Goal: Task Accomplishment & Management: Manage account settings

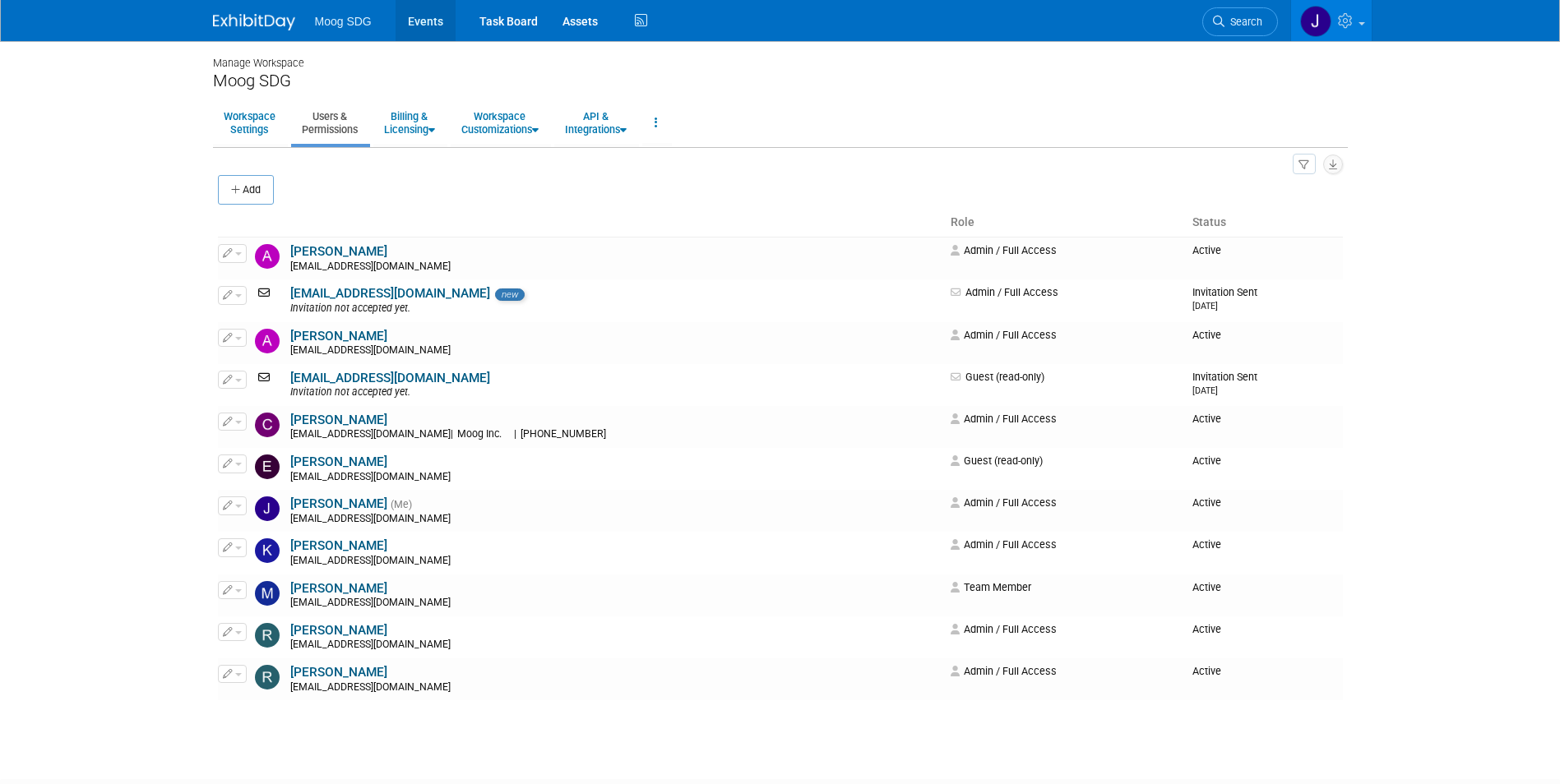
click at [431, 16] on link "Events" at bounding box center [425, 21] width 60 height 41
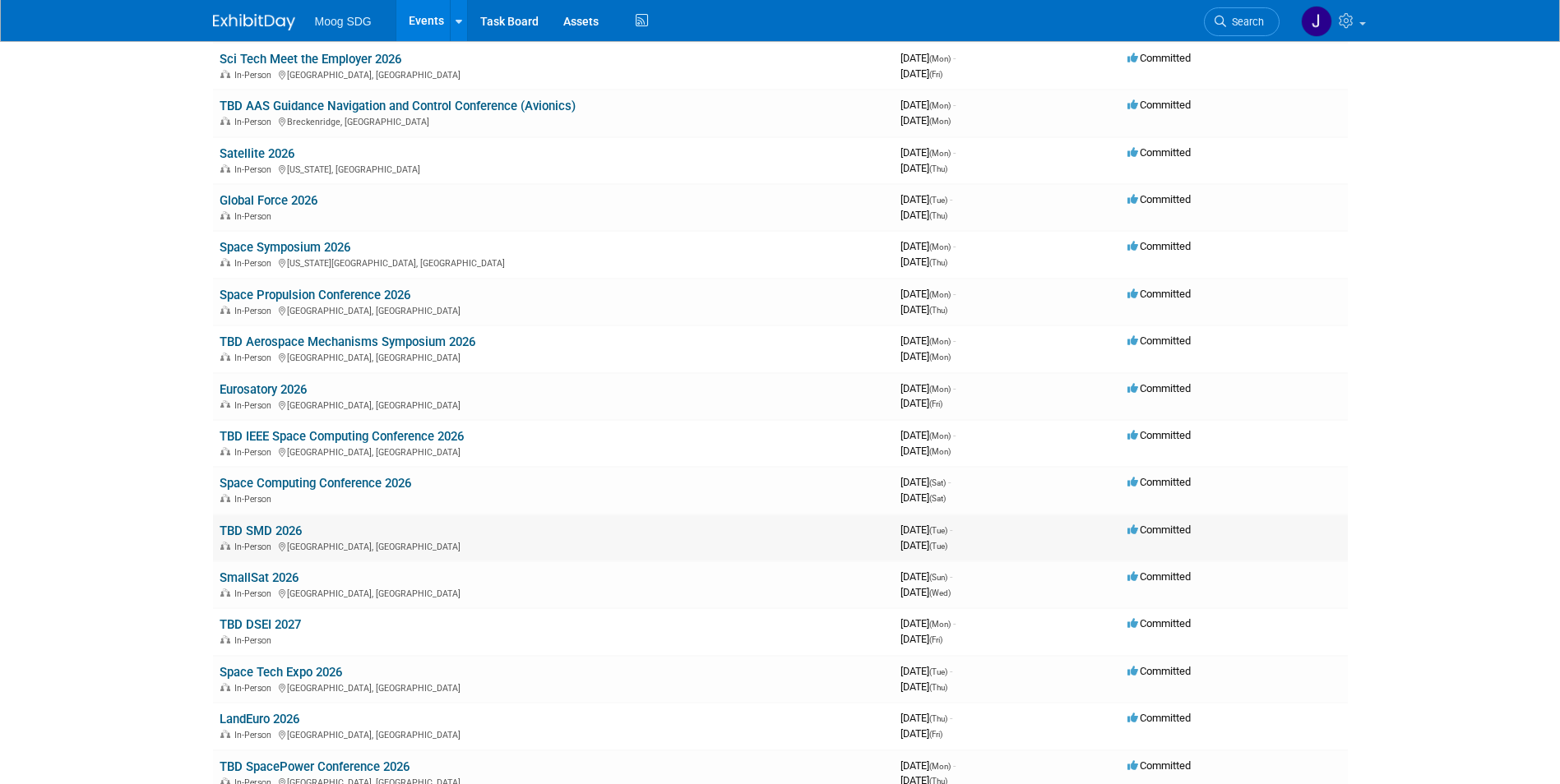
scroll to position [351, 0]
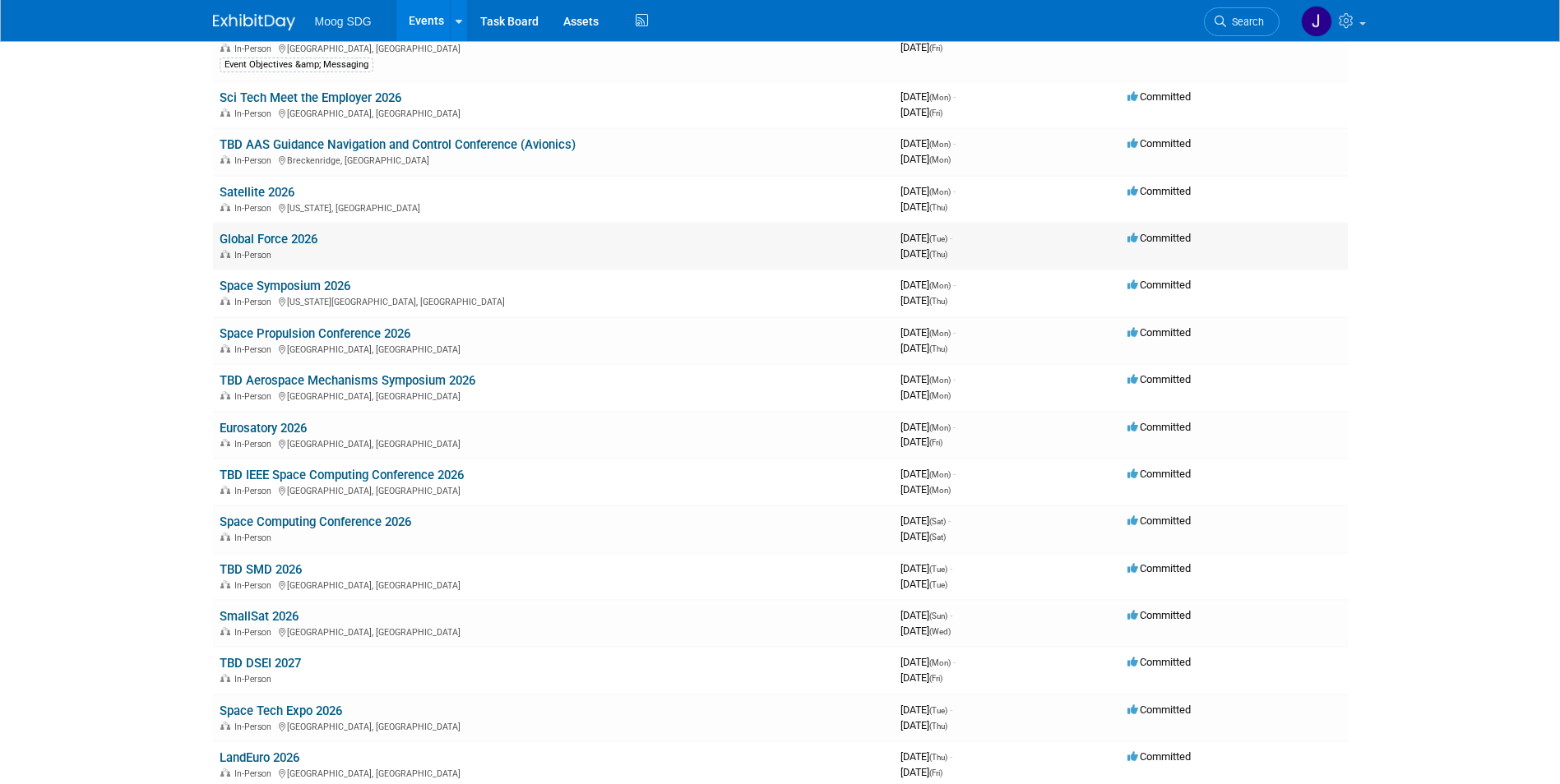
click at [293, 241] on link "Global Force 2026" at bounding box center [268, 240] width 98 height 15
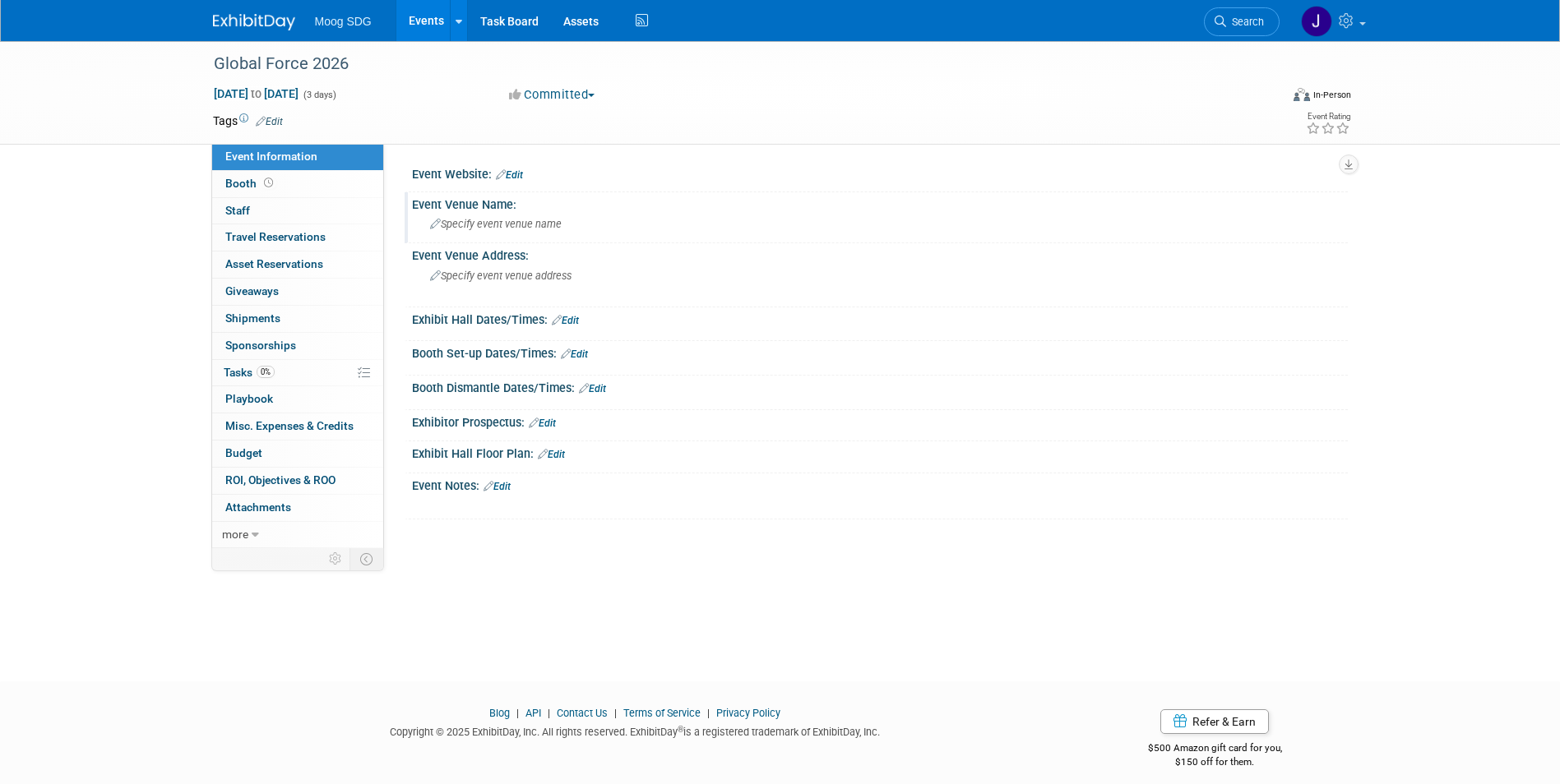
click at [487, 219] on span "Specify event venue name" at bounding box center [495, 224] width 131 height 12
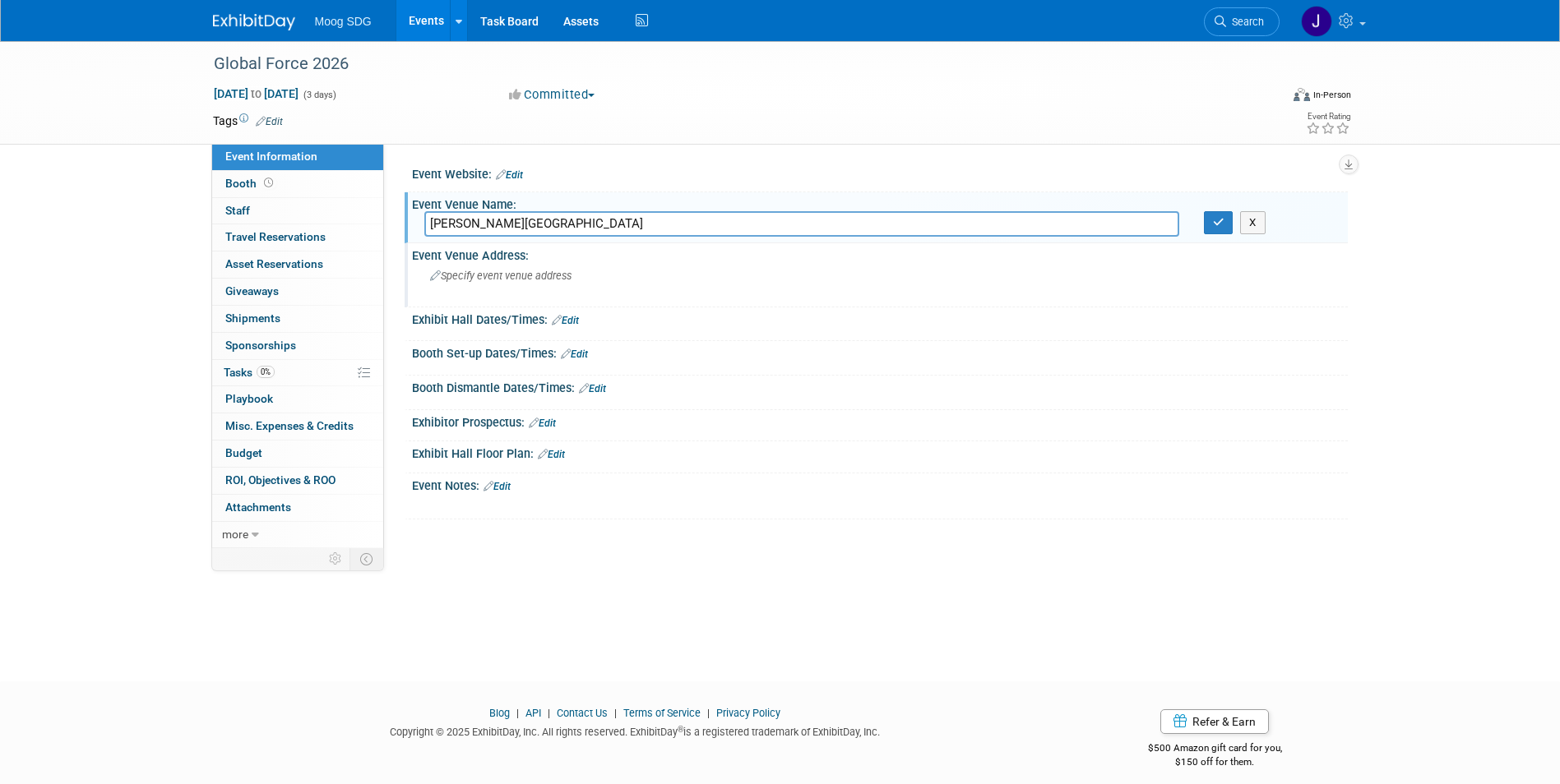
type input "Von Braun Center"
click at [573, 270] on div "Specify event venue address" at bounding box center [606, 282] width 365 height 38
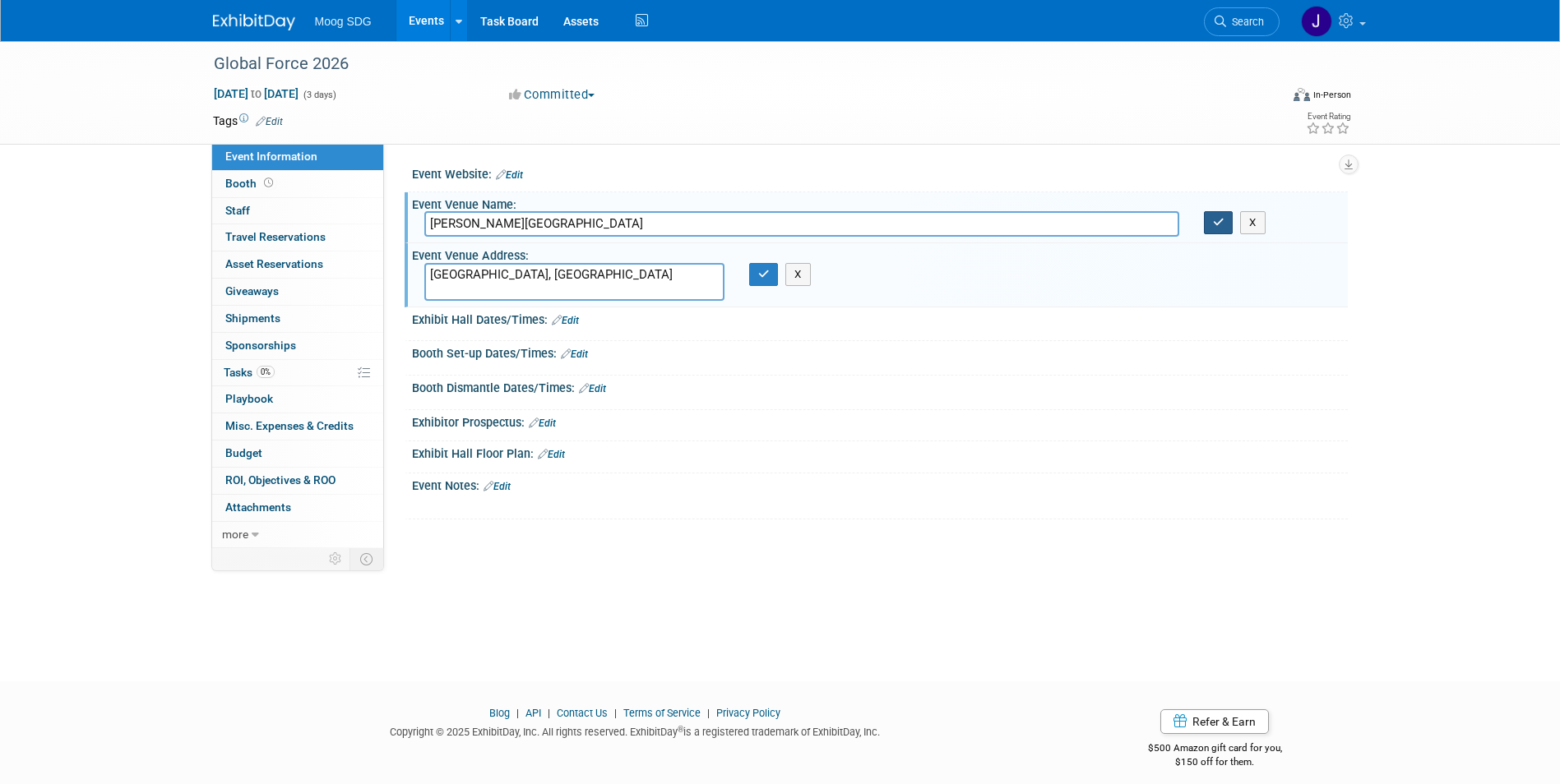
type textarea "Huntsville, AL"
click at [1214, 213] on button "button" at bounding box center [1219, 223] width 30 height 23
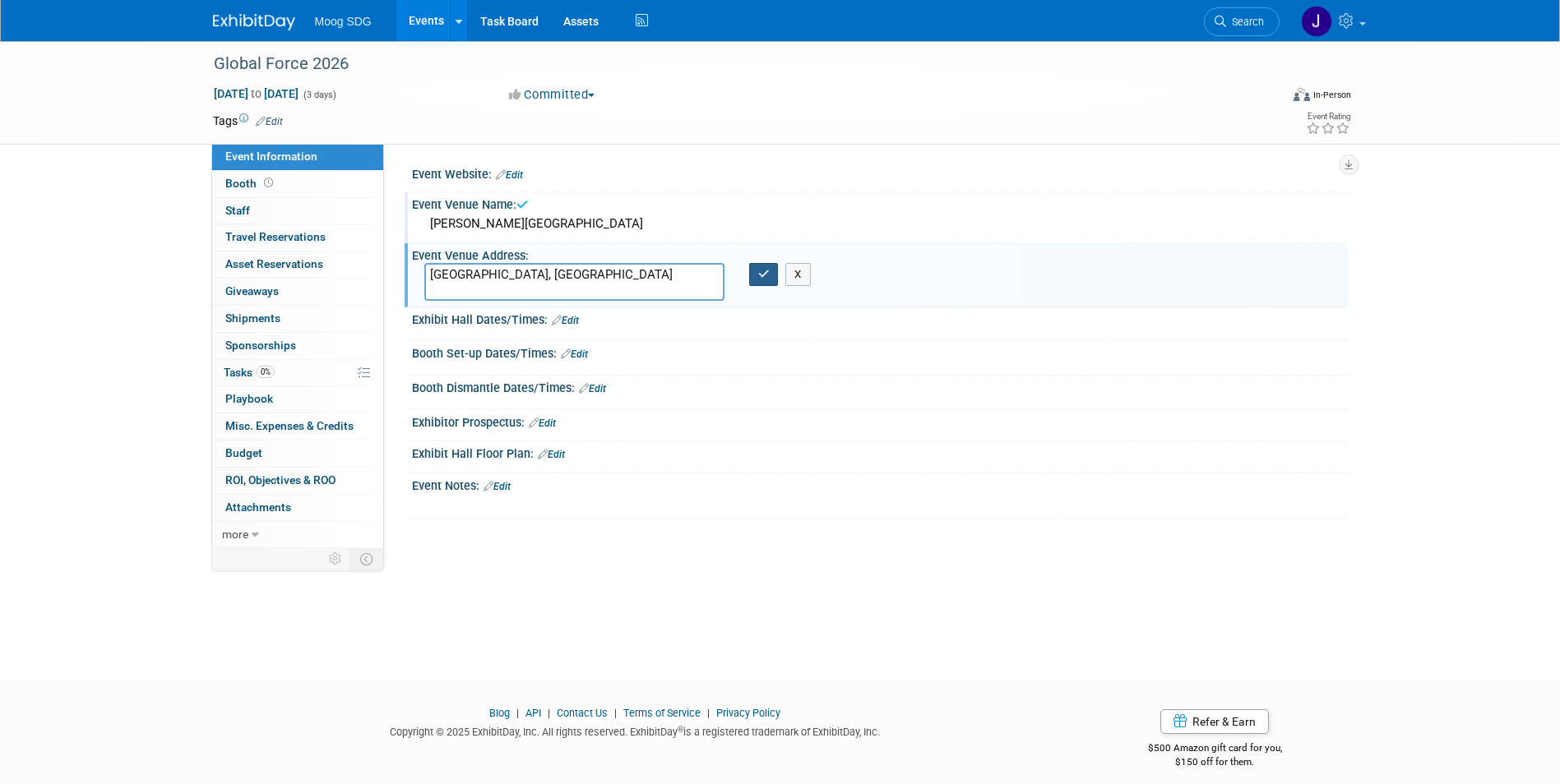
click at [761, 279] on icon "button" at bounding box center [764, 273] width 11 height 10
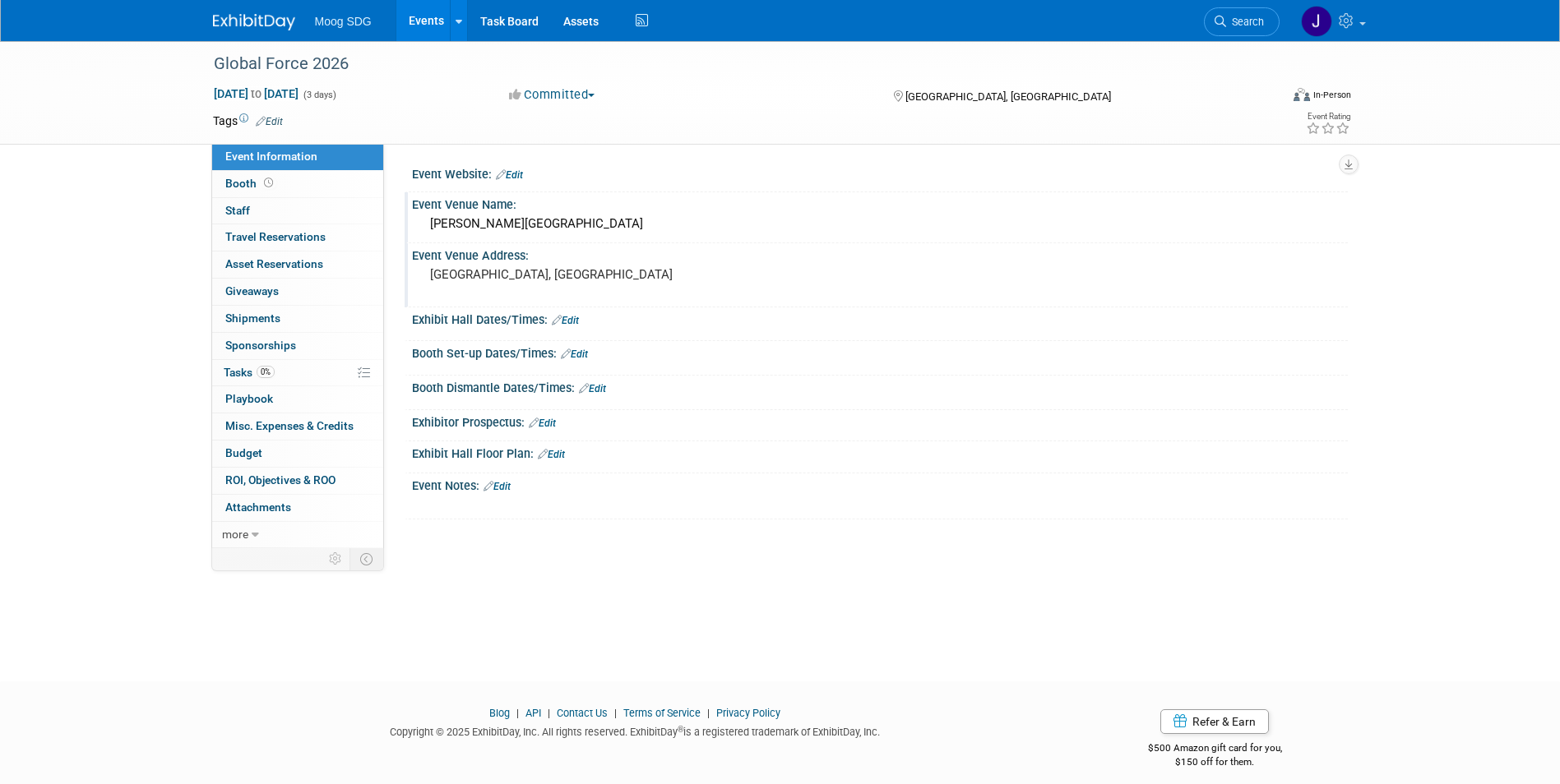
click at [567, 316] on link "Edit" at bounding box center [565, 321] width 27 height 11
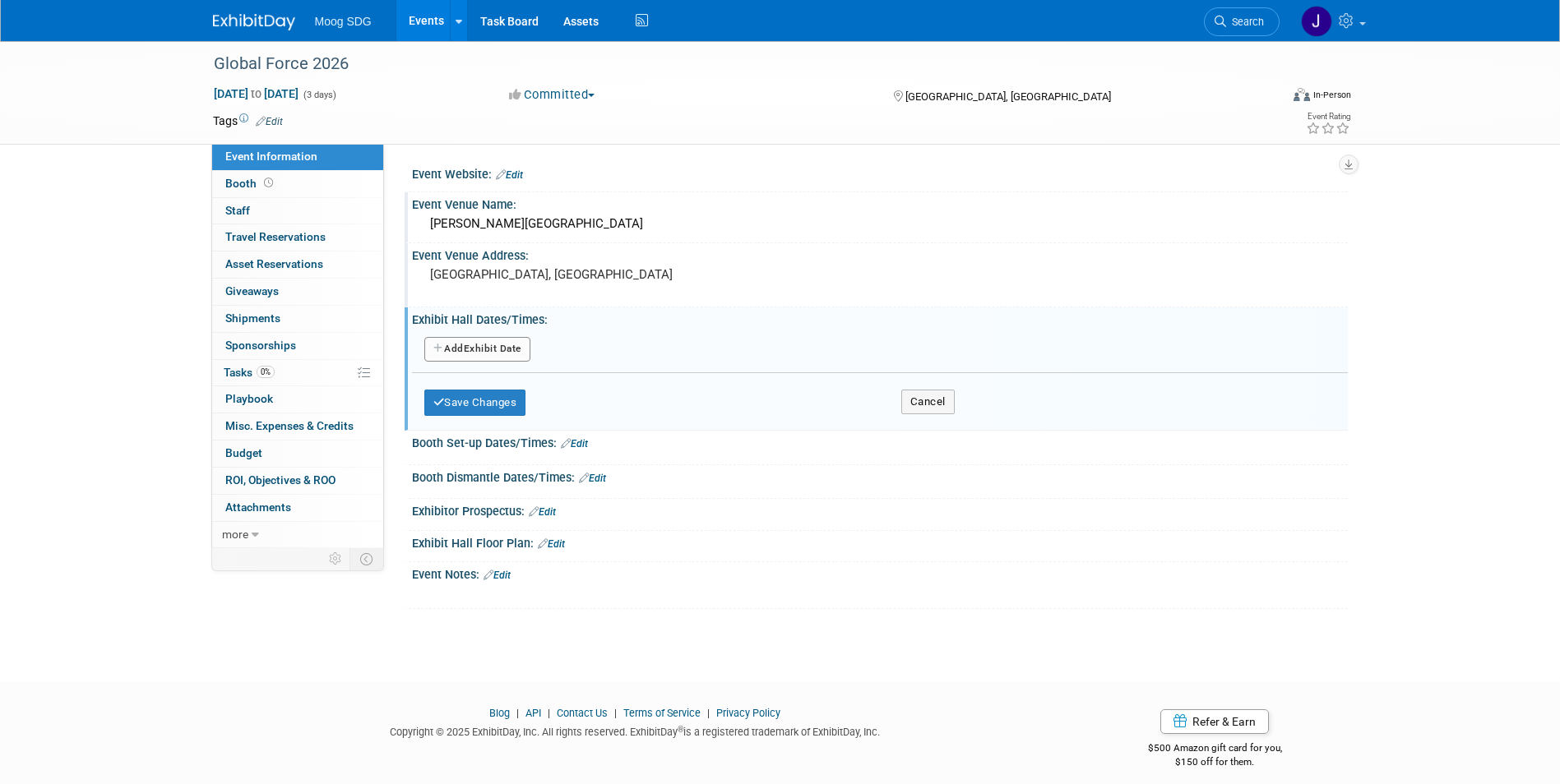
click at [491, 337] on div "Add Another Exhibit Date" at bounding box center [879, 351] width 935 height 32
click at [490, 344] on button "Add Another Exhibit Date" at bounding box center [477, 350] width 106 height 24
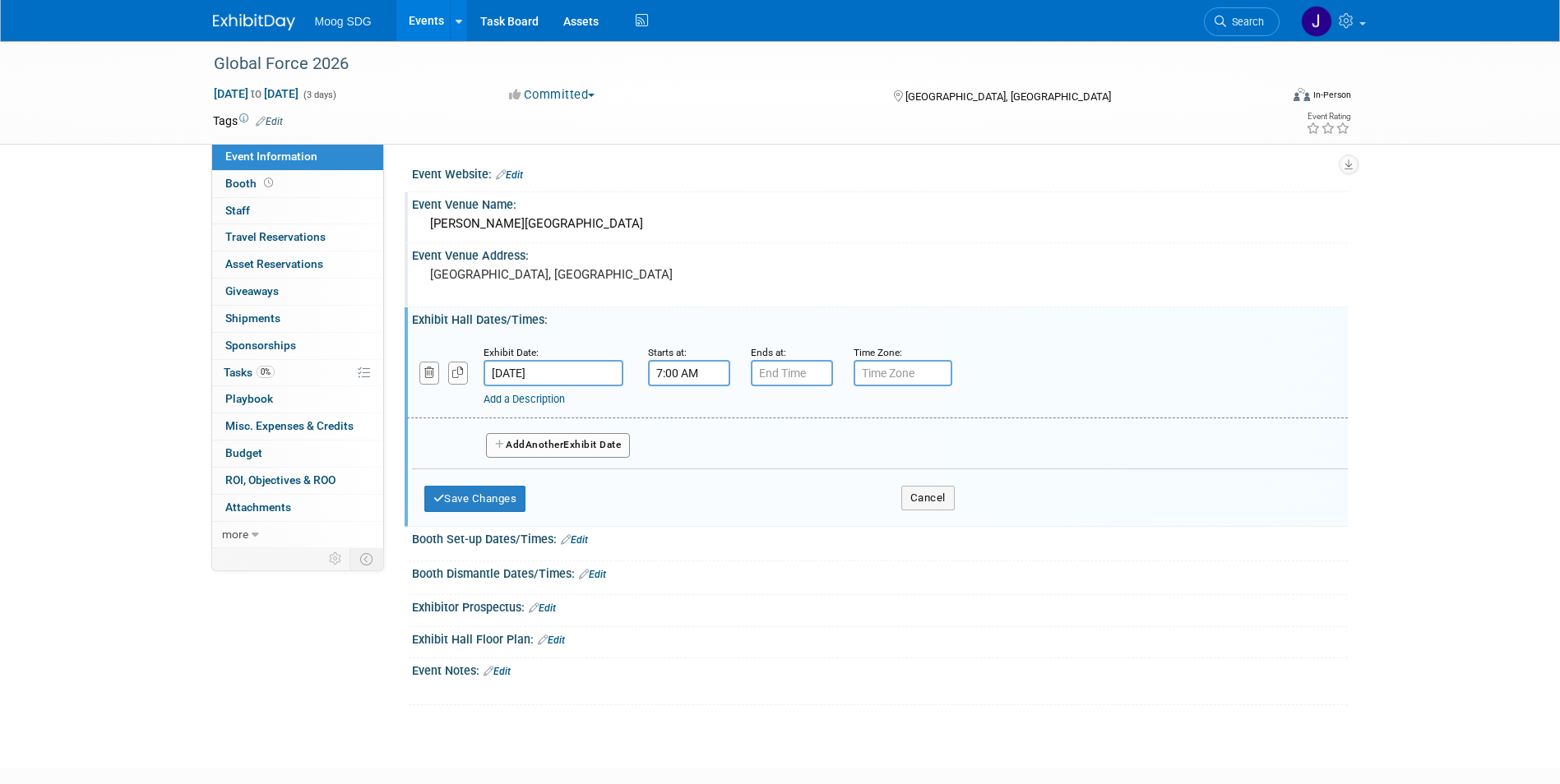
click at [672, 368] on input "7:00 AM" at bounding box center [689, 373] width 82 height 26
click at [689, 413] on span at bounding box center [685, 414] width 29 height 29
type input "9:00 AM"
click at [781, 517] on span at bounding box center [808, 522] width 111 height 29
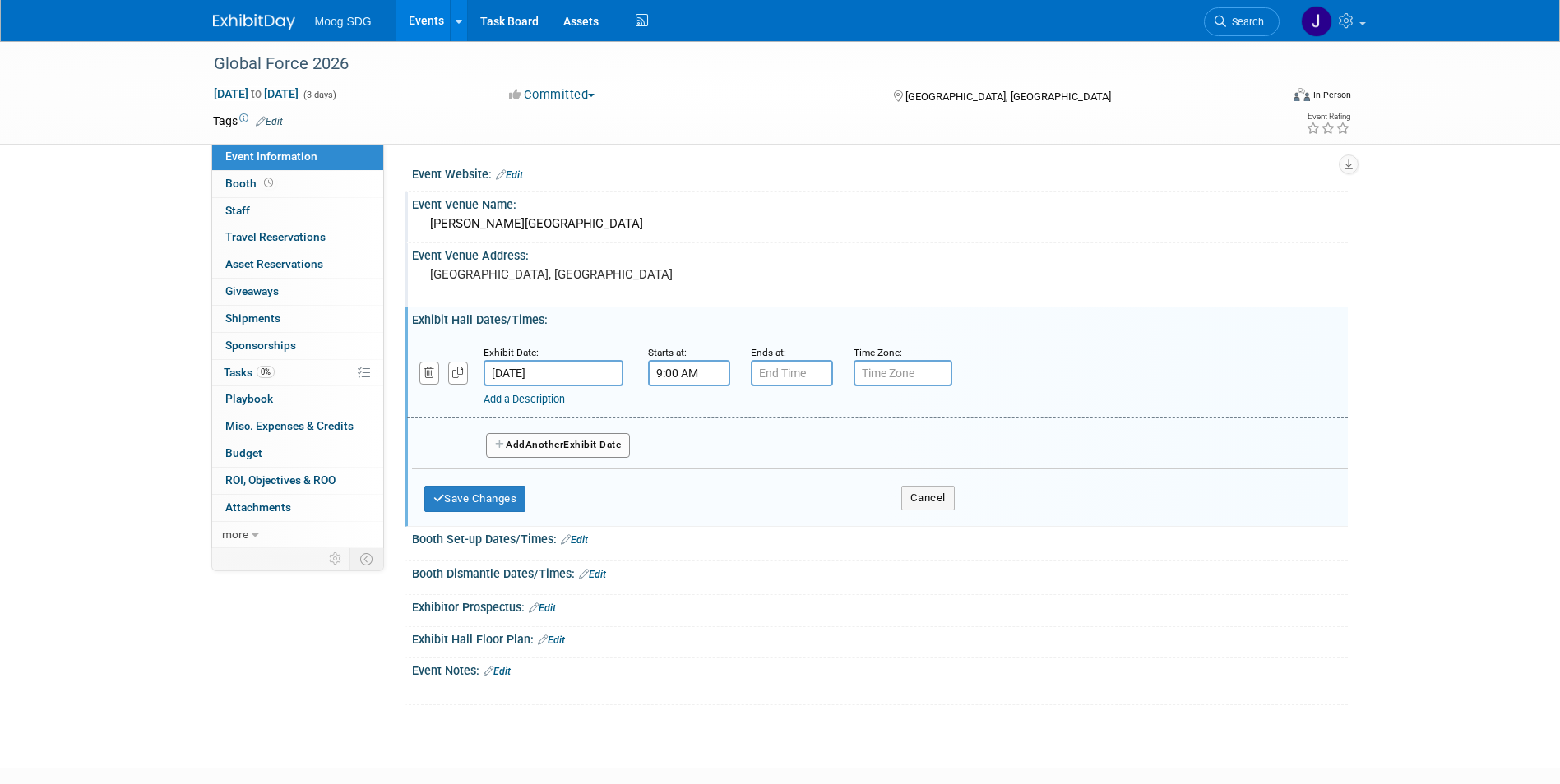
click at [791, 372] on input "text" at bounding box center [792, 373] width 82 height 26
click at [783, 492] on span at bounding box center [789, 485] width 29 height 29
type input "5:00 PM"
click at [865, 517] on span at bounding box center [910, 522] width 111 height 29
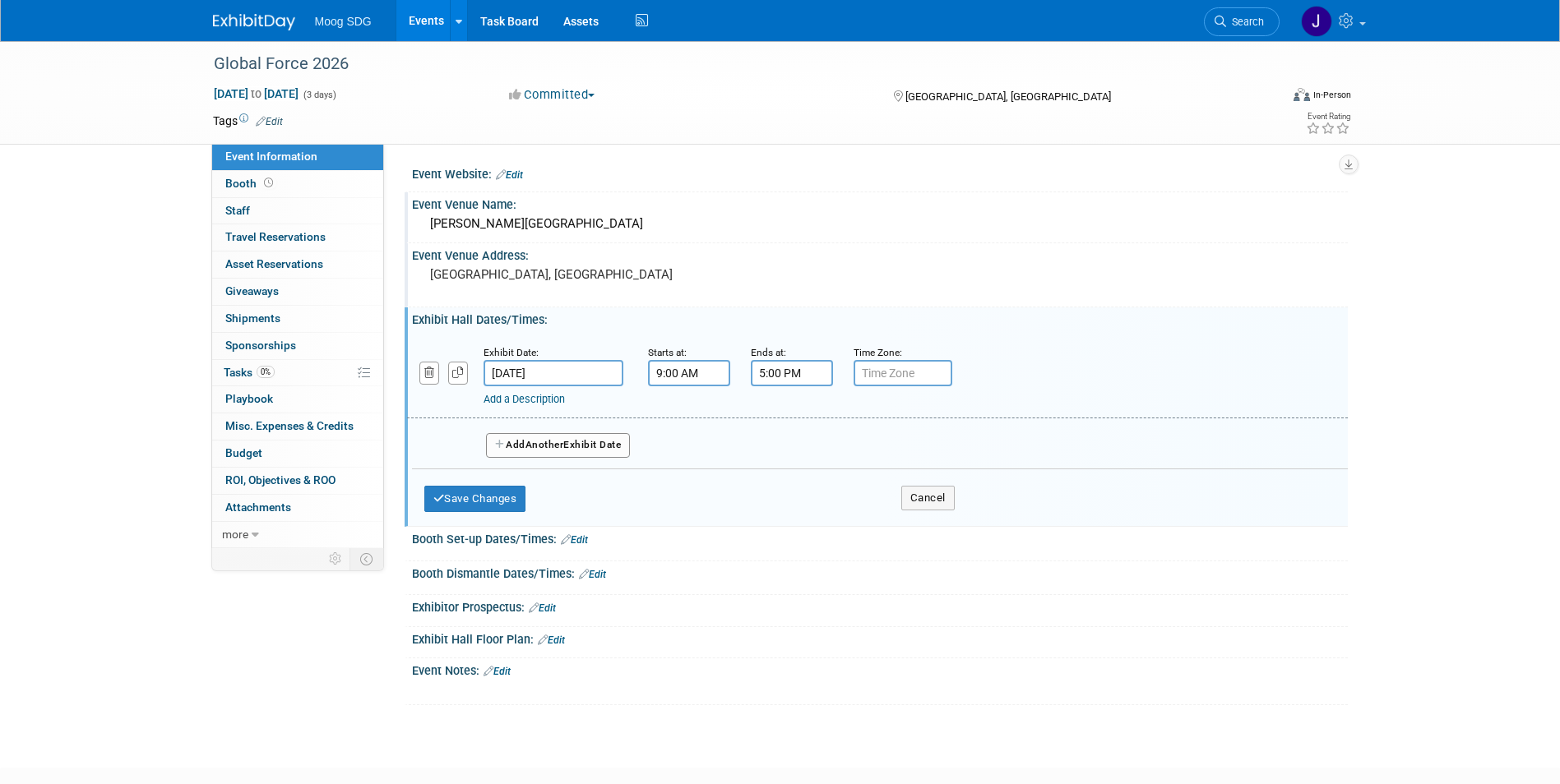
click at [897, 375] on input "text" at bounding box center [903, 373] width 99 height 26
type input "CST"
click at [564, 448] on span "Another" at bounding box center [544, 445] width 38 height 11
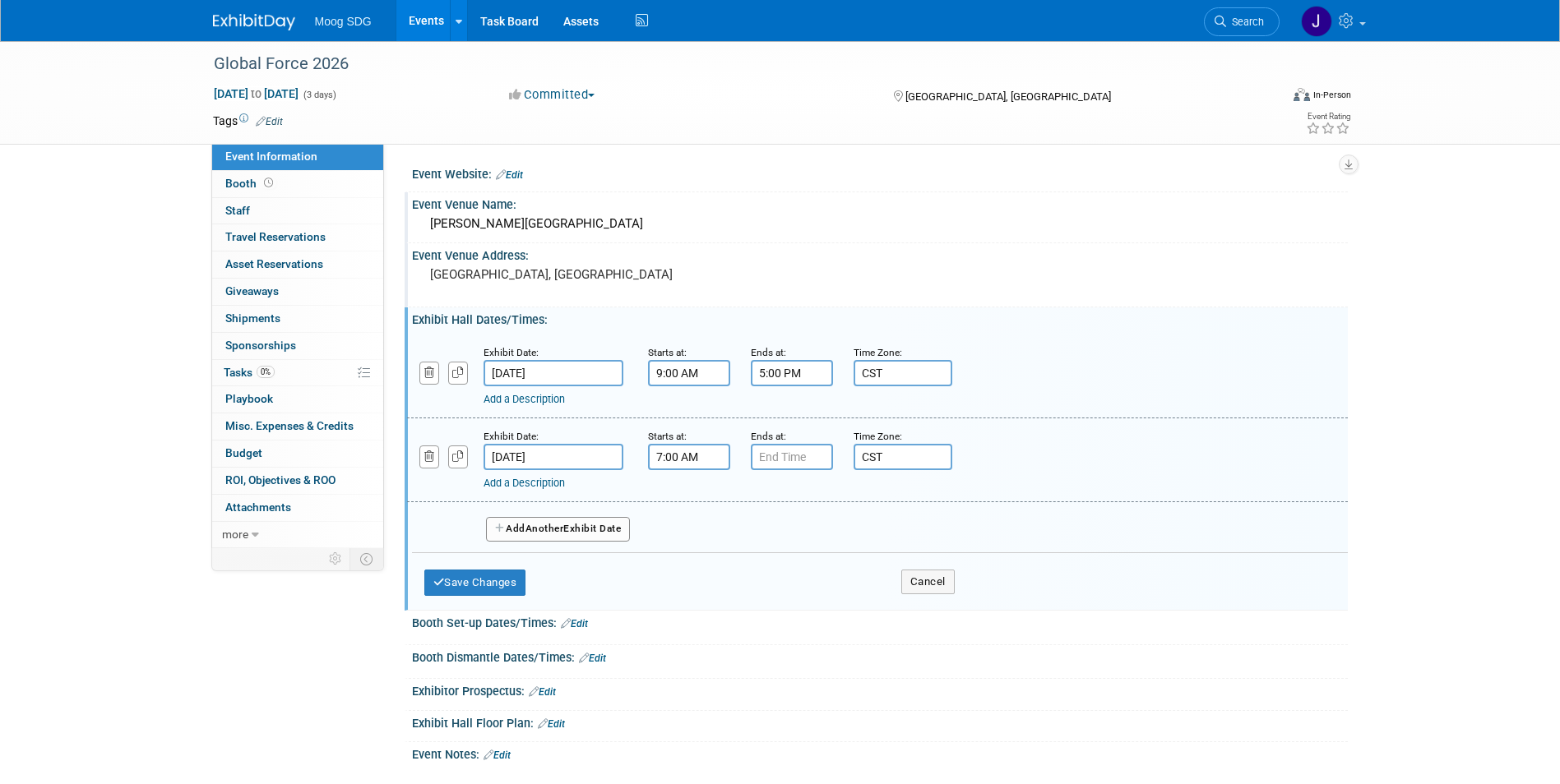
click at [688, 458] on input "7:00 AM" at bounding box center [689, 457] width 82 height 26
click at [690, 494] on span at bounding box center [685, 497] width 29 height 29
click at [690, 495] on span at bounding box center [685, 497] width 29 height 29
type input "9:00 AM"
type input "7:00 PM"
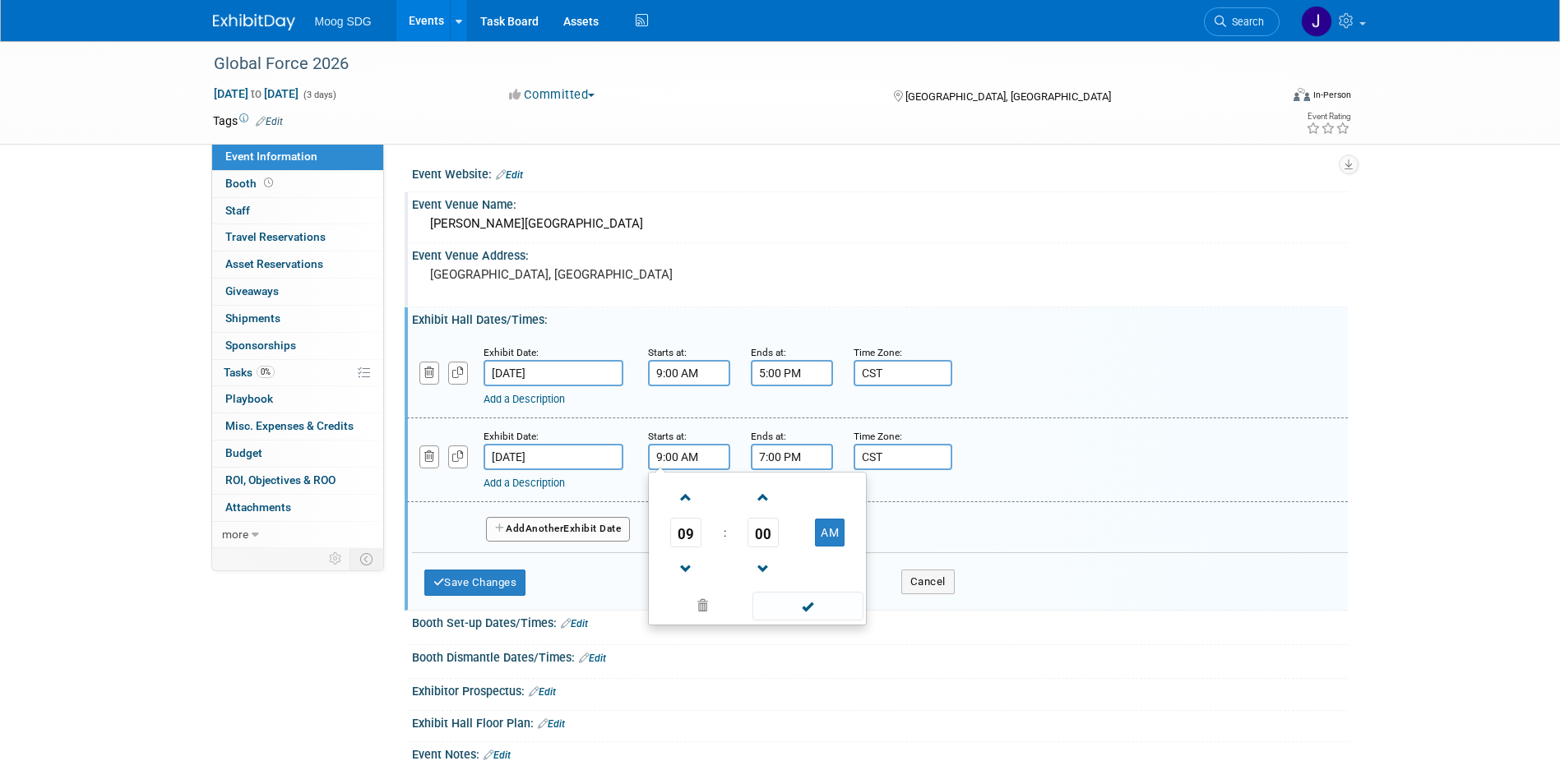
click at [780, 454] on input "7:00 PM" at bounding box center [792, 457] width 82 height 26
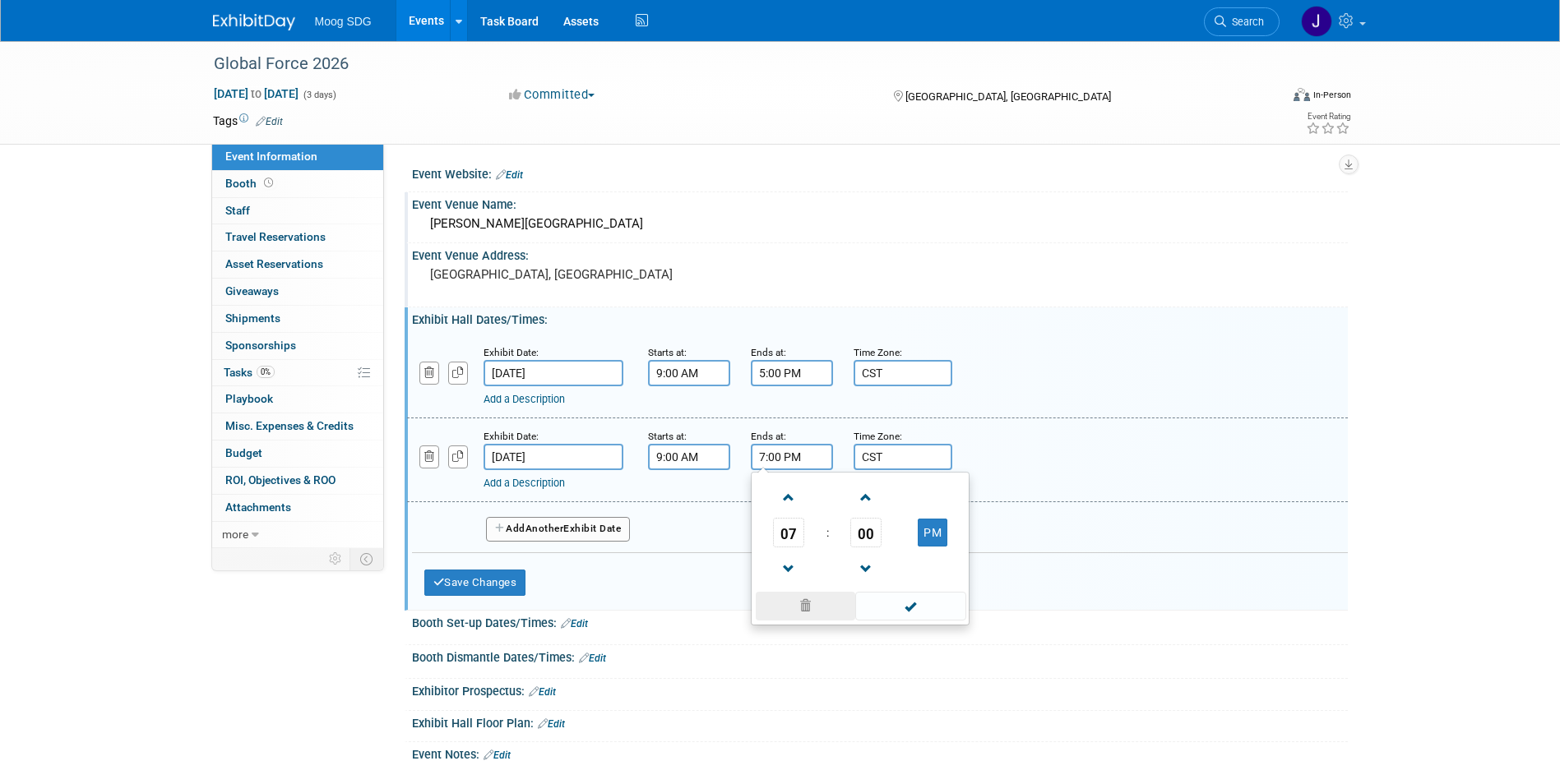
click at [796, 599] on span at bounding box center [805, 606] width 100 height 29
click at [771, 452] on input "text" at bounding box center [792, 457] width 82 height 26
click at [788, 557] on span at bounding box center [789, 569] width 29 height 29
click at [787, 557] on span at bounding box center [789, 569] width 29 height 29
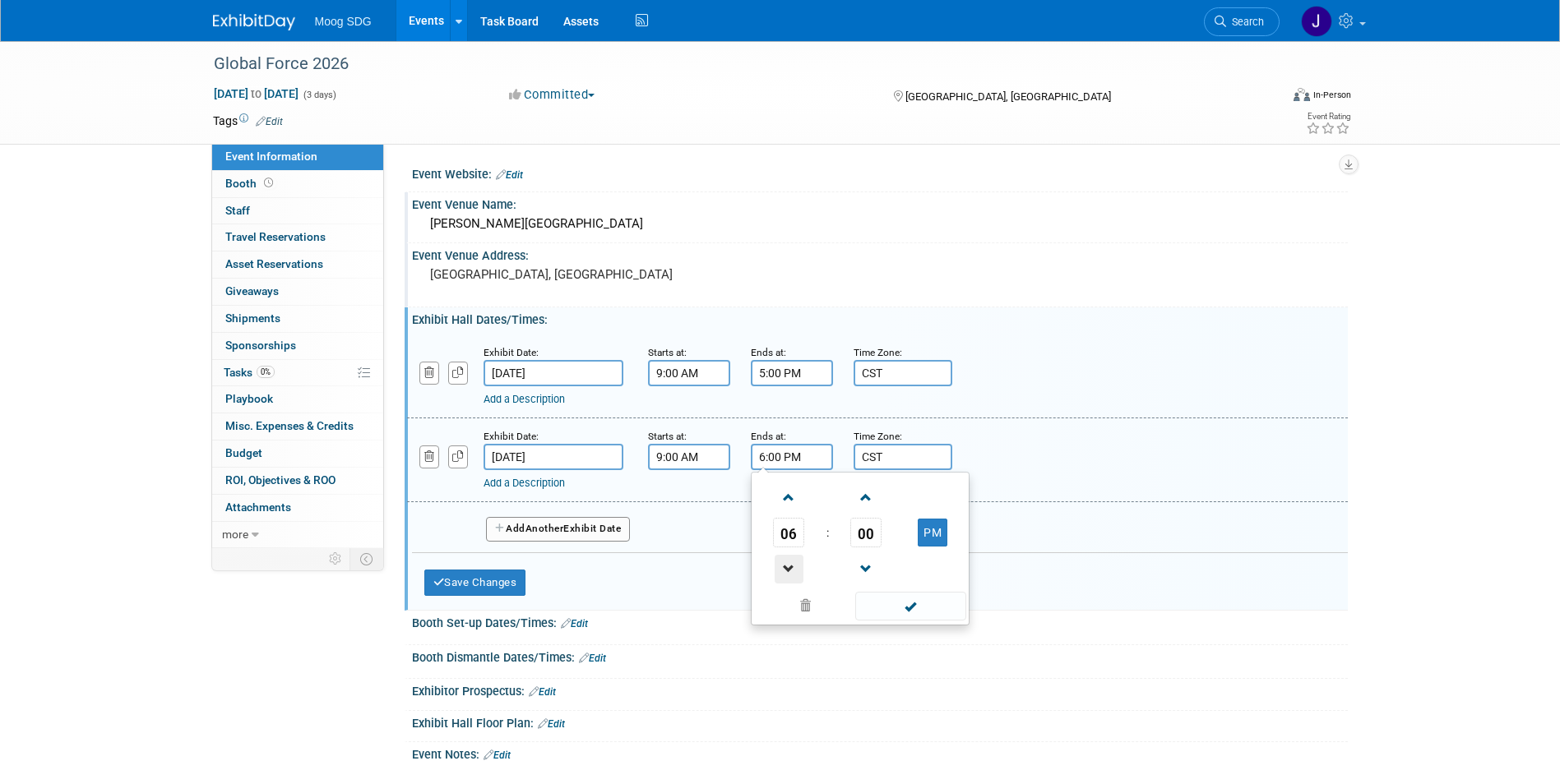
type input "5:00 PM"
click at [907, 613] on span at bounding box center [910, 606] width 111 height 29
click at [615, 537] on button "Add Another Exhibit Date" at bounding box center [558, 530] width 145 height 24
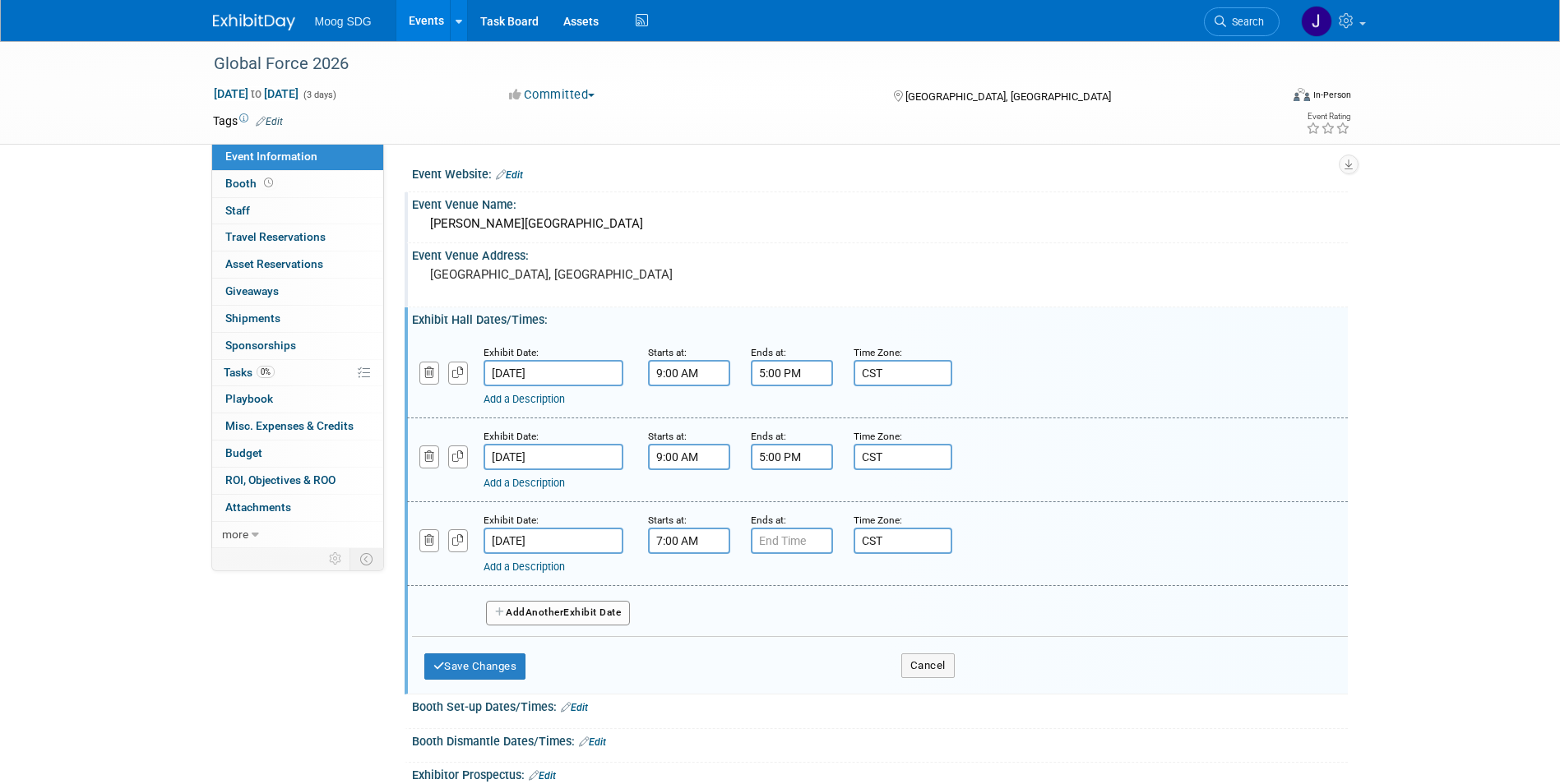
click at [692, 544] on input "7:00 AM" at bounding box center [689, 541] width 82 height 26
click at [687, 579] on span at bounding box center [685, 581] width 29 height 29
type input "9:00 AM"
click at [766, 547] on input "7:00 PM" at bounding box center [792, 541] width 82 height 26
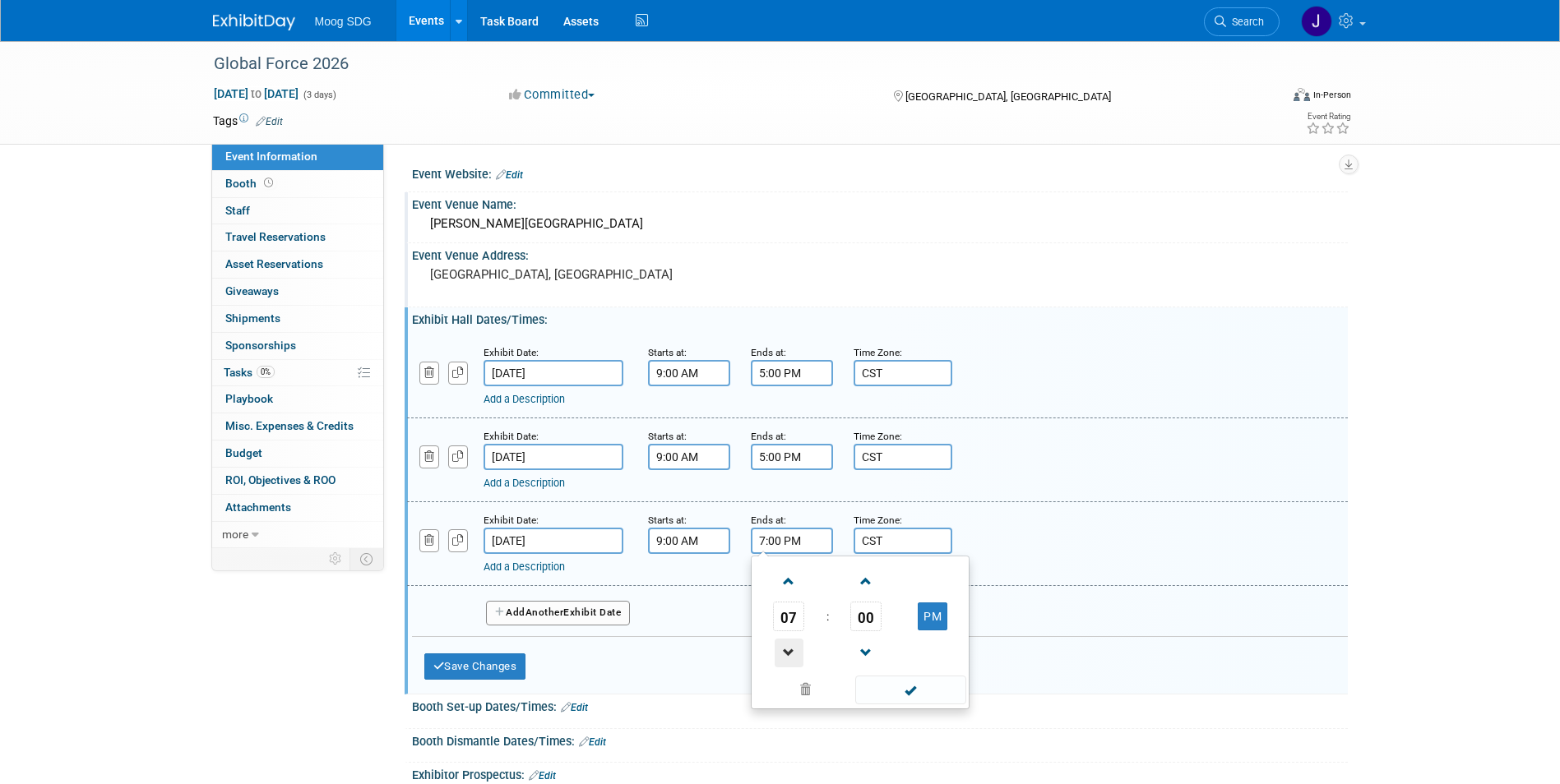
click at [790, 654] on span at bounding box center [789, 653] width 29 height 29
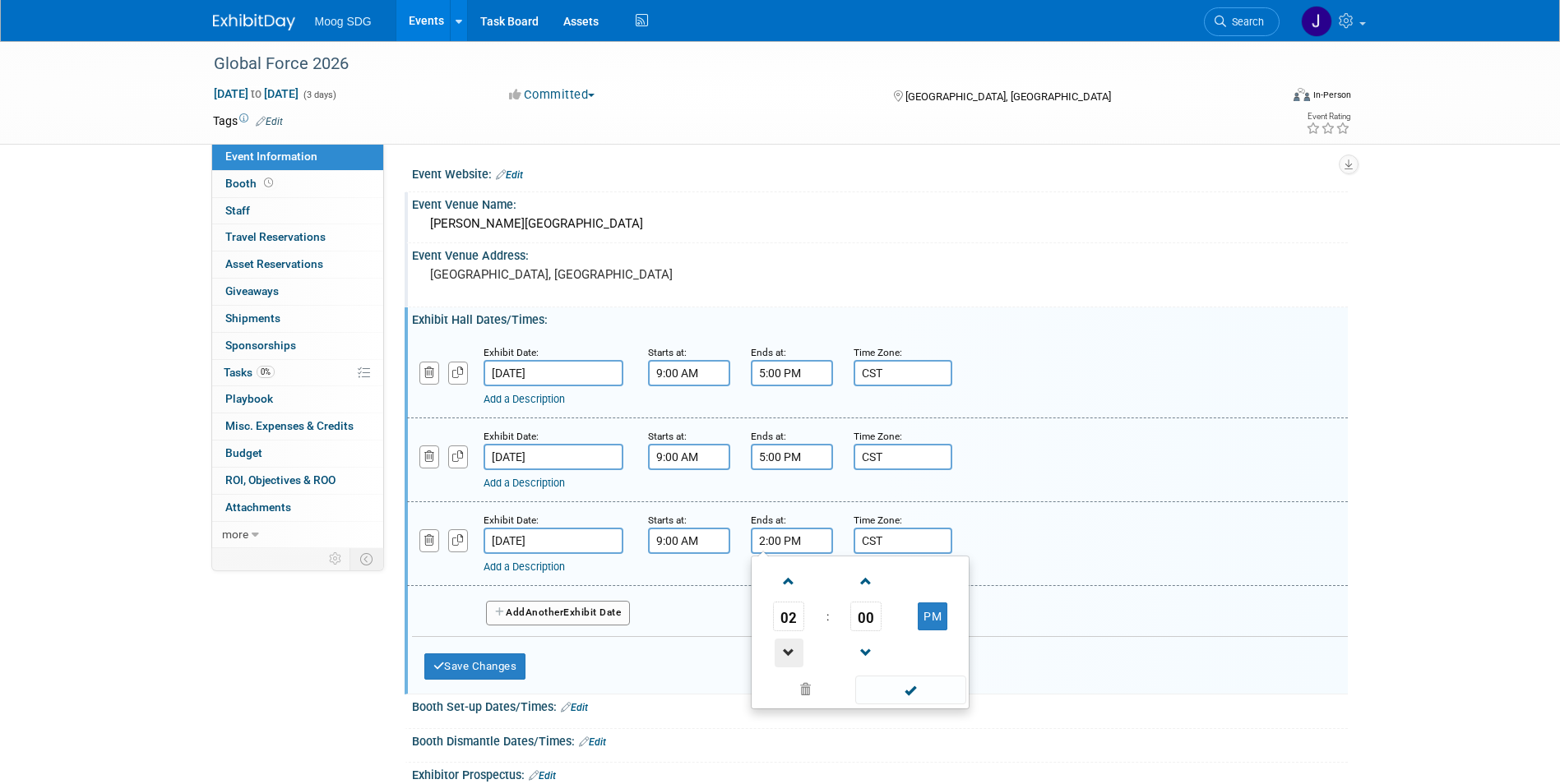
click at [790, 654] on span at bounding box center [789, 653] width 29 height 29
click at [787, 578] on span at bounding box center [789, 581] width 29 height 29
type input "12:00 PM"
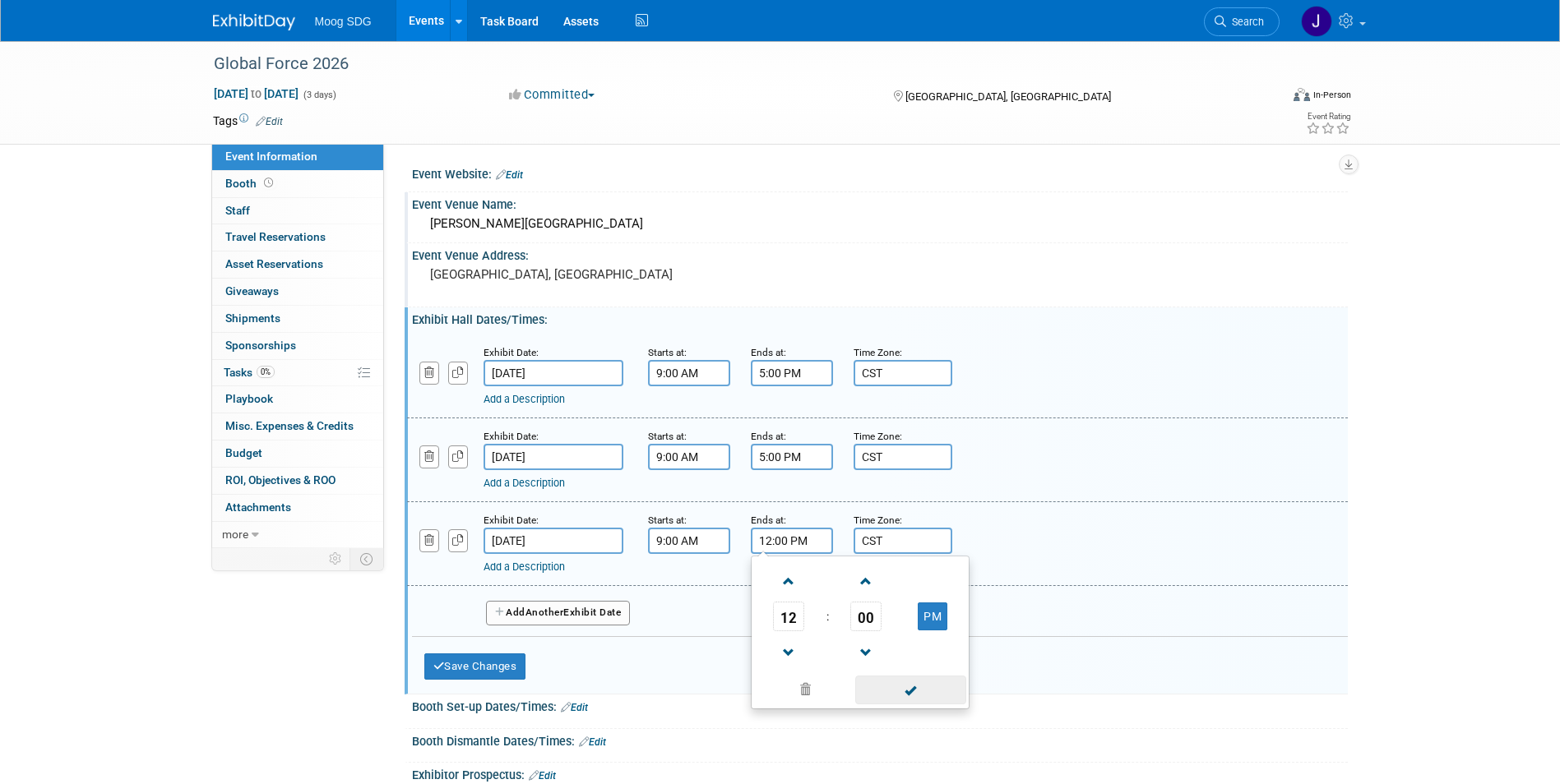
click at [898, 686] on span at bounding box center [910, 690] width 111 height 29
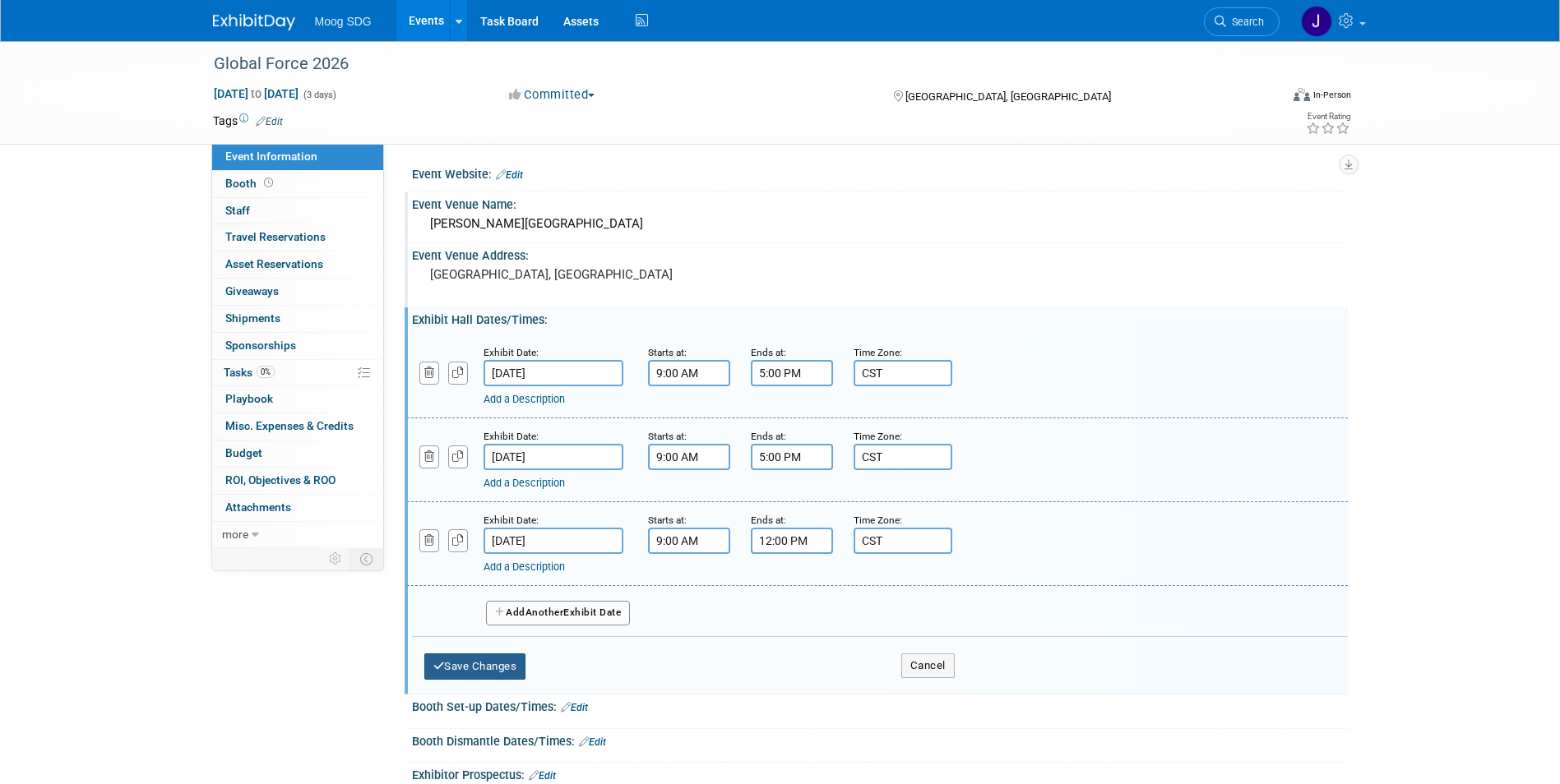
click at [480, 668] on button "Save Changes" at bounding box center [475, 667] width 102 height 26
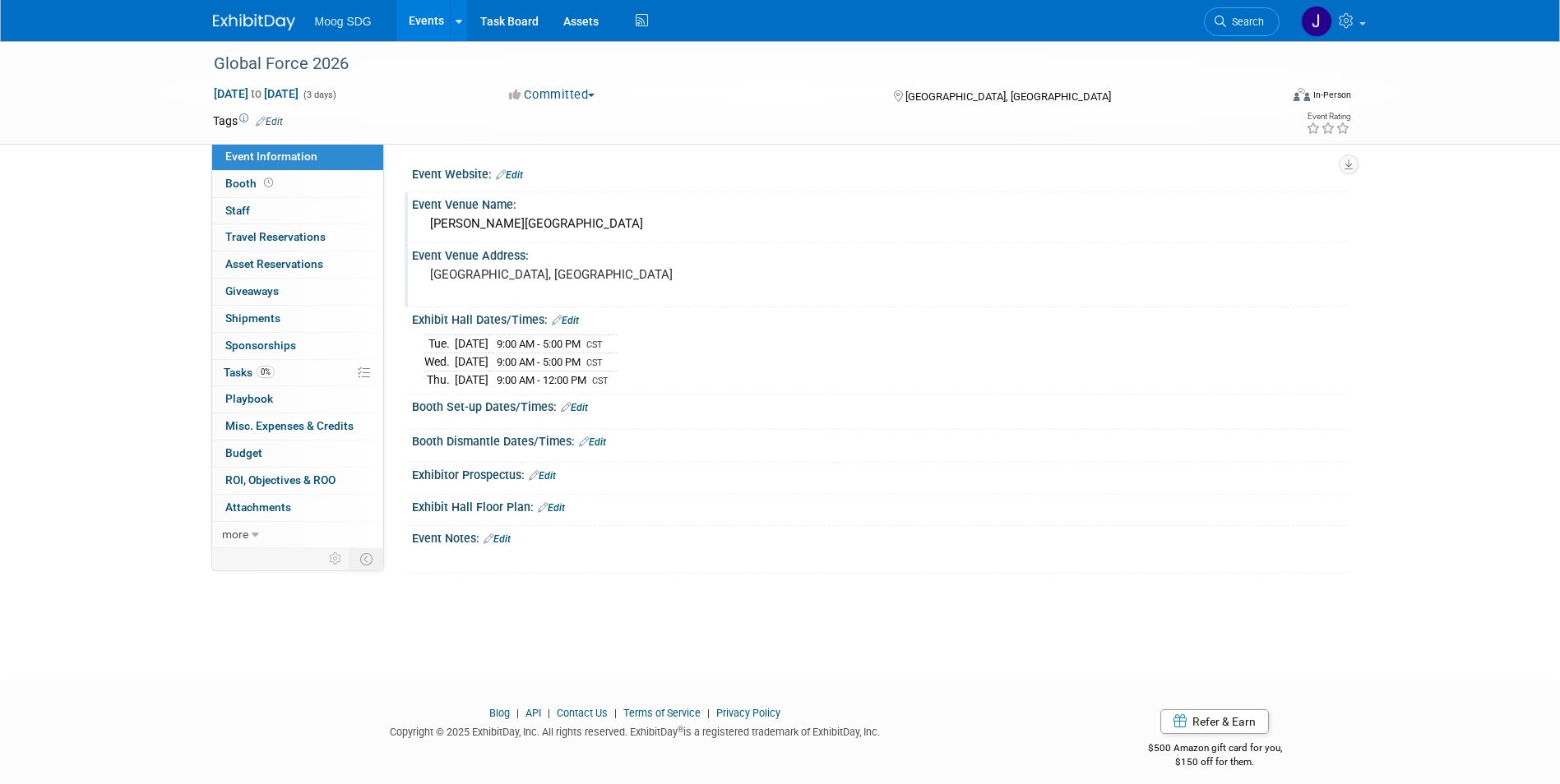
click at [551, 474] on link "Edit" at bounding box center [542, 475] width 27 height 11
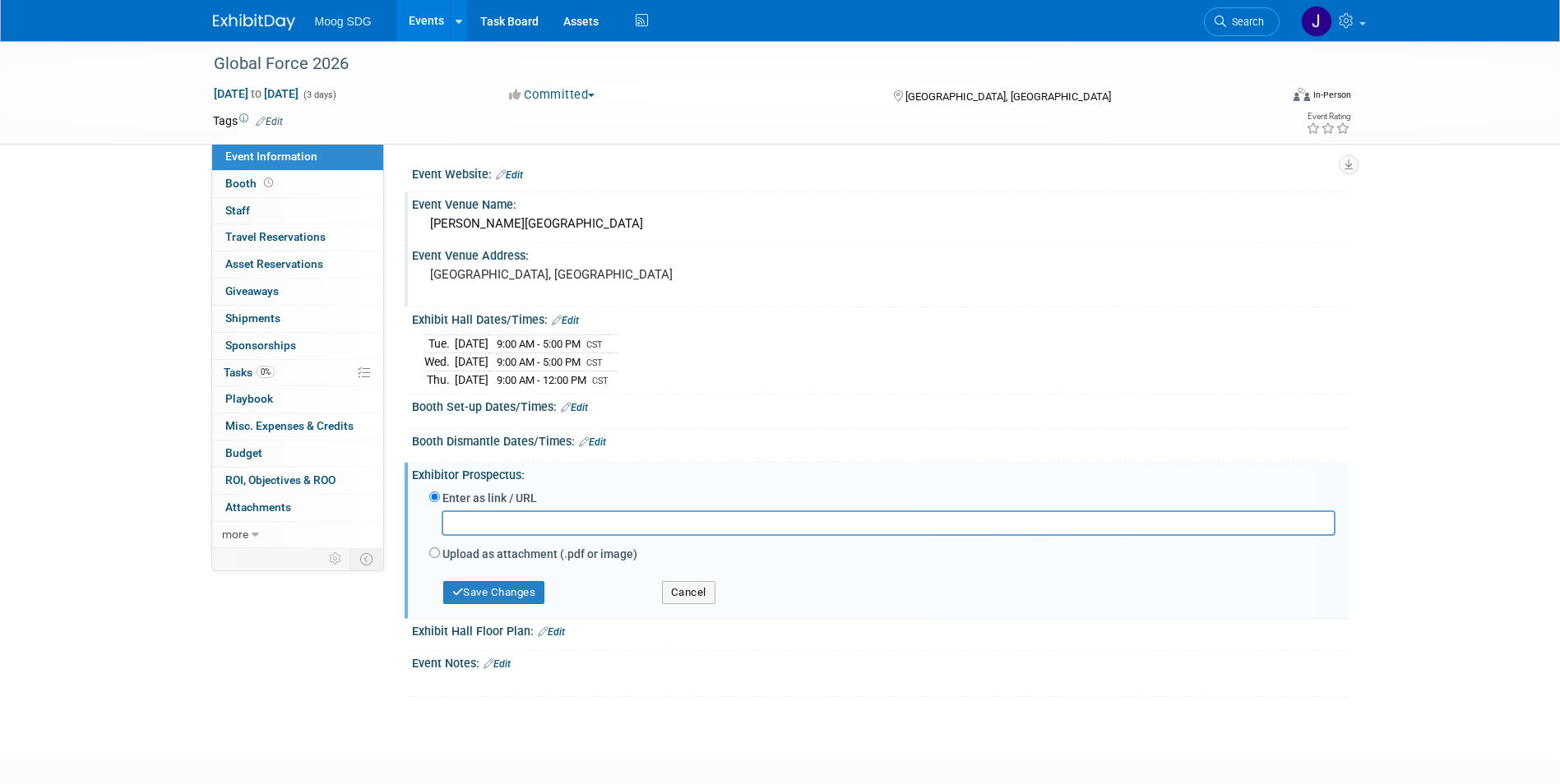
click at [525, 517] on input "text" at bounding box center [888, 523] width 893 height 25
type input "https://meetings.ausa.org/globalforce/2026/exhibitor_resource_center.cfm"
click at [511, 589] on button "Save Changes" at bounding box center [493, 592] width 102 height 23
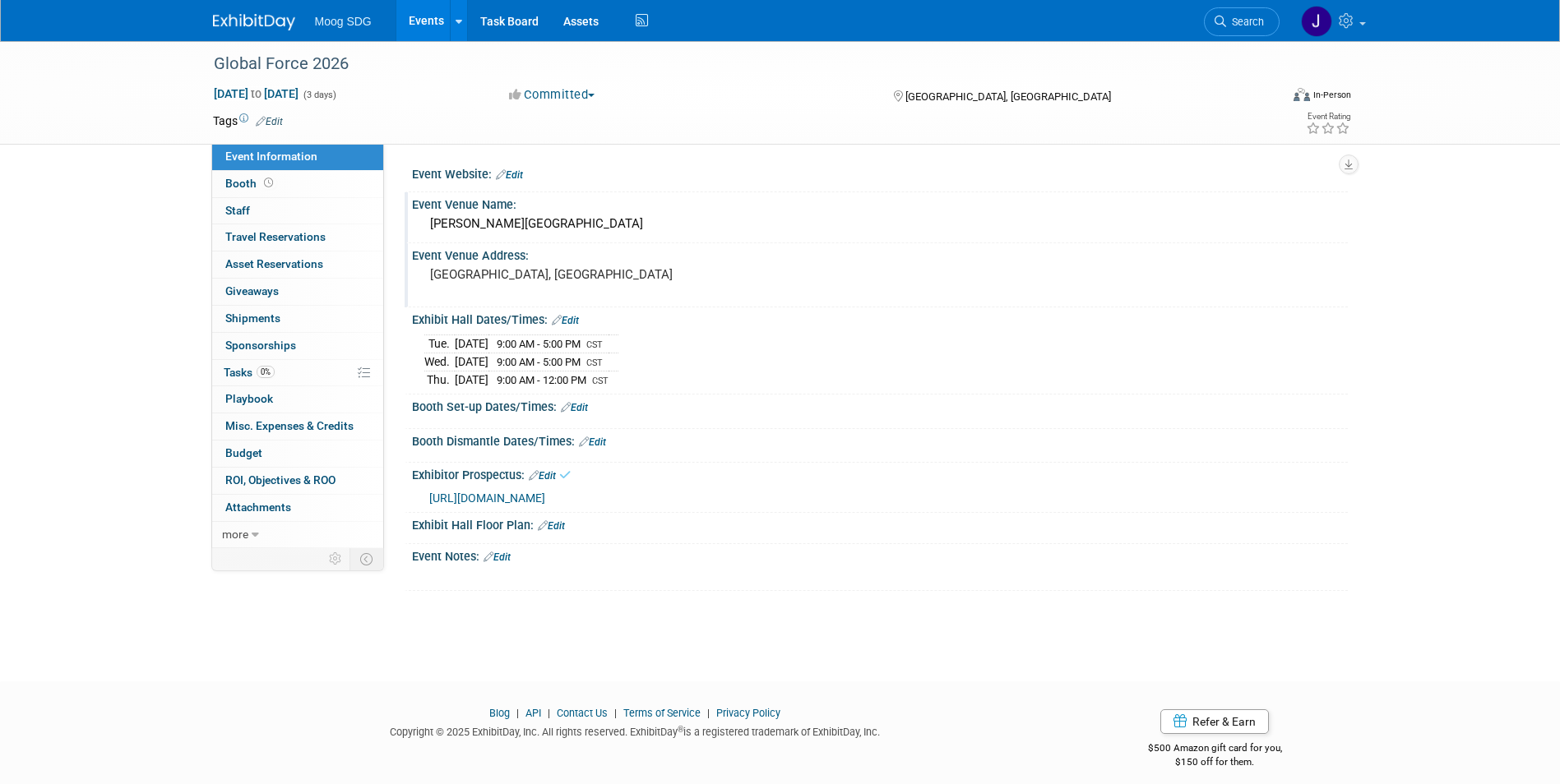
click at [546, 472] on link "Edit" at bounding box center [542, 475] width 27 height 11
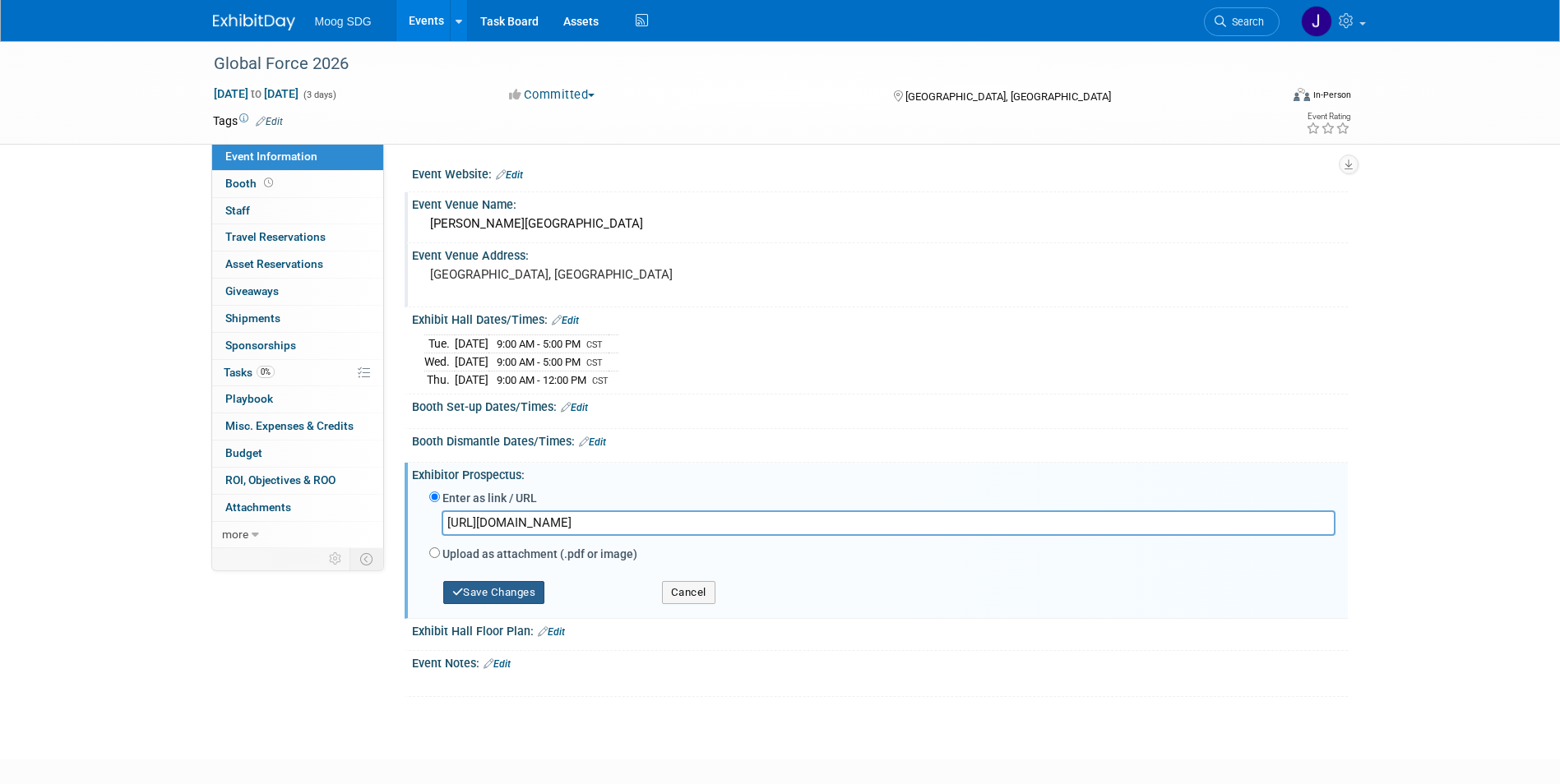
click at [493, 590] on button "Save Changes" at bounding box center [493, 592] width 102 height 23
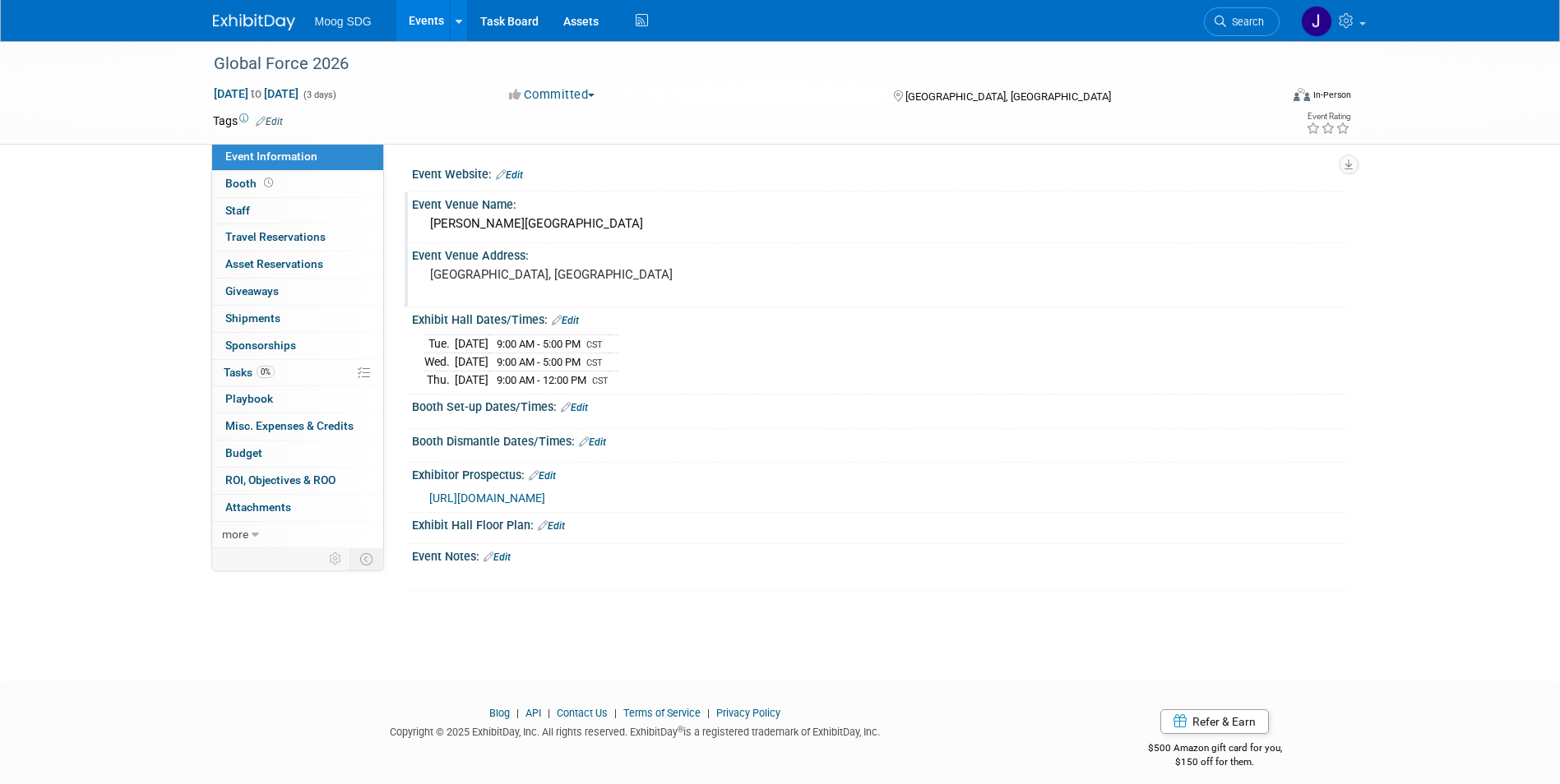
click at [497, 558] on link "Edit" at bounding box center [496, 557] width 27 height 11
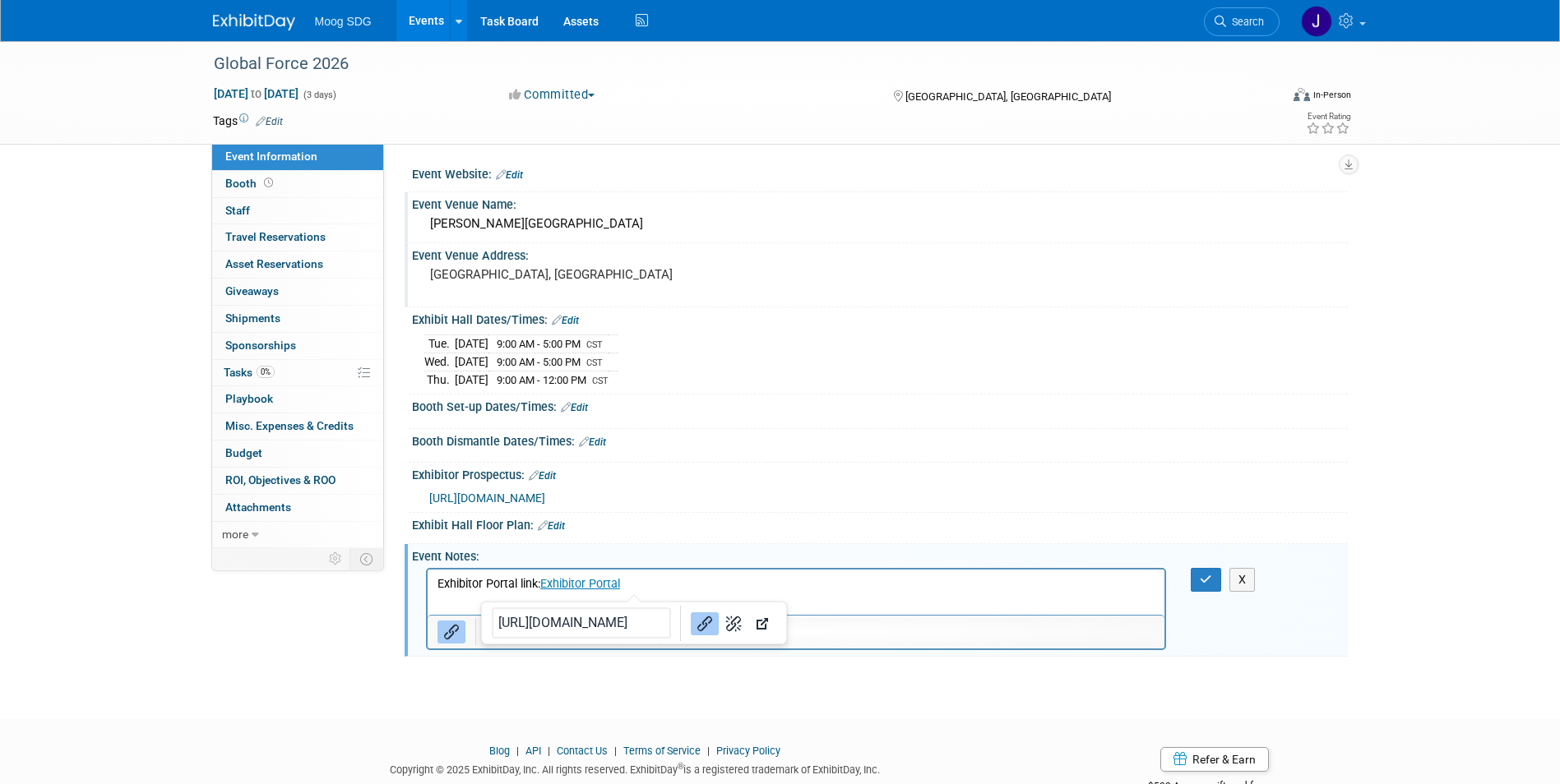
click at [669, 592] on html "Exhibitor Portal link: Exhibitor Portal" at bounding box center [795, 580] width 738 height 23
click at [437, 592] on html "Exhibitor Portal link: Exhibitor Portal" at bounding box center [795, 580] width 738 height 23
click at [435, 592] on html "Exhibitor Portal link: Exhibitor Portal" at bounding box center [795, 580] width 738 height 23
click at [640, 587] on p "Exhibitor Portal link: Exhibitor Portal﻿" at bounding box center [795, 584] width 719 height 17
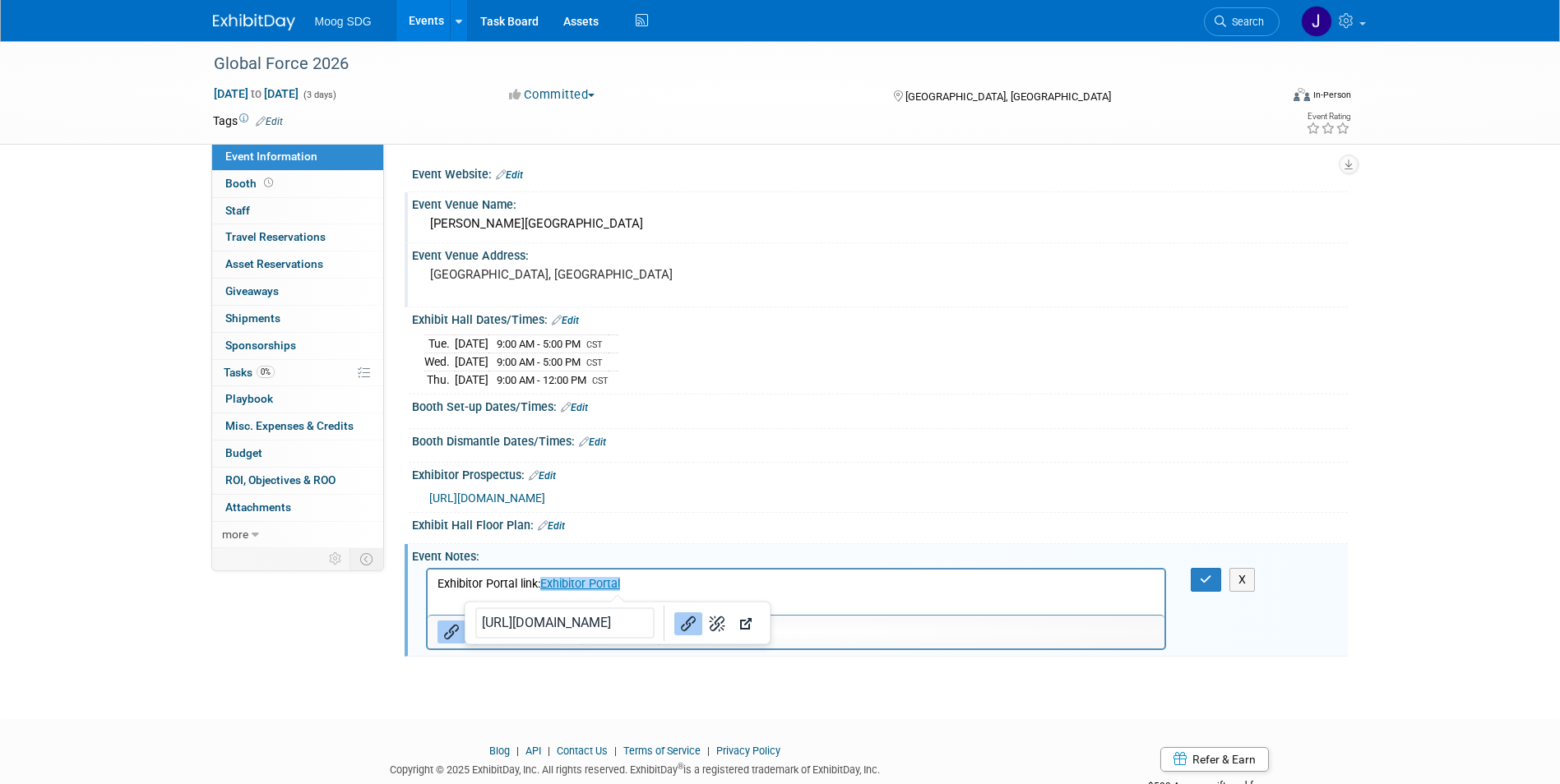
click at [656, 585] on p "Exhibitor Portal link: Exhibitor Portal﻿" at bounding box center [795, 584] width 719 height 17
click at [729, 584] on p "Exhibitor Portal link: Exhibitor Portal﻿" at bounding box center [795, 584] width 719 height 17
click at [806, 591] on p "Exhibitor Portal link: Exhibitor Portal﻿" at bounding box center [795, 584] width 719 height 17
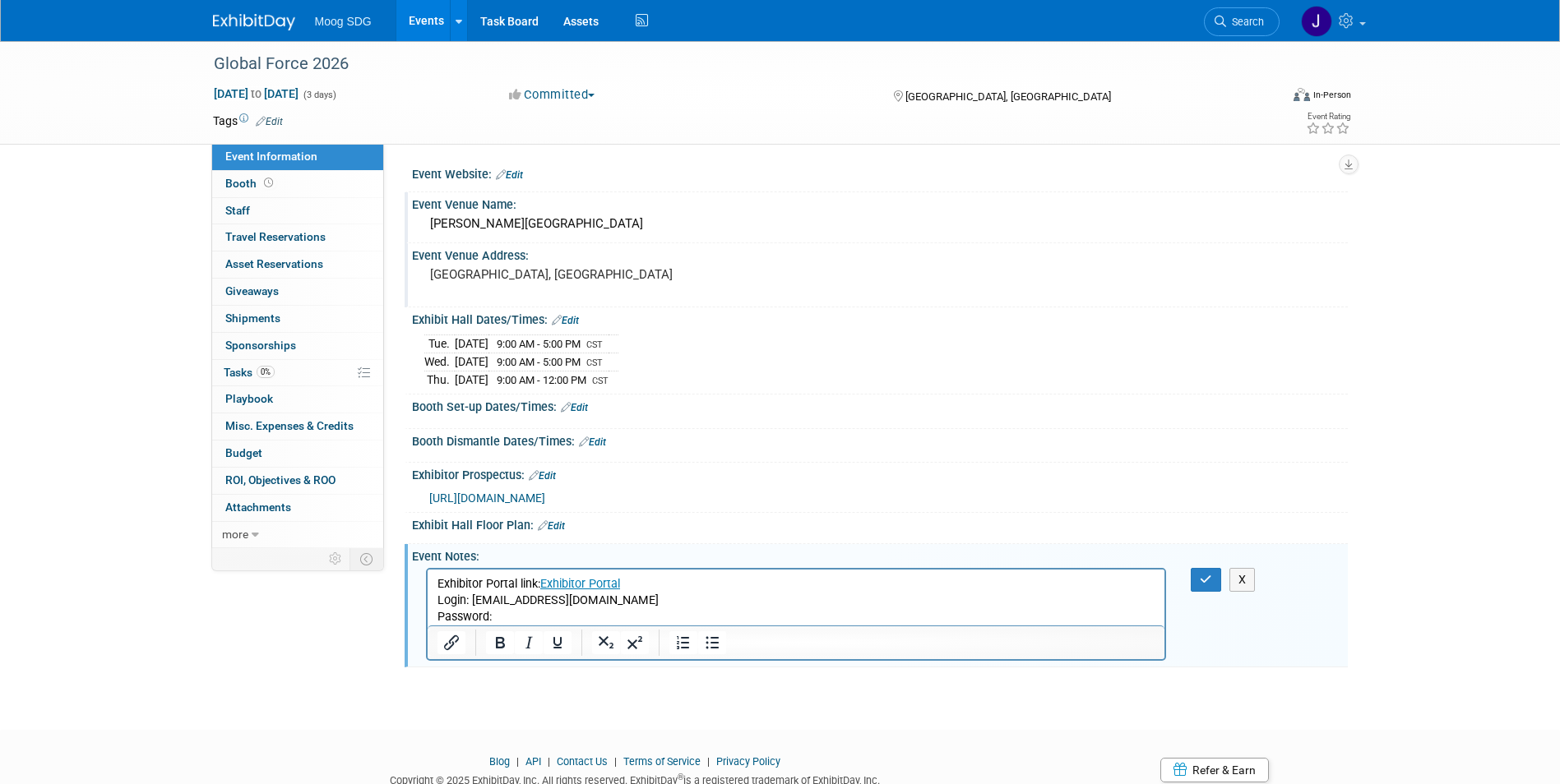
click at [509, 617] on p "Password:" at bounding box center [795, 616] width 719 height 17
click at [1210, 573] on icon "button" at bounding box center [1205, 579] width 12 height 11
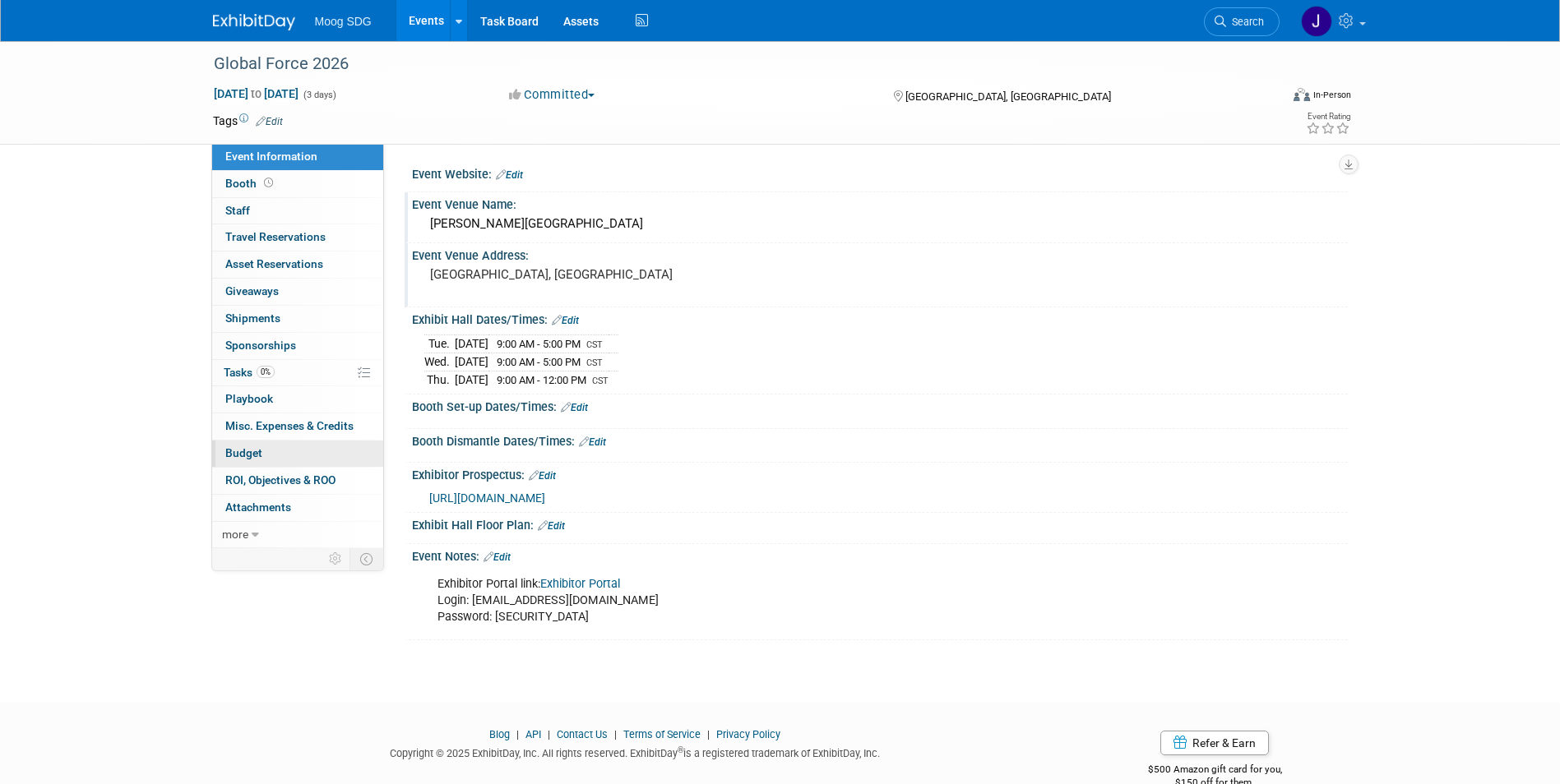
click at [255, 443] on link "Budget" at bounding box center [297, 454] width 171 height 26
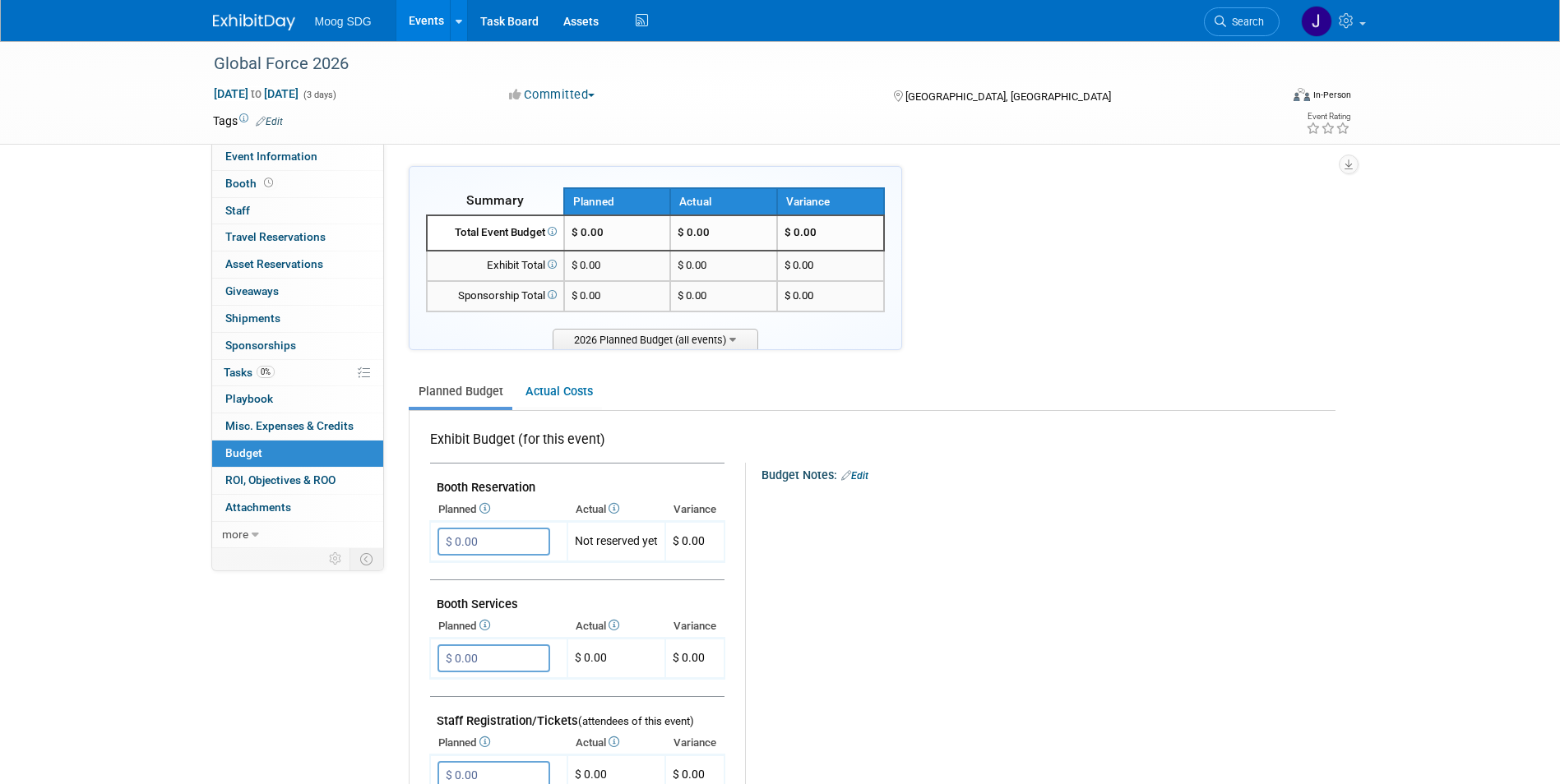
click at [861, 471] on link "Edit" at bounding box center [854, 475] width 27 height 11
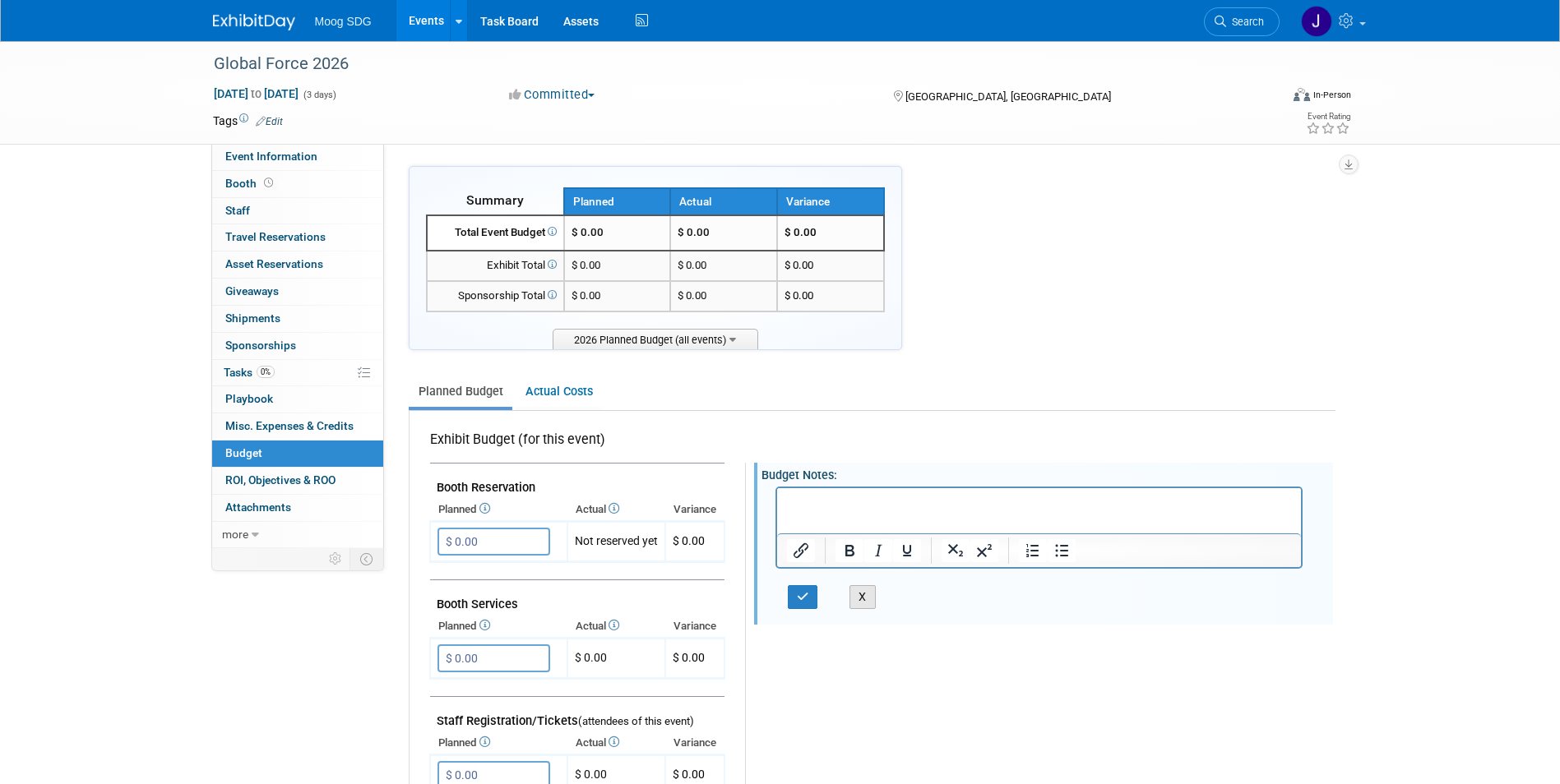
click at [864, 606] on button "X" at bounding box center [863, 598] width 26 height 24
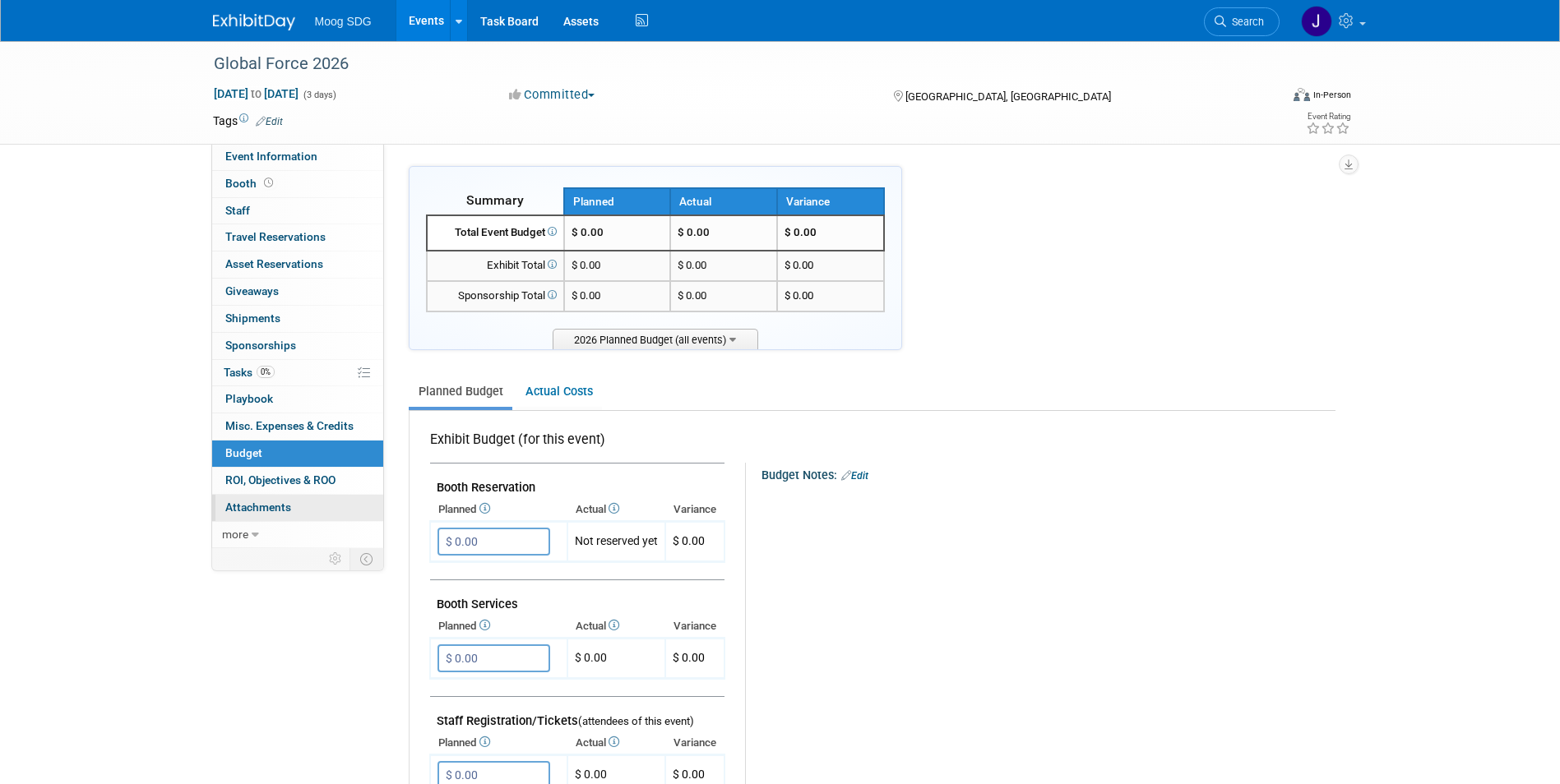
click at [281, 508] on span "Attachments 0" at bounding box center [258, 507] width 66 height 13
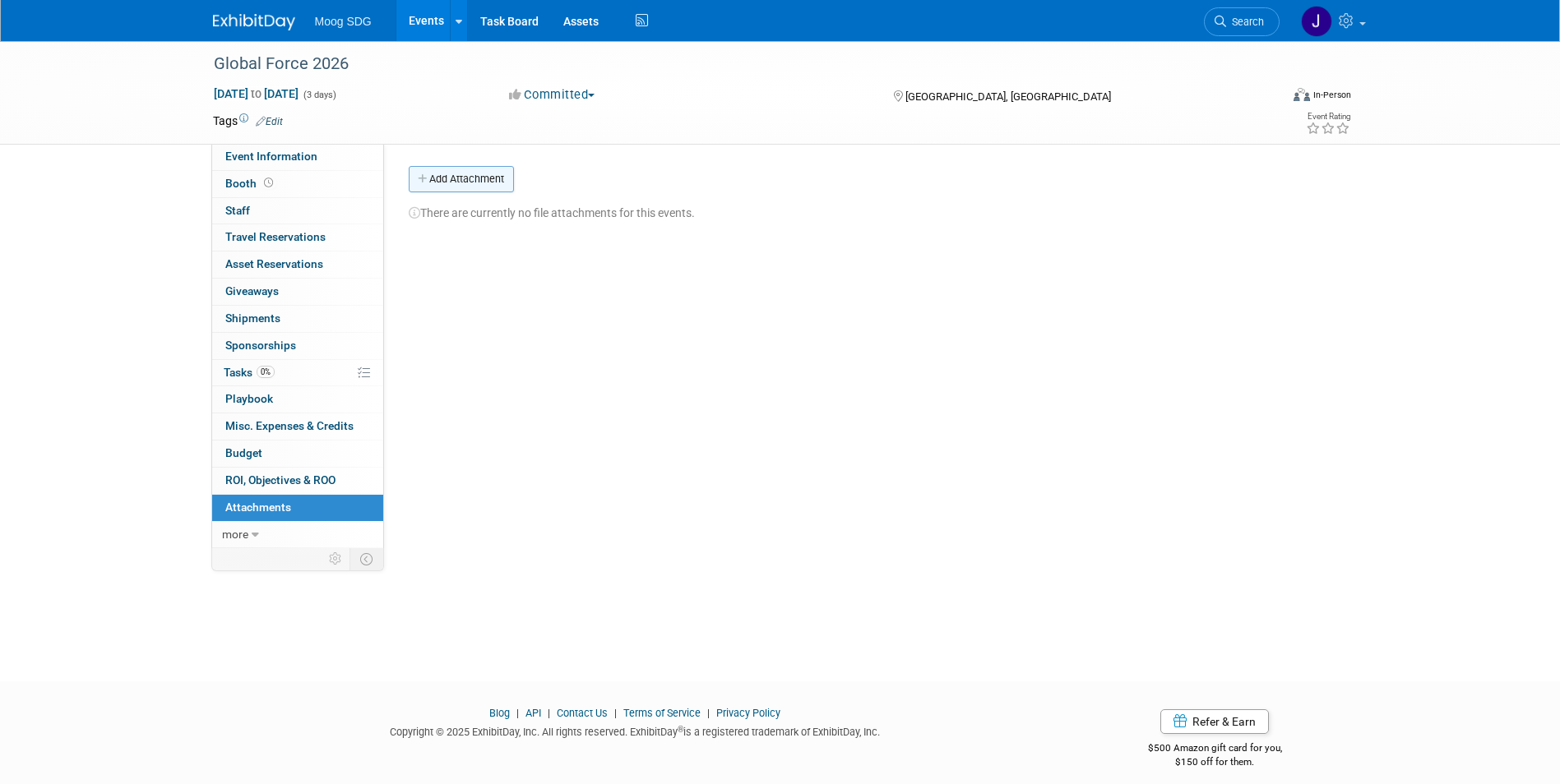
click at [474, 175] on button "Add Attachment" at bounding box center [461, 179] width 105 height 26
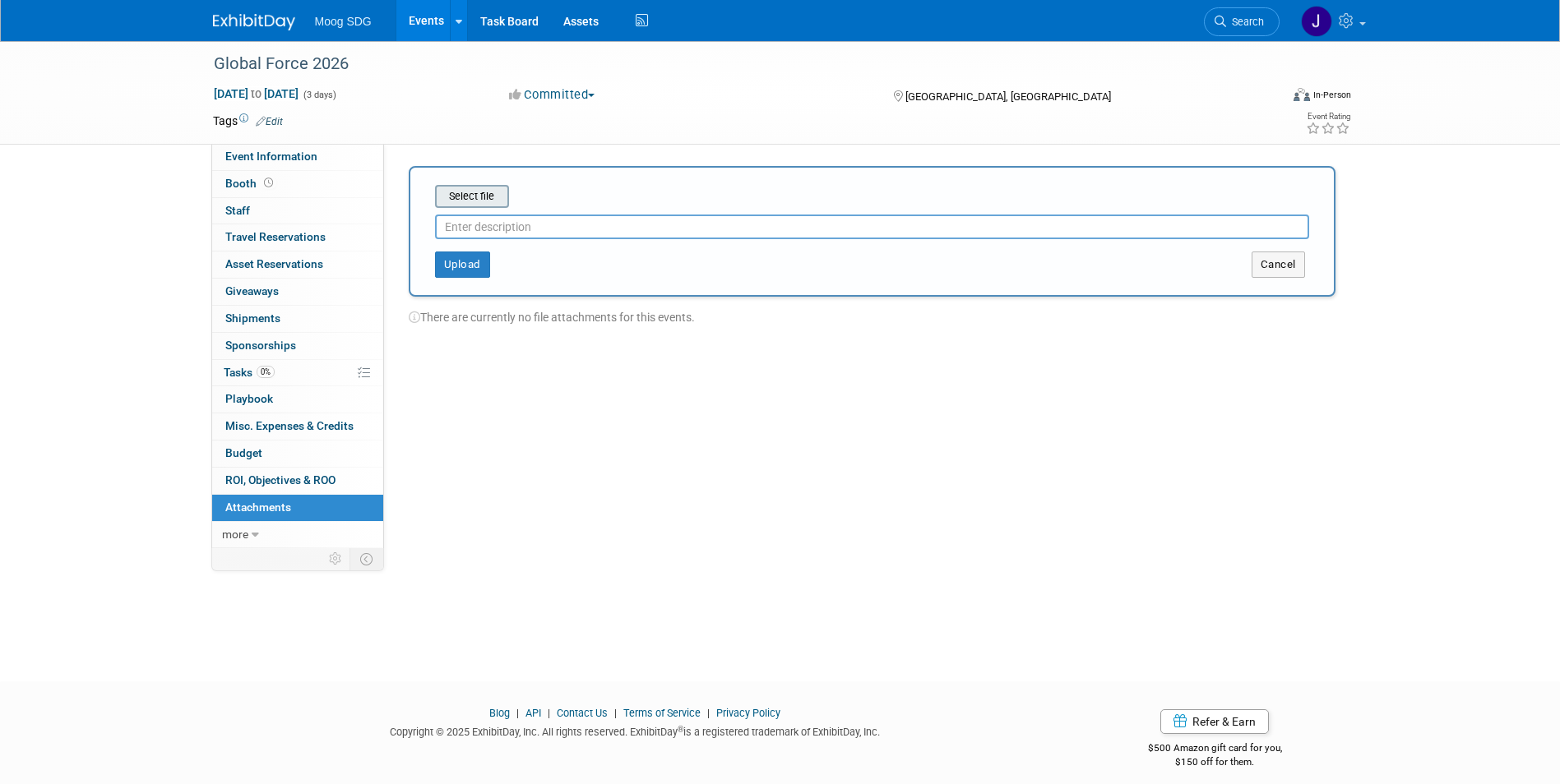
click at [493, 203] on input "file" at bounding box center [409, 196] width 196 height 20
click at [528, 226] on input "text" at bounding box center [871, 220] width 874 height 24
type input "Invoice - shows balance due by Jan 12"
click at [472, 260] on button "Upload" at bounding box center [462, 258] width 55 height 26
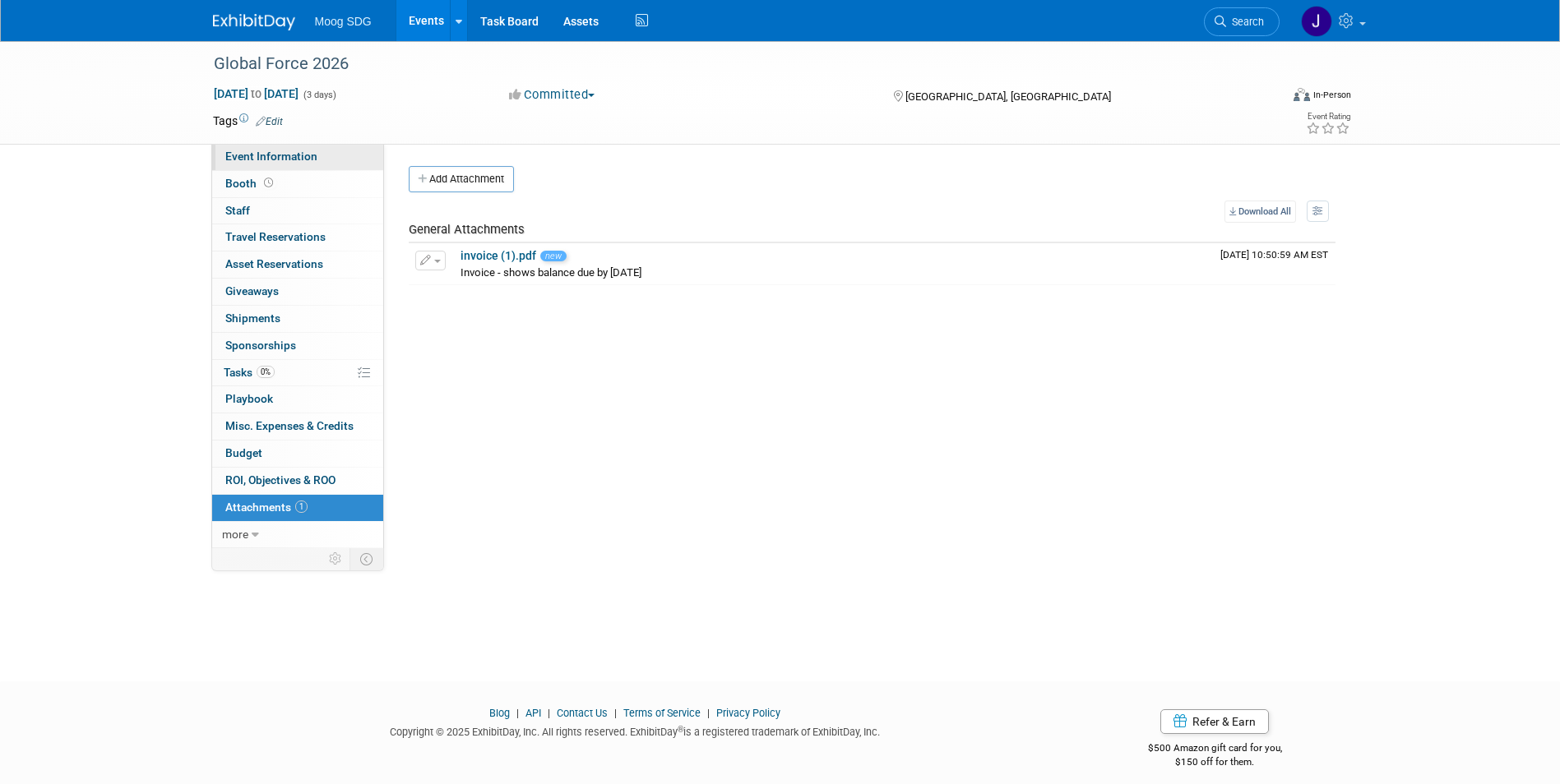
click at [296, 161] on span "Event Information" at bounding box center [271, 156] width 92 height 13
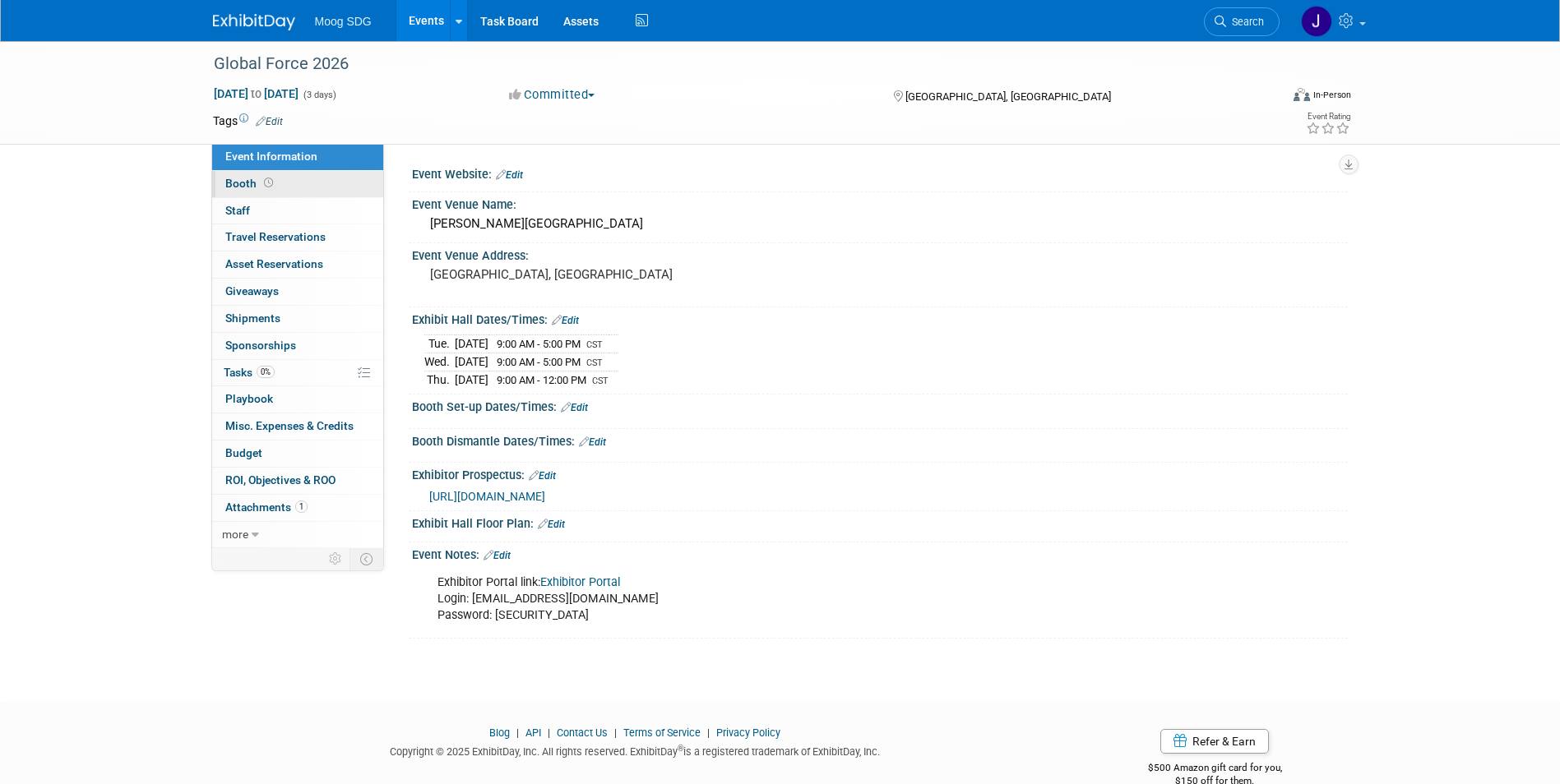
click at [302, 186] on link "Booth" at bounding box center [297, 184] width 171 height 26
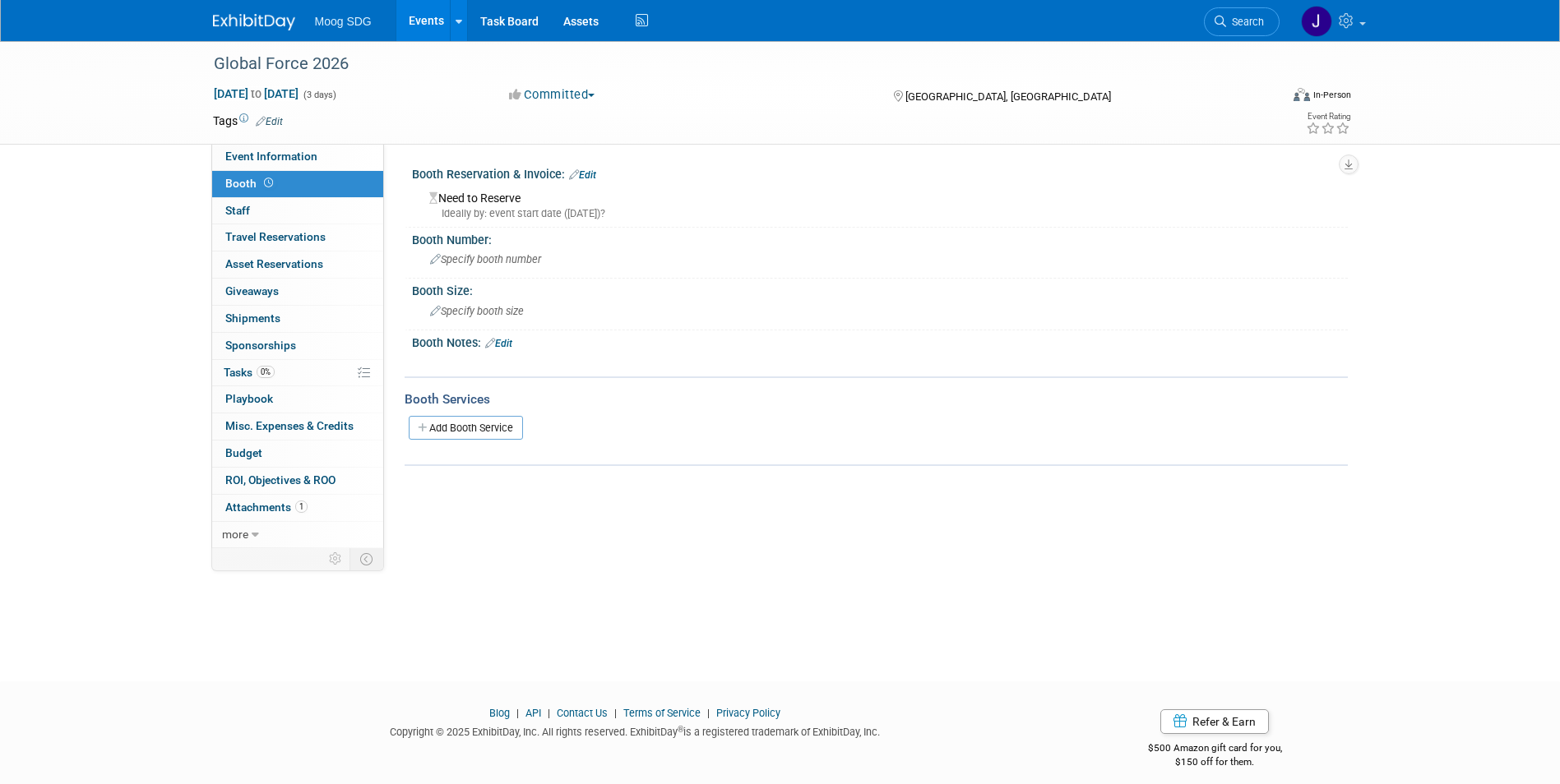
click at [579, 177] on icon at bounding box center [573, 174] width 10 height 10
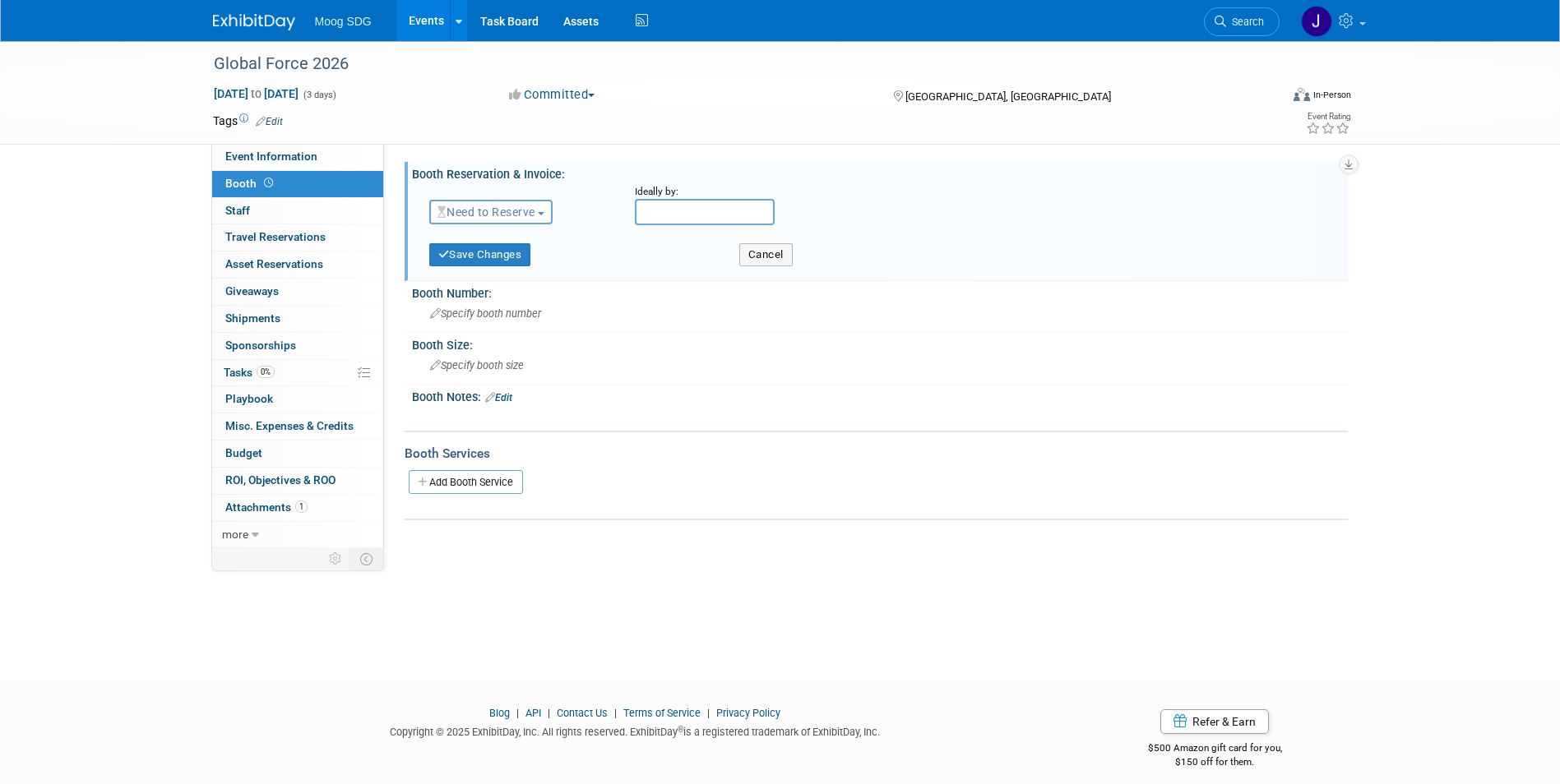
click at [516, 207] on span "Need to Reserve" at bounding box center [486, 212] width 98 height 13
click at [522, 259] on link "Reserved" at bounding box center [518, 263] width 176 height 23
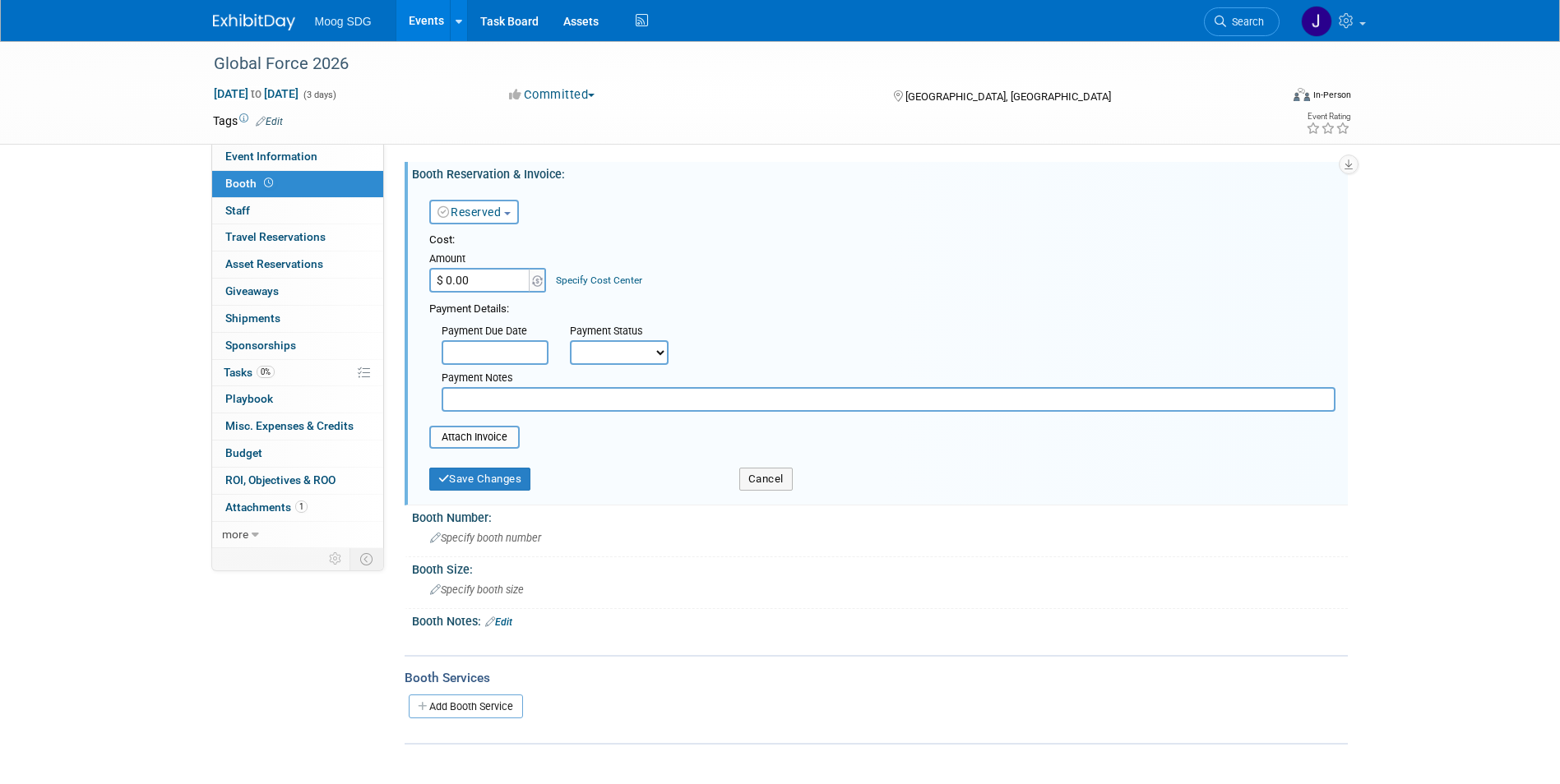
click at [492, 274] on input "$ 0.00" at bounding box center [480, 280] width 103 height 24
type input "$ 51,153.00"
click at [518, 340] on input "text" at bounding box center [494, 352] width 107 height 24
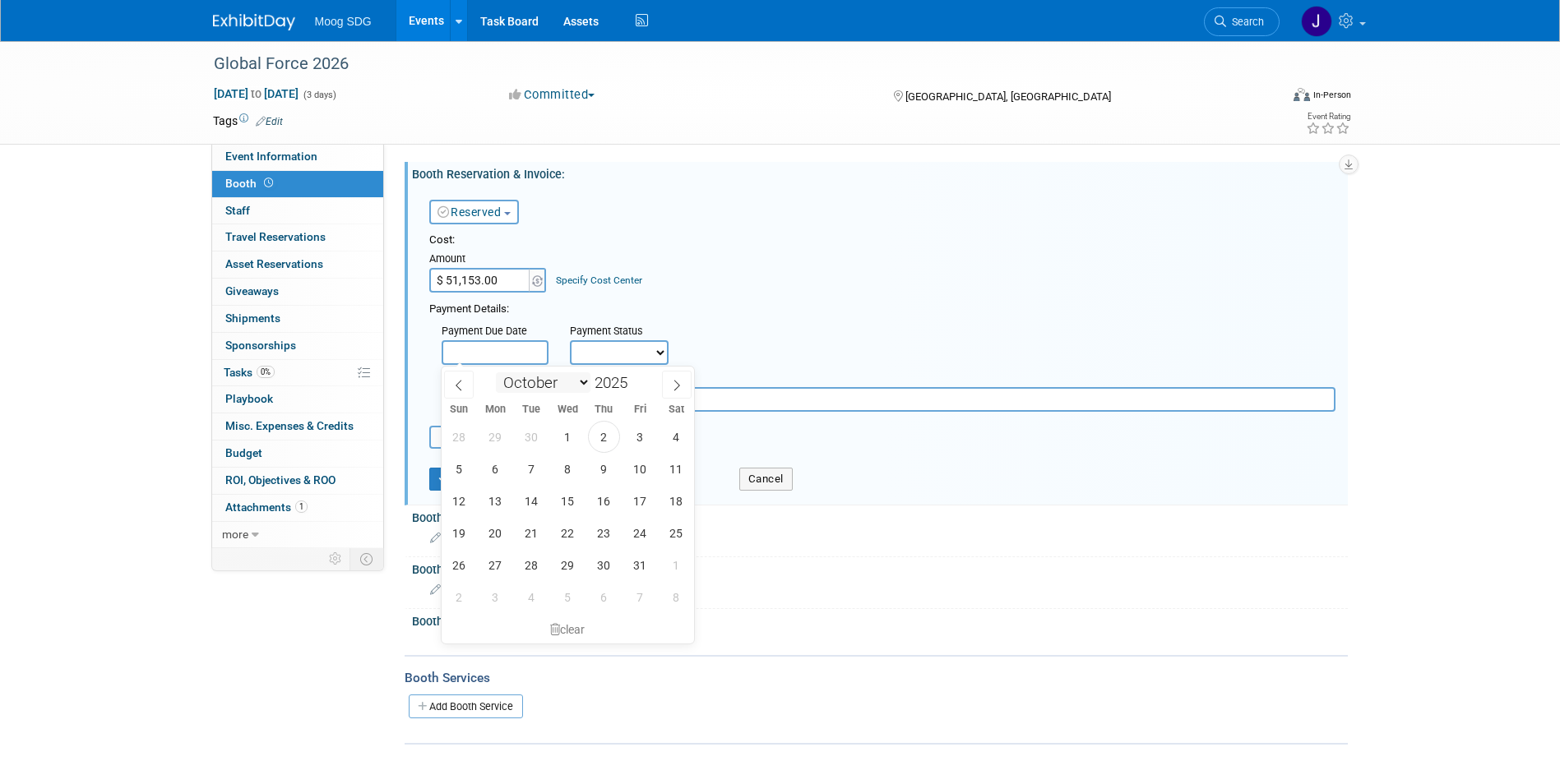
click at [584, 376] on select "January February March April May June July August September October November De…" at bounding box center [543, 382] width 94 height 21
select select "0"
click at [496, 372] on select "January February March April May June July August September October November De…" at bounding box center [543, 382] width 94 height 21
click at [638, 378] on span at bounding box center [634, 378] width 11 height 10
type input "2026"
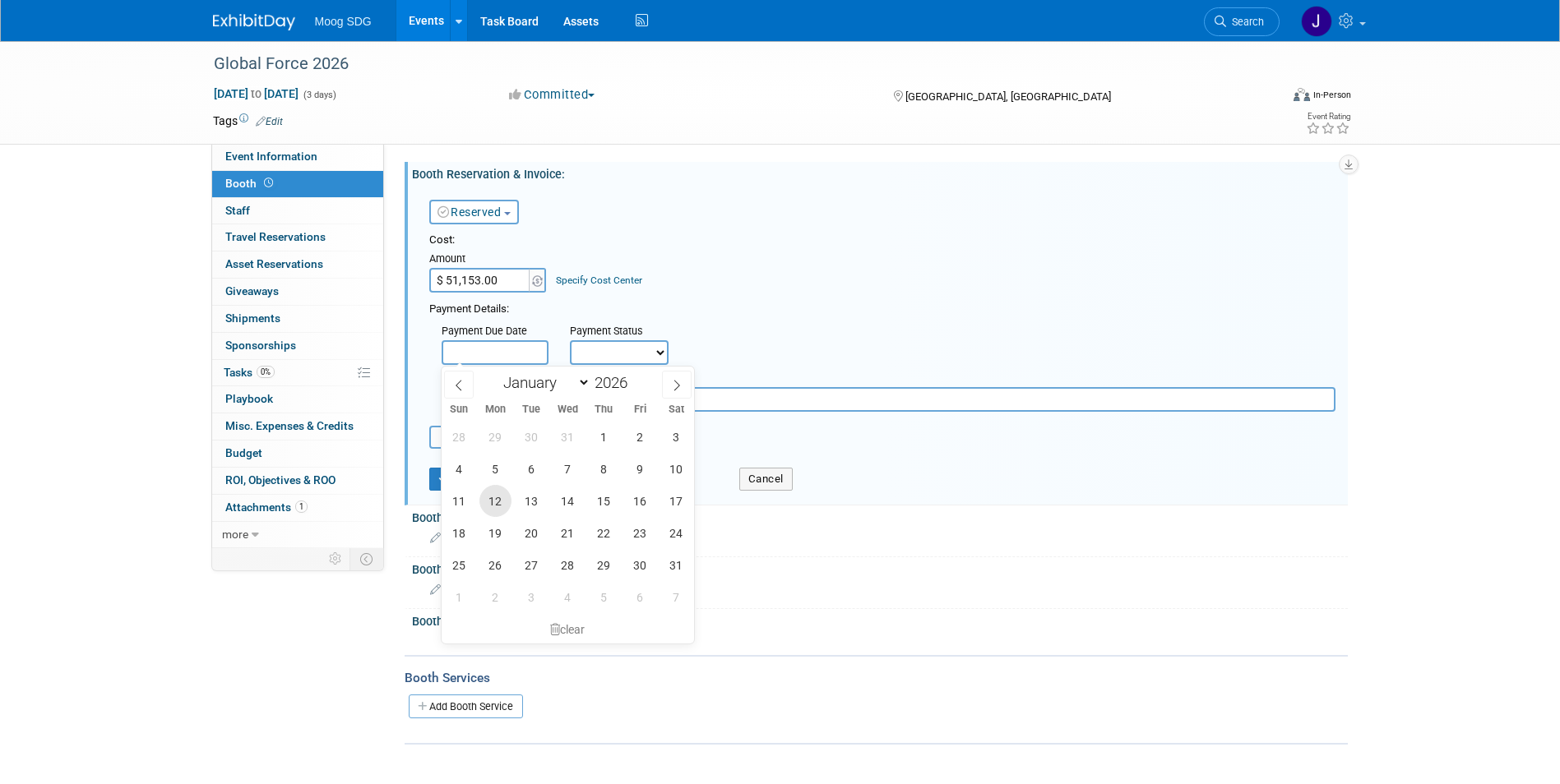
click at [503, 508] on span "12" at bounding box center [495, 501] width 32 height 32
type input "Jan 12, 2026"
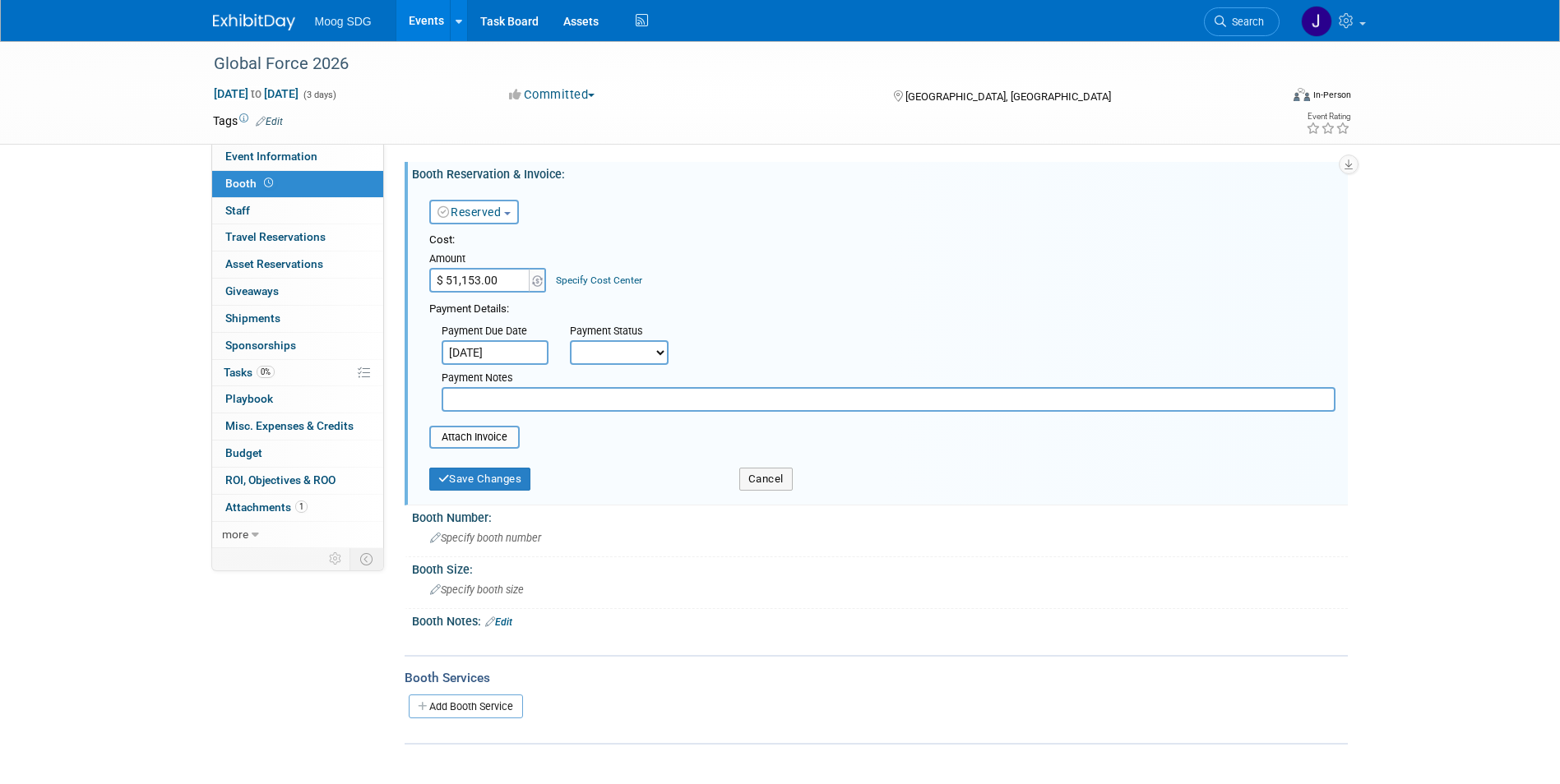
click at [650, 344] on select "Not Paid Yet Partially Paid Paid in Full" at bounding box center [619, 352] width 99 height 24
select select "2"
click at [570, 340] on select "Not Paid Yet Partially Paid Paid in Full" at bounding box center [619, 352] width 99 height 24
click at [747, 352] on input "text" at bounding box center [745, 352] width 107 height 24
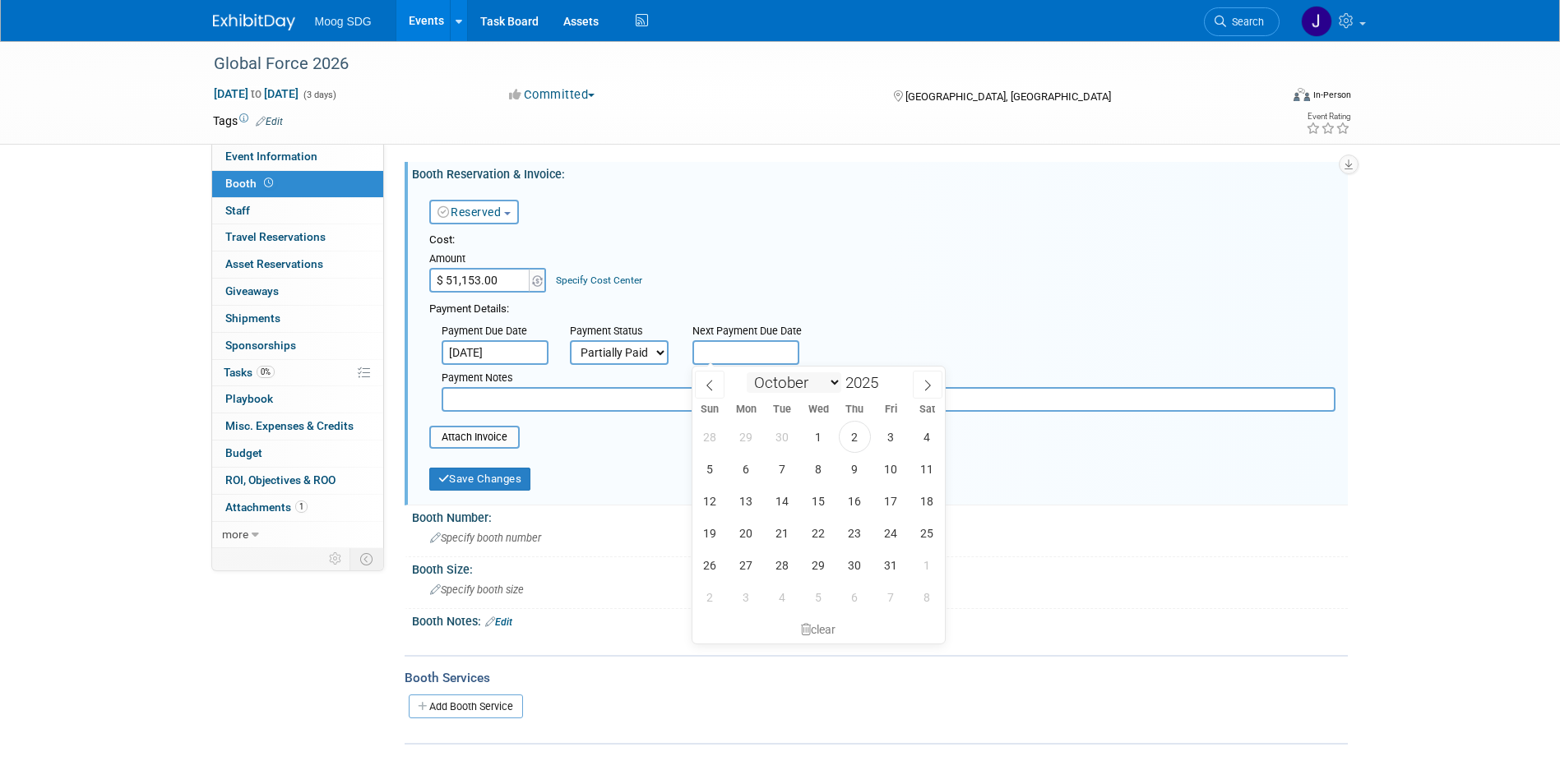
click at [789, 376] on select "January February March April May June July August September October November De…" at bounding box center [794, 382] width 94 height 21
select select "0"
click at [747, 372] on select "January February March April May June July August September October November De…" at bounding box center [794, 382] width 94 height 21
click at [882, 389] on span at bounding box center [885, 387] width 11 height 10
click at [887, 377] on span at bounding box center [885, 378] width 11 height 10
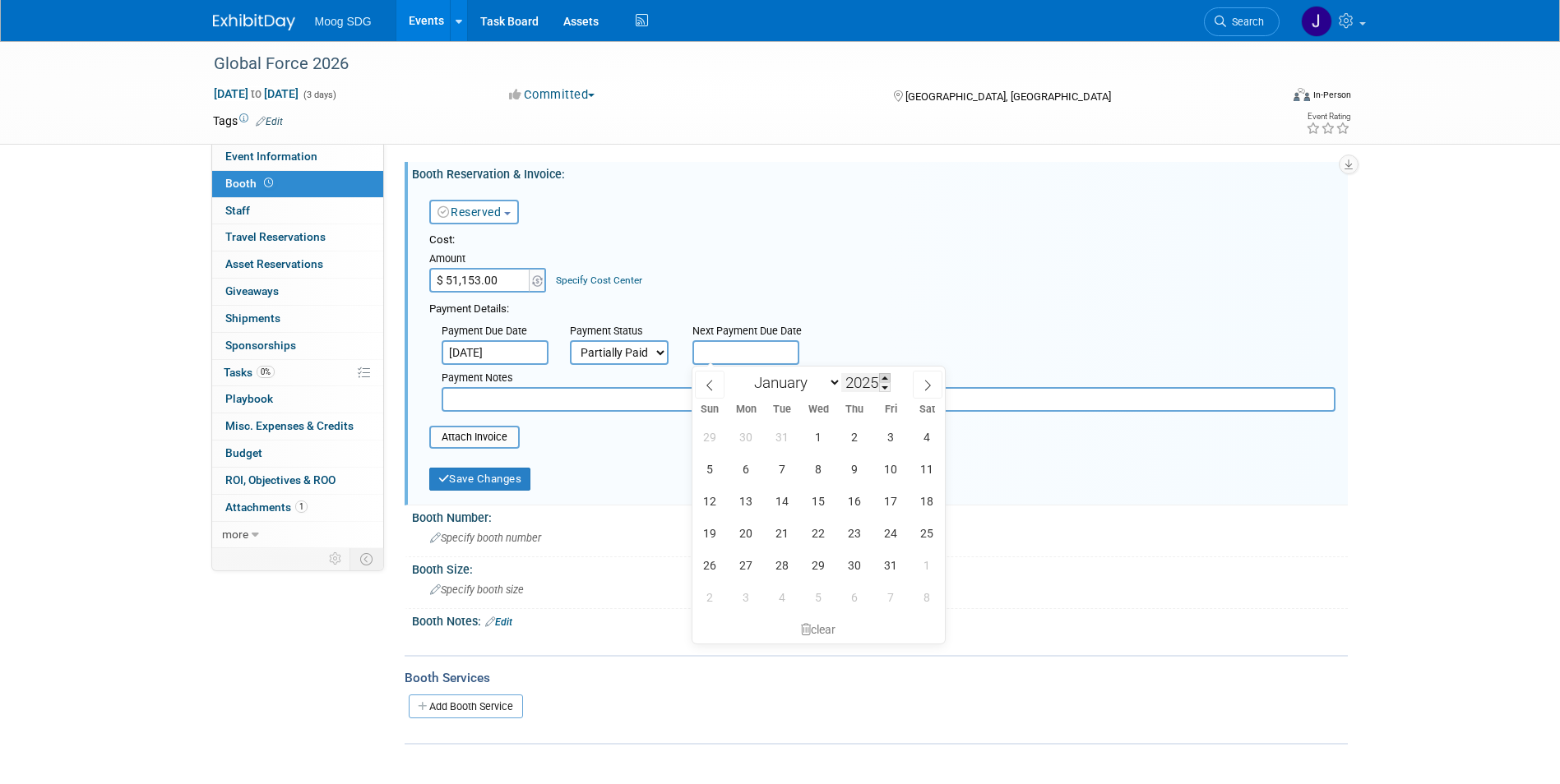
click at [887, 377] on span at bounding box center [885, 378] width 11 height 10
type input "2026"
click at [752, 492] on span "12" at bounding box center [746, 501] width 32 height 32
type input "Jan 12, 2026"
click at [487, 443] on input "file" at bounding box center [421, 437] width 196 height 20
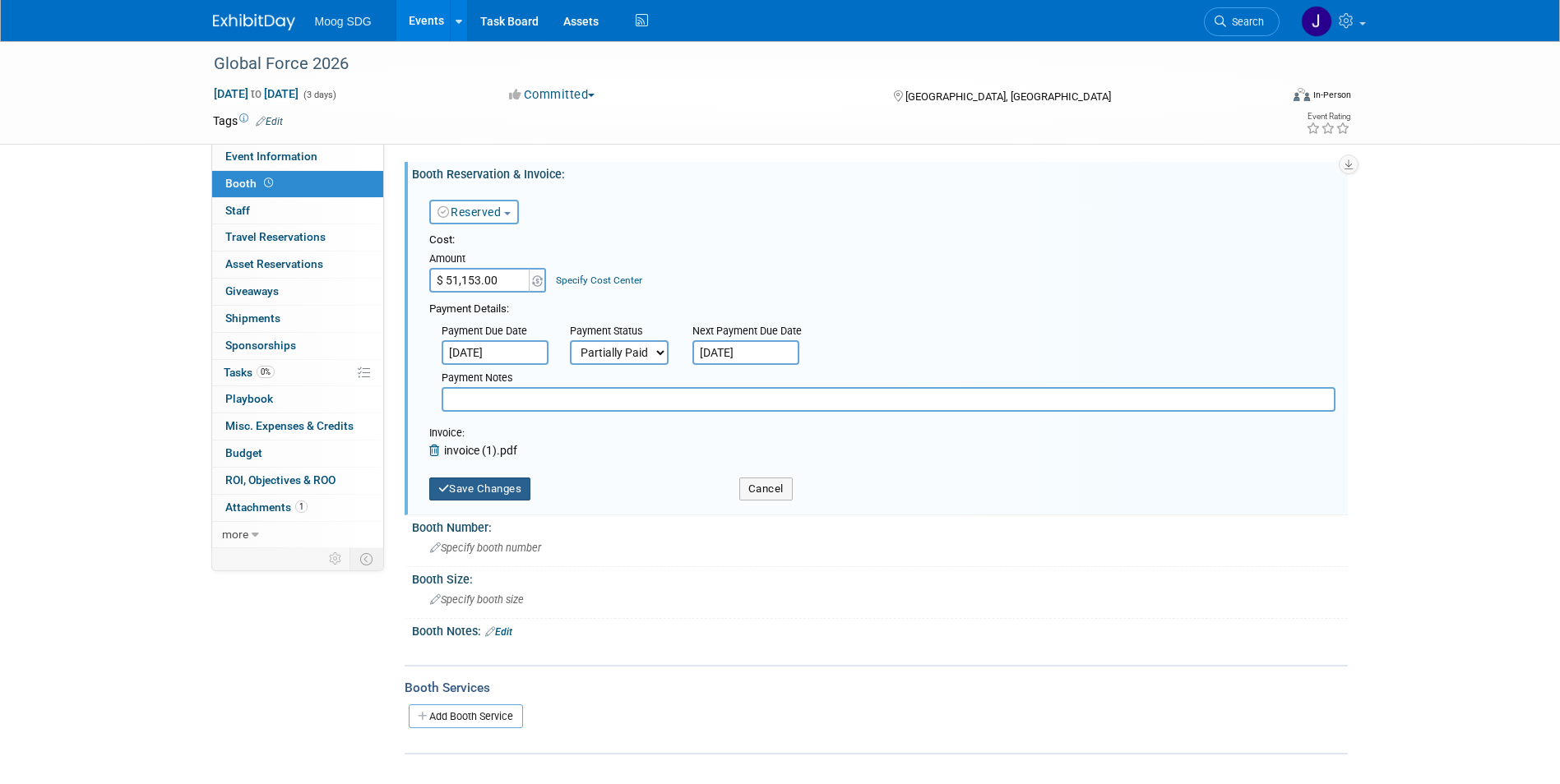
click at [486, 493] on button "Save Changes" at bounding box center [479, 488] width 102 height 23
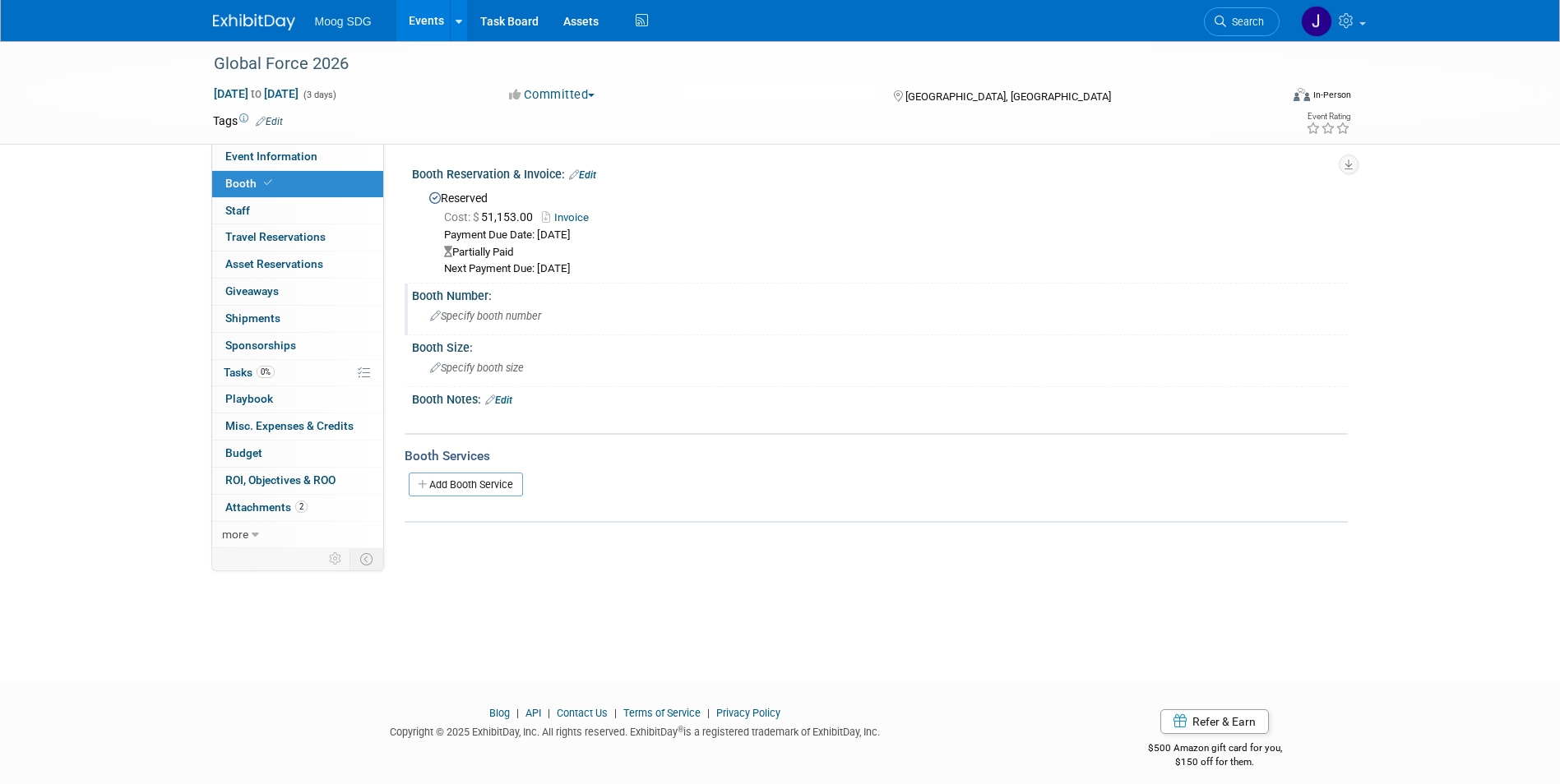
click at [511, 315] on span "Specify booth number" at bounding box center [485, 315] width 111 height 12
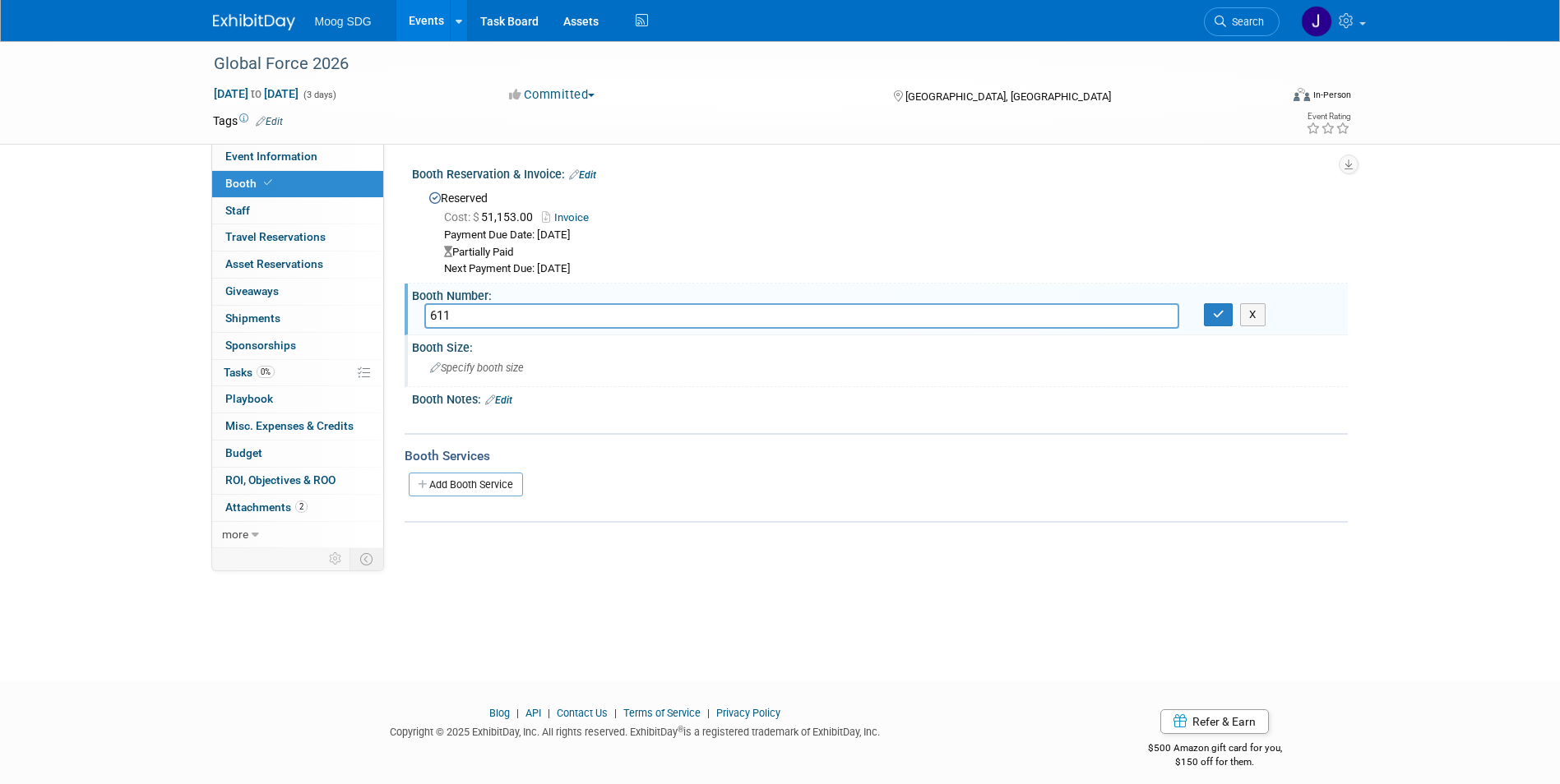
type input "611"
click at [524, 364] on span "Specify booth size" at bounding box center [476, 367] width 94 height 12
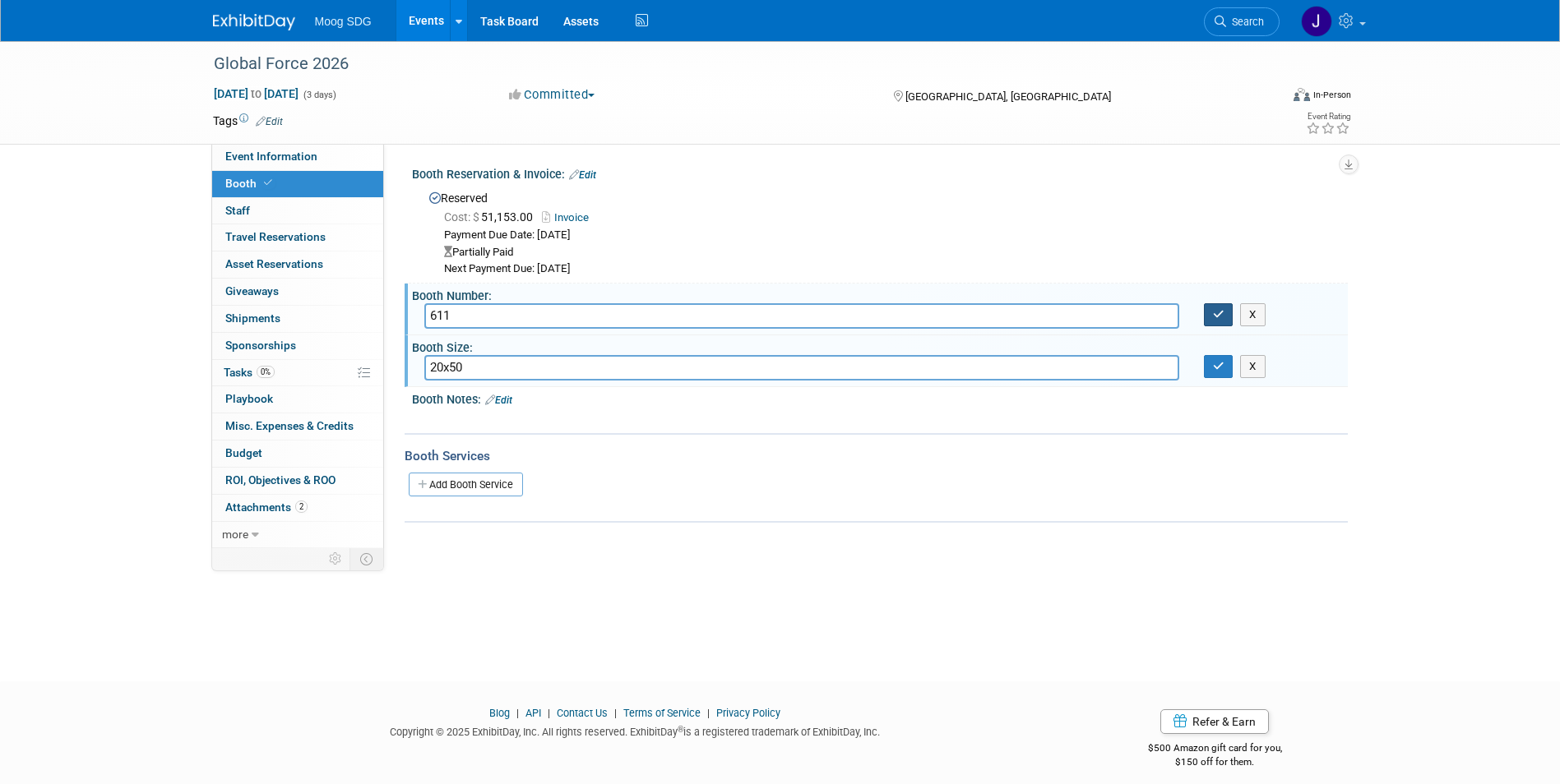
type input "20x50"
click at [1224, 319] on button "button" at bounding box center [1219, 314] width 30 height 23
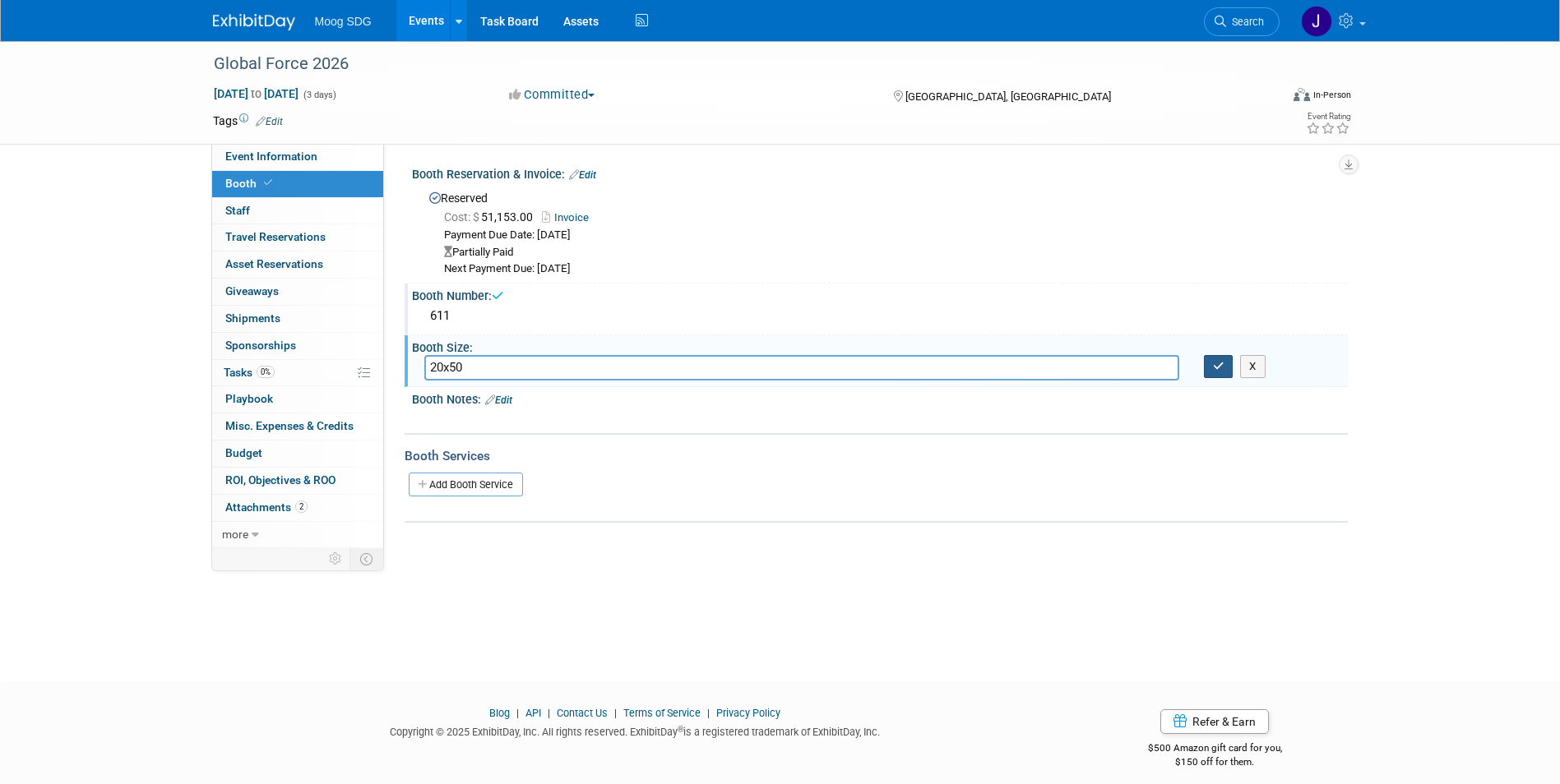
click at [1213, 366] on icon "button" at bounding box center [1219, 365] width 11 height 10
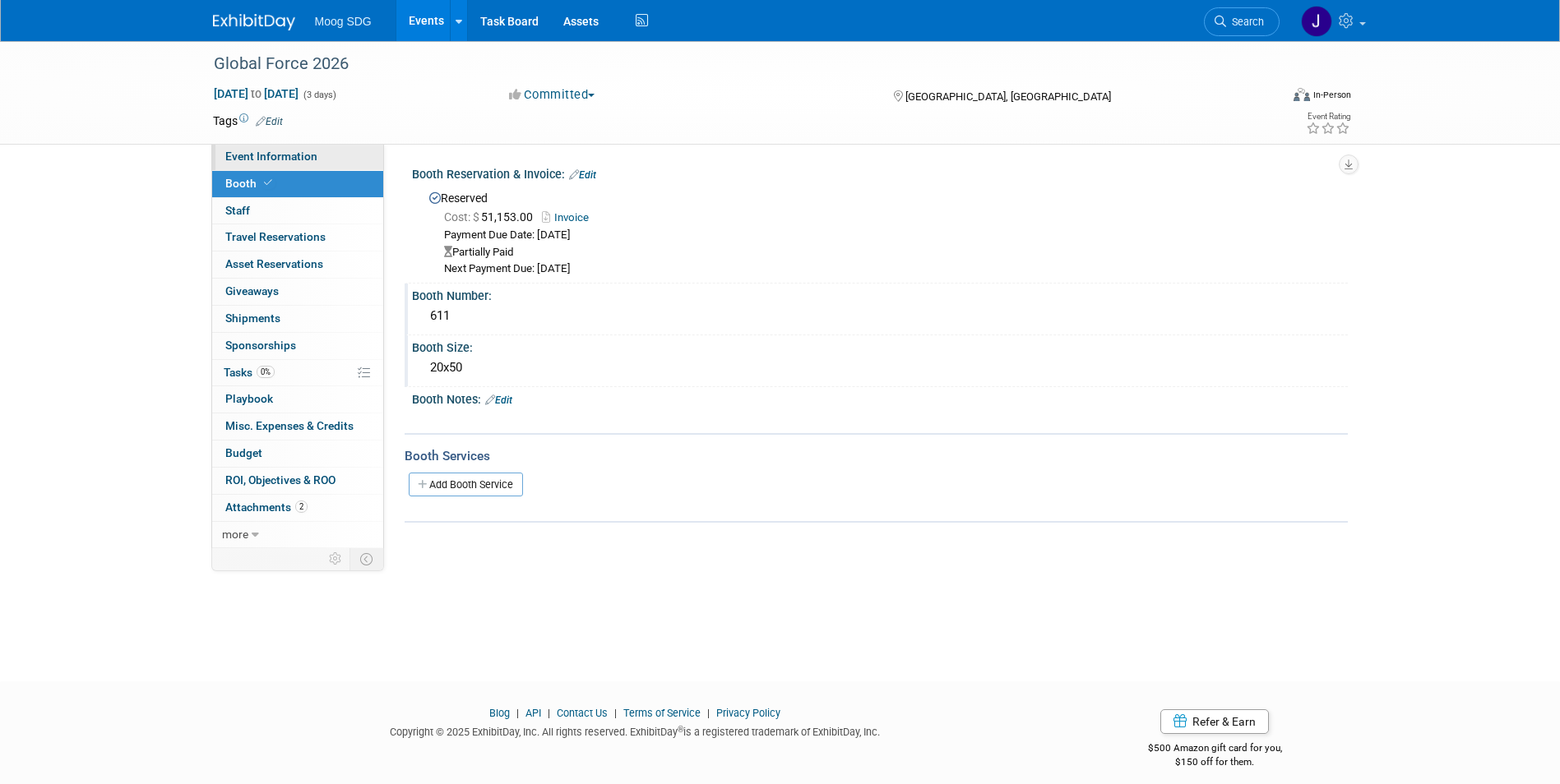
click at [310, 151] on span "Event Information" at bounding box center [271, 156] width 92 height 13
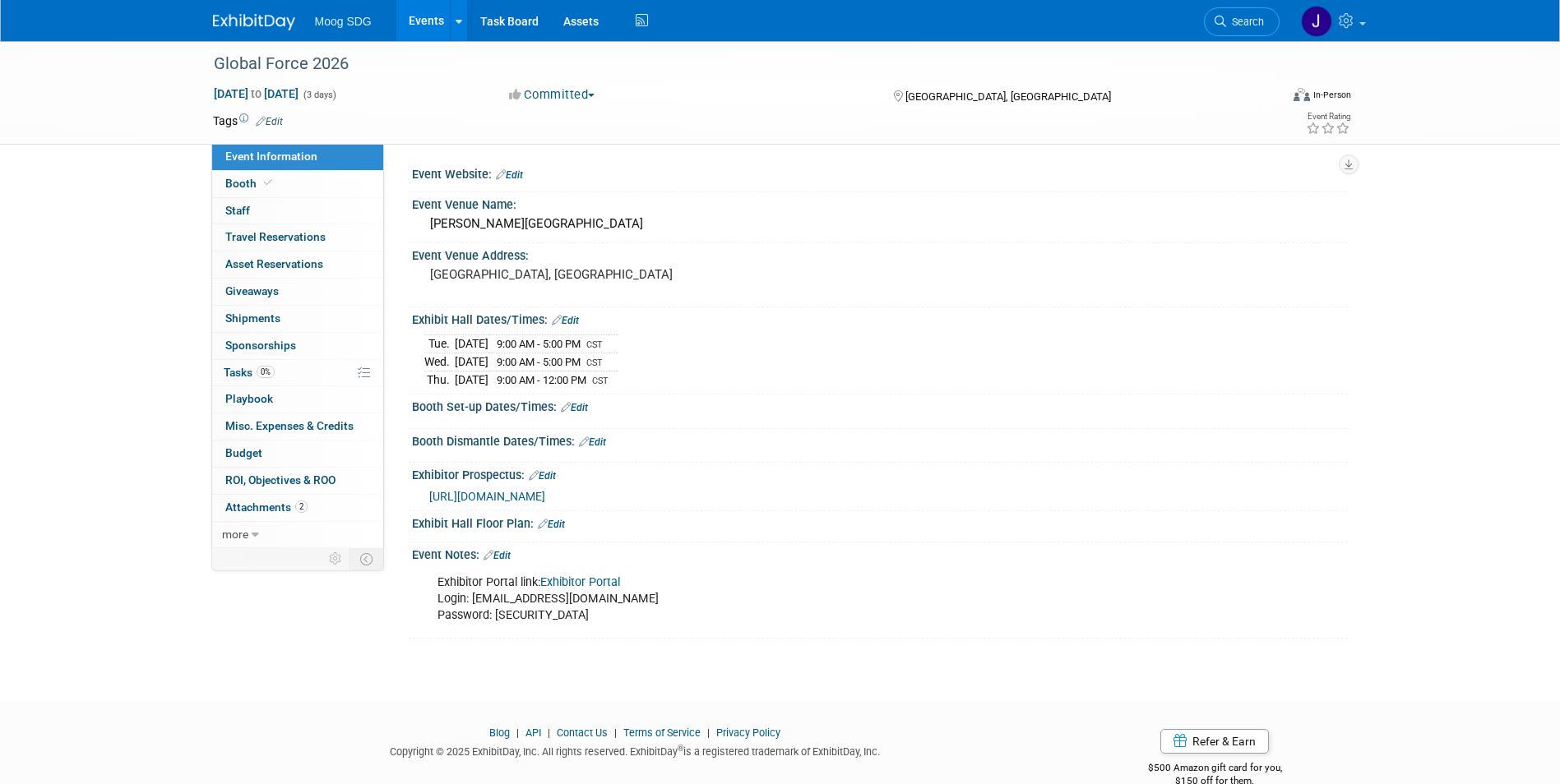
click at [415, 9] on link "Events" at bounding box center [426, 21] width 60 height 41
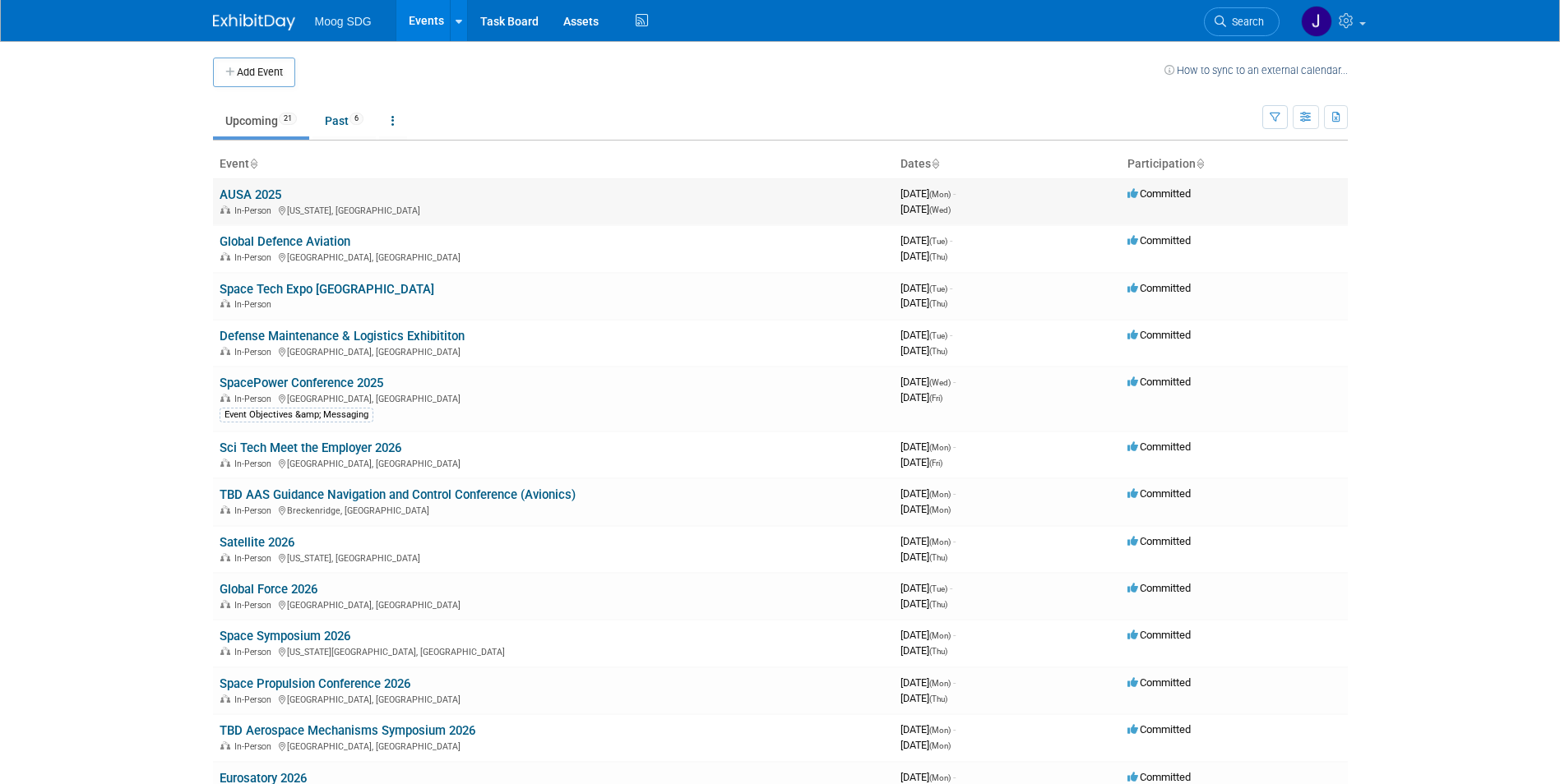
click at [266, 185] on td "AUSA 2025 In-Person Washington, DC" at bounding box center [553, 201] width 681 height 47
click at [261, 191] on link "AUSA 2025" at bounding box center [250, 195] width 62 height 15
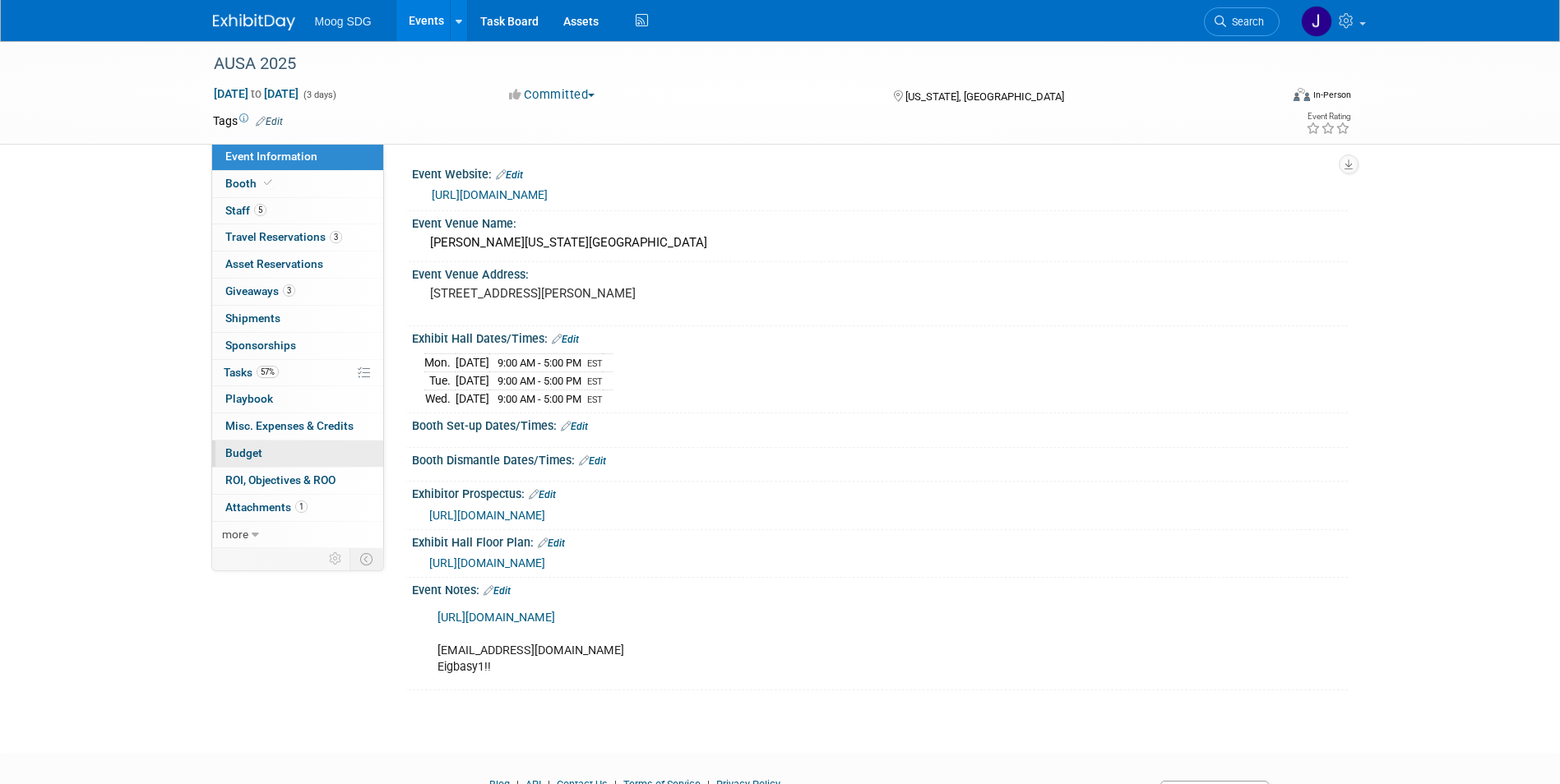
click at [268, 453] on link "Budget" at bounding box center [297, 454] width 171 height 26
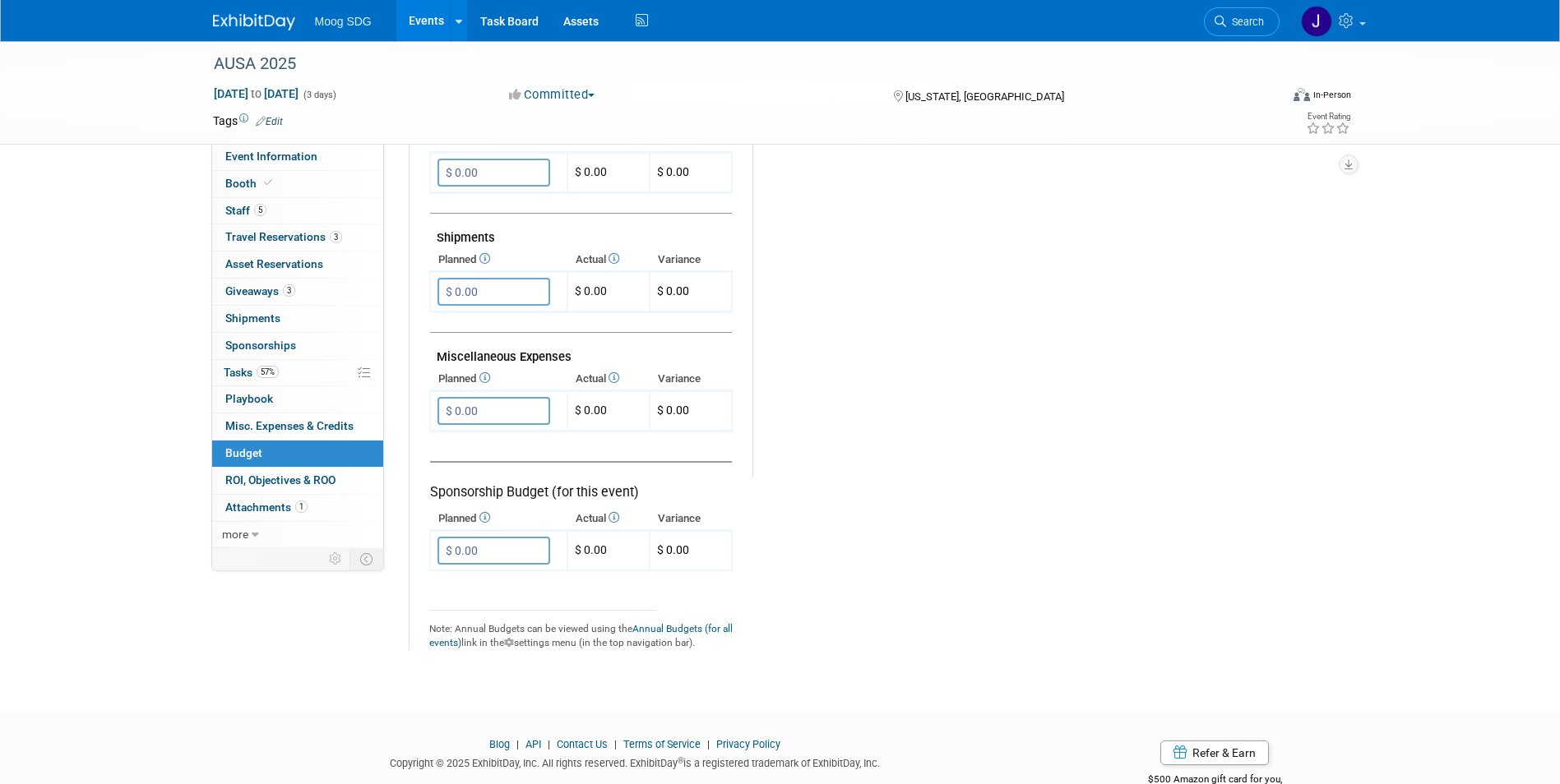
scroll to position [800, 0]
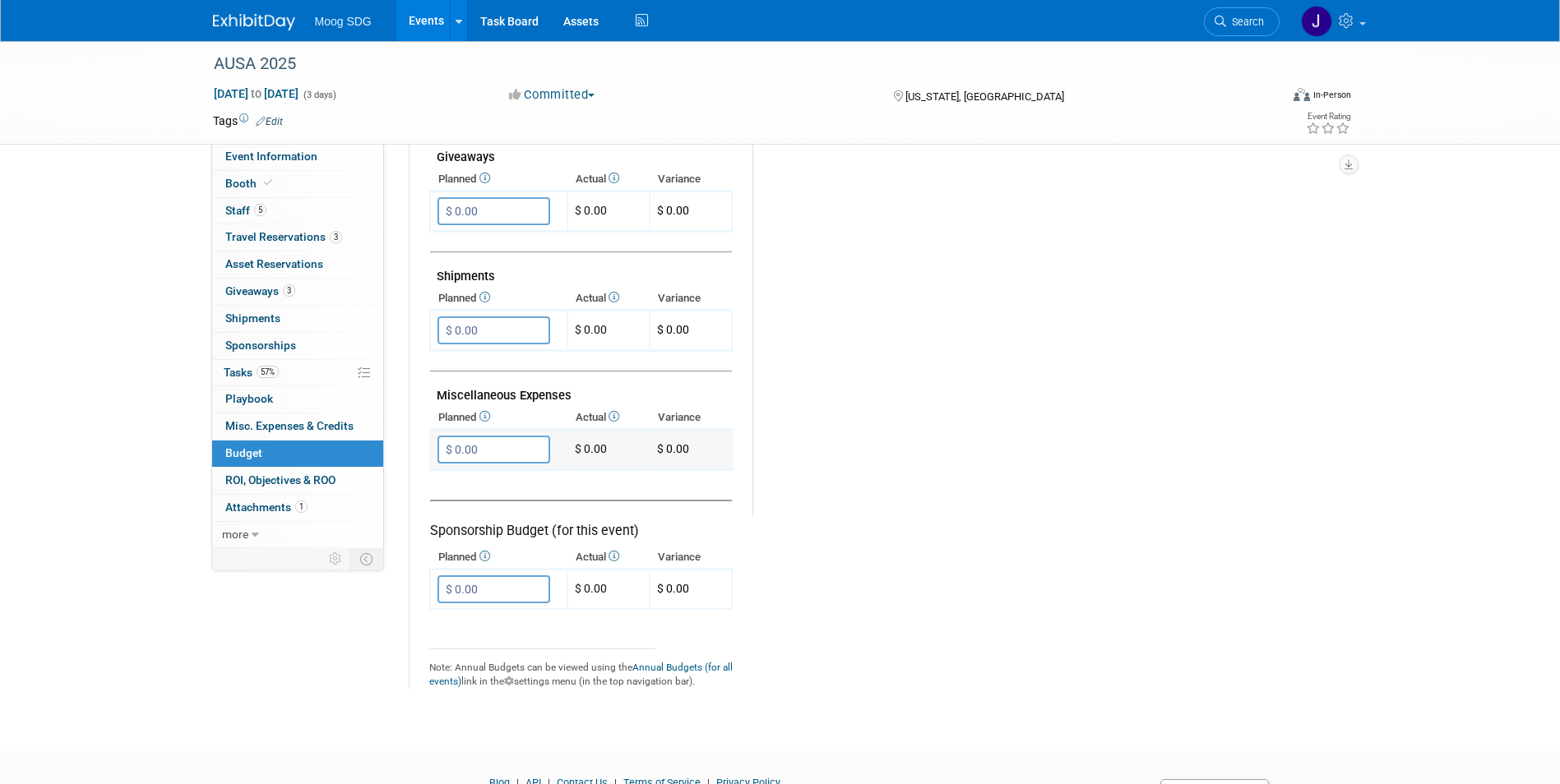
click at [505, 447] on input "$ 0.00" at bounding box center [493, 449] width 113 height 28
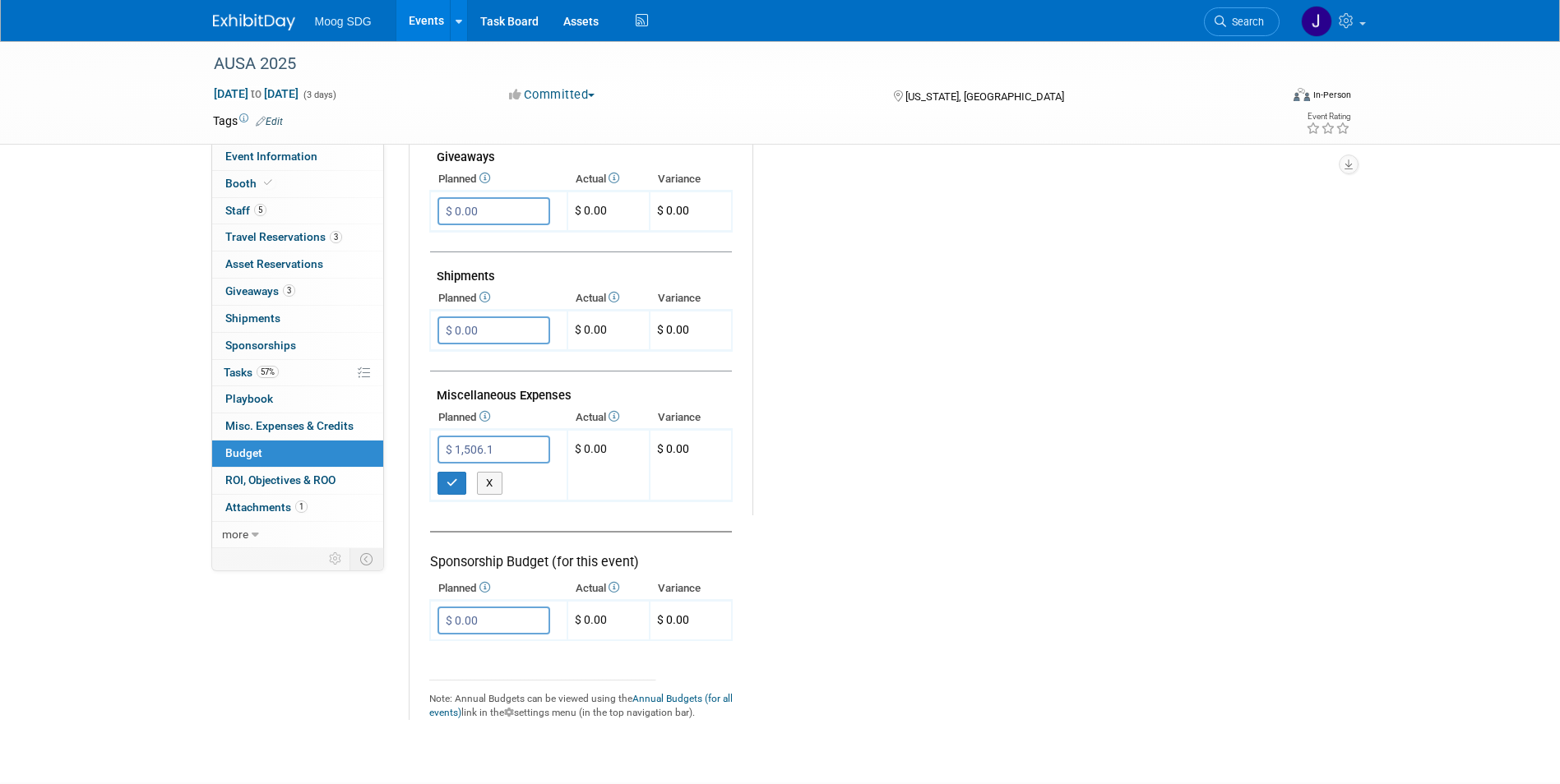
type input "$ 1,506.10"
click at [948, 492] on div "Budget Notes: Edit Apogee 70% deposit ROCQ54814 $147,856 submitted 8/26/25 X" at bounding box center [1037, 89] width 569 height 852
click at [455, 485] on icon "button" at bounding box center [452, 482] width 11 height 10
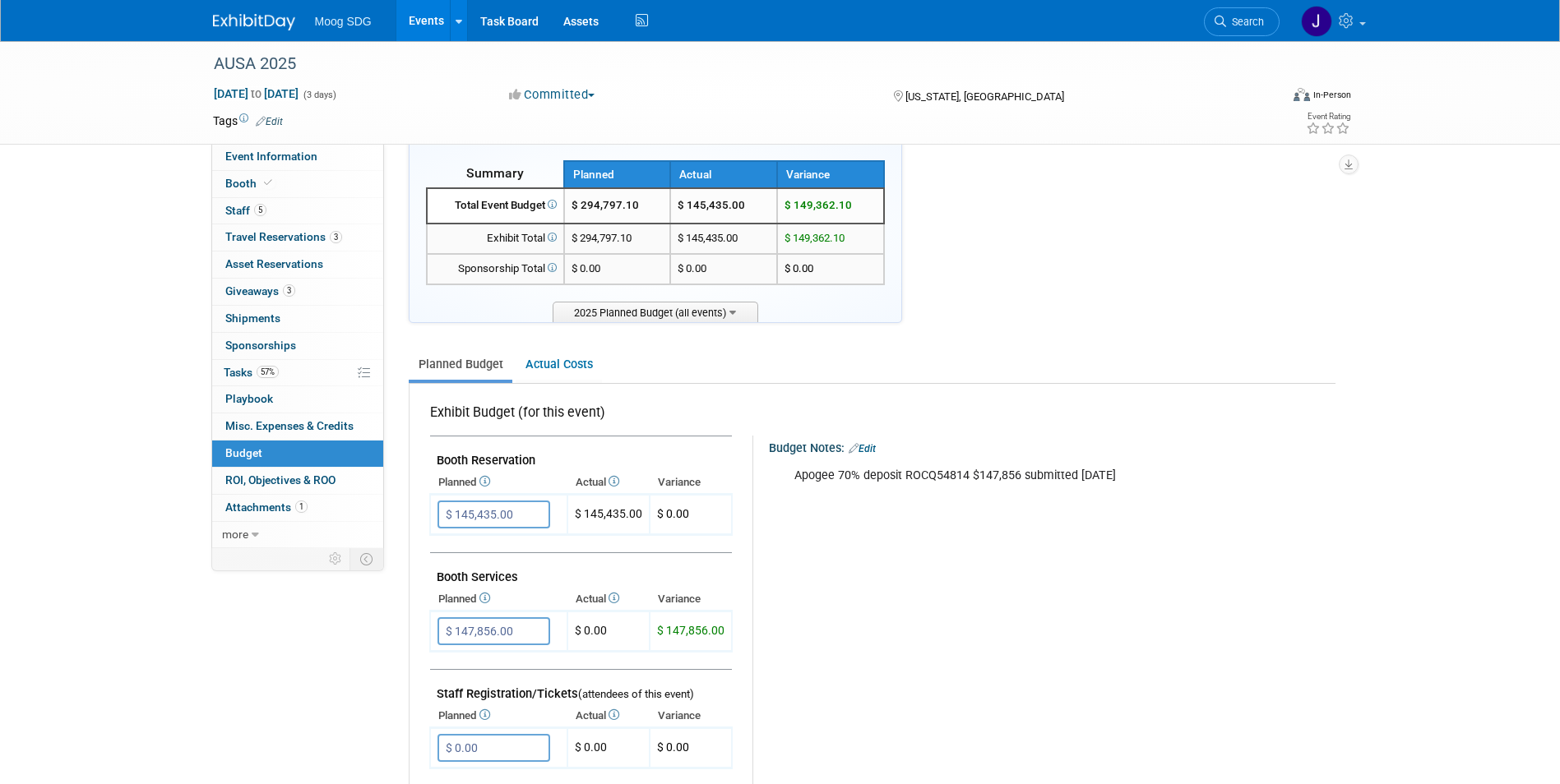
scroll to position [0, 0]
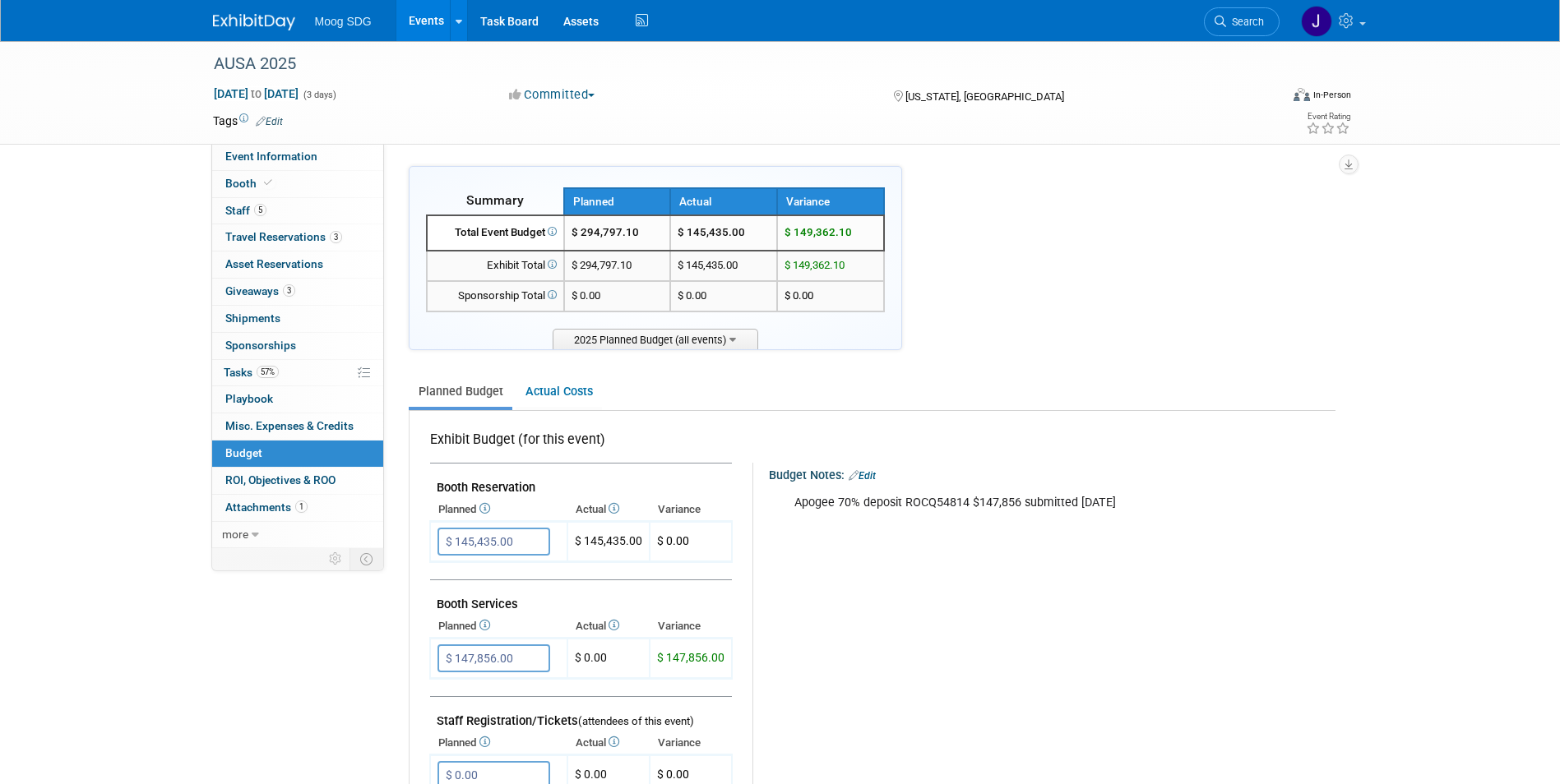
click at [870, 474] on link "Edit" at bounding box center [862, 475] width 27 height 11
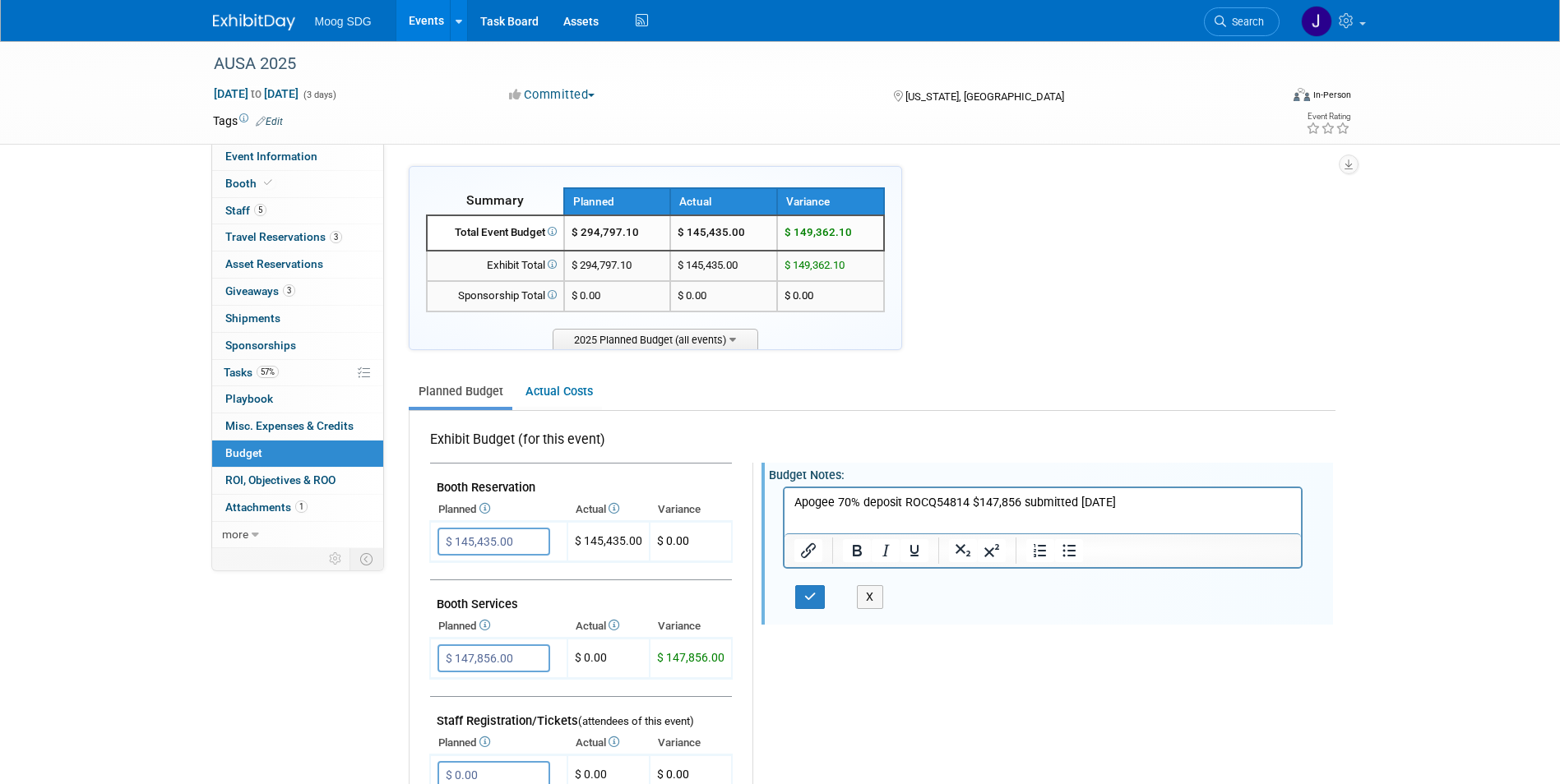
click at [1192, 507] on p "Apogee 70% deposit ROCQ54814 $147,856 submitted 8/26/25" at bounding box center [1042, 502] width 498 height 17
click at [806, 598] on icon "button" at bounding box center [809, 597] width 12 height 11
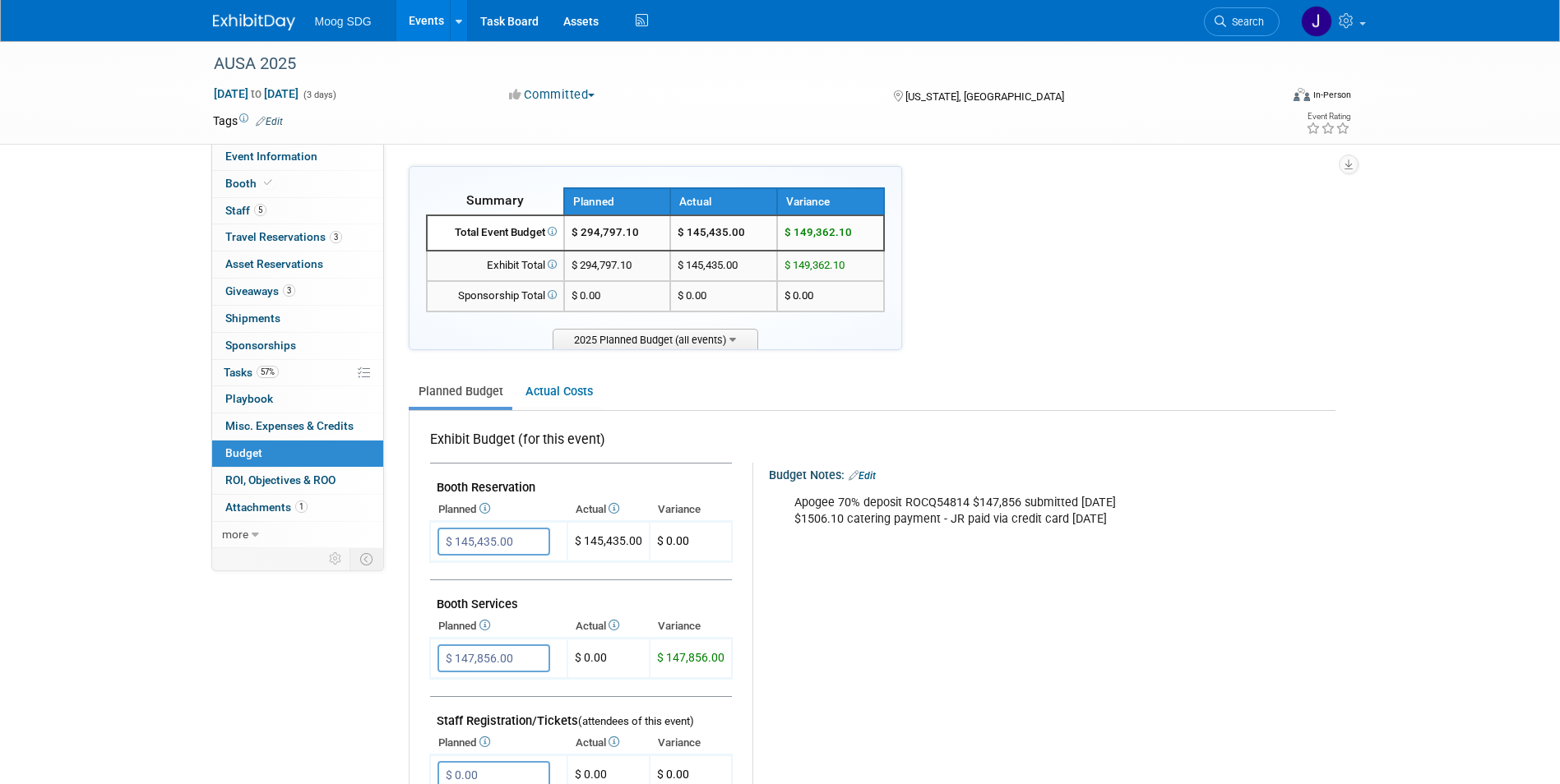
click at [426, 22] on link "Events" at bounding box center [426, 21] width 60 height 41
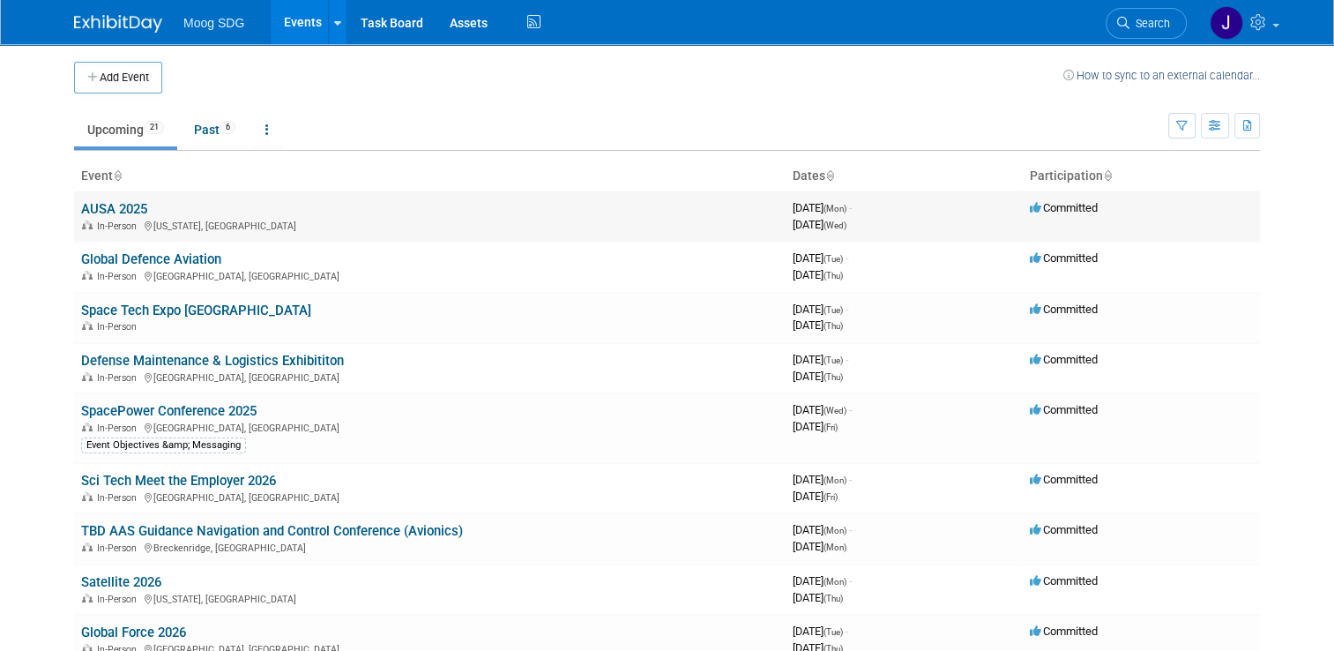
click at [92, 206] on link "AUSA 2025" at bounding box center [114, 209] width 66 height 16
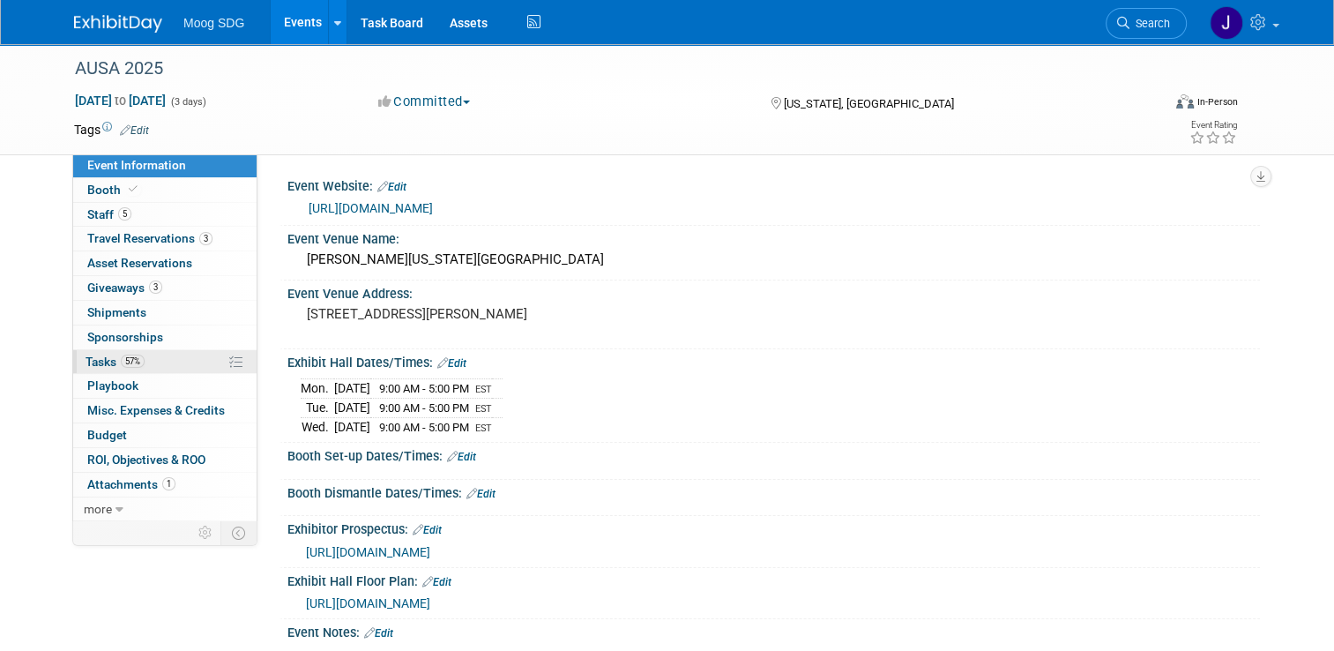
click at [160, 368] on link "57% Tasks 57%" at bounding box center [164, 362] width 183 height 24
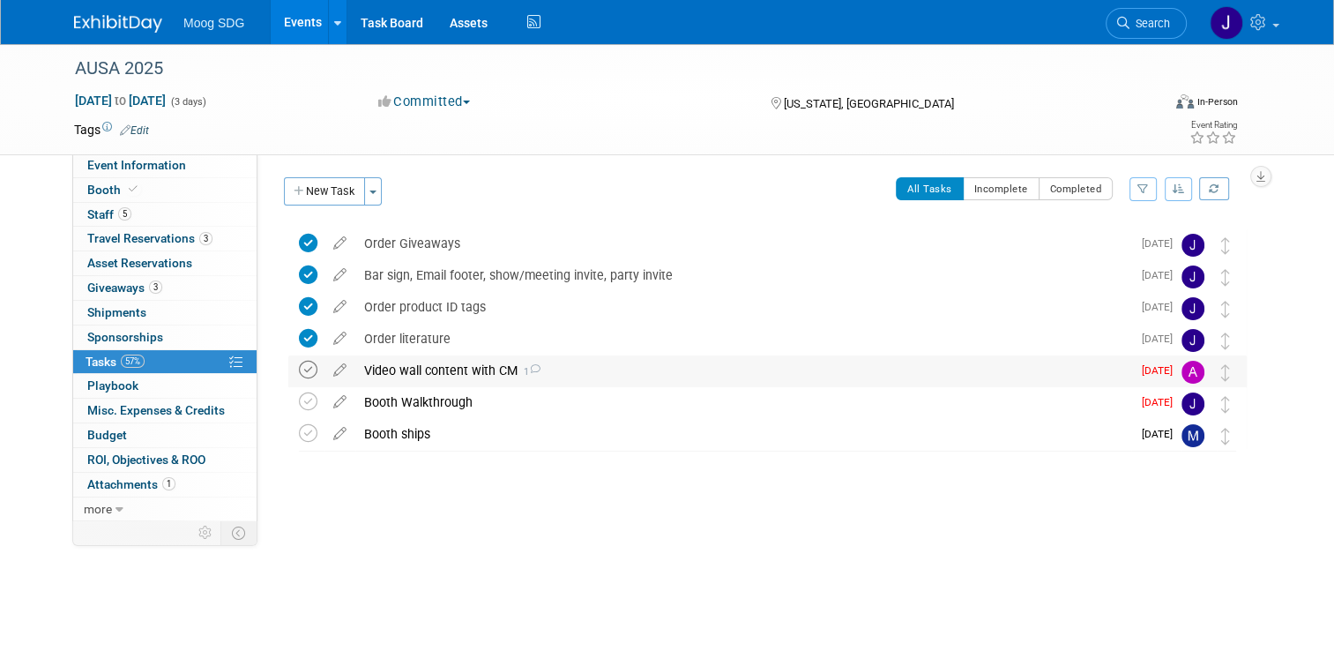
click at [299, 372] on icon at bounding box center [308, 370] width 19 height 19
click at [299, 400] on icon at bounding box center [308, 401] width 19 height 19
click at [326, 433] on icon at bounding box center [339, 430] width 31 height 22
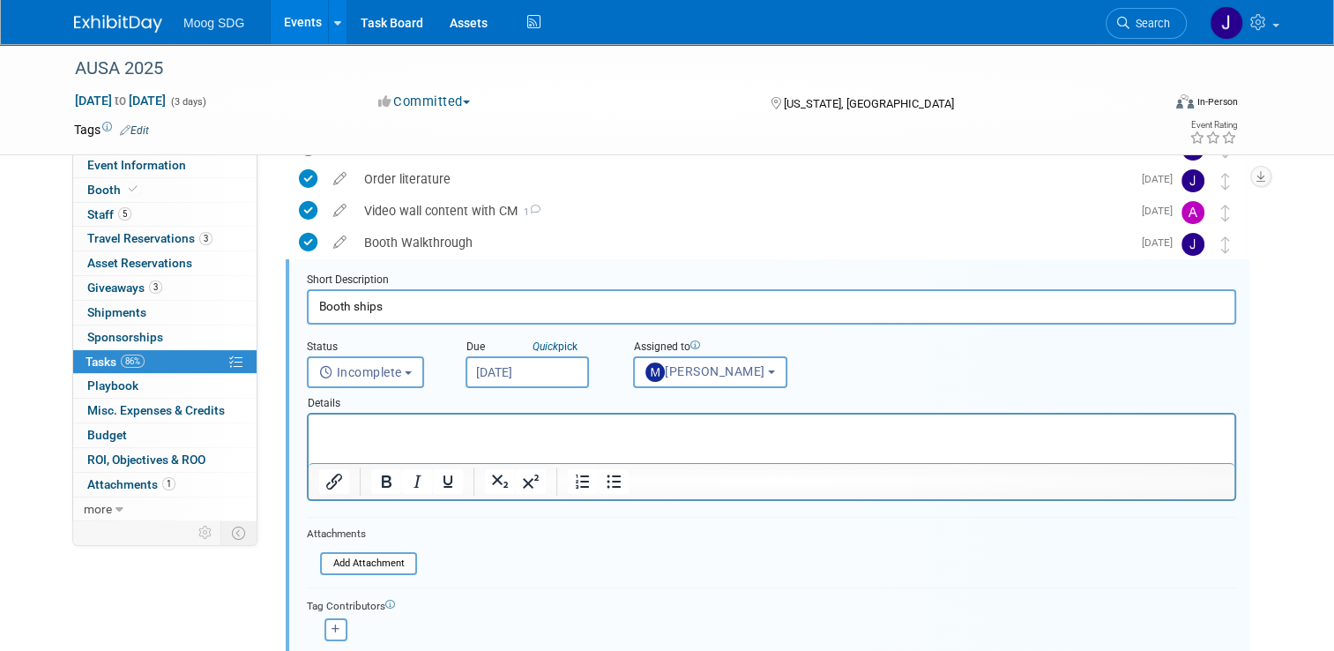
scroll to position [160, 0]
click at [548, 373] on input "[DATE]" at bounding box center [527, 371] width 123 height 32
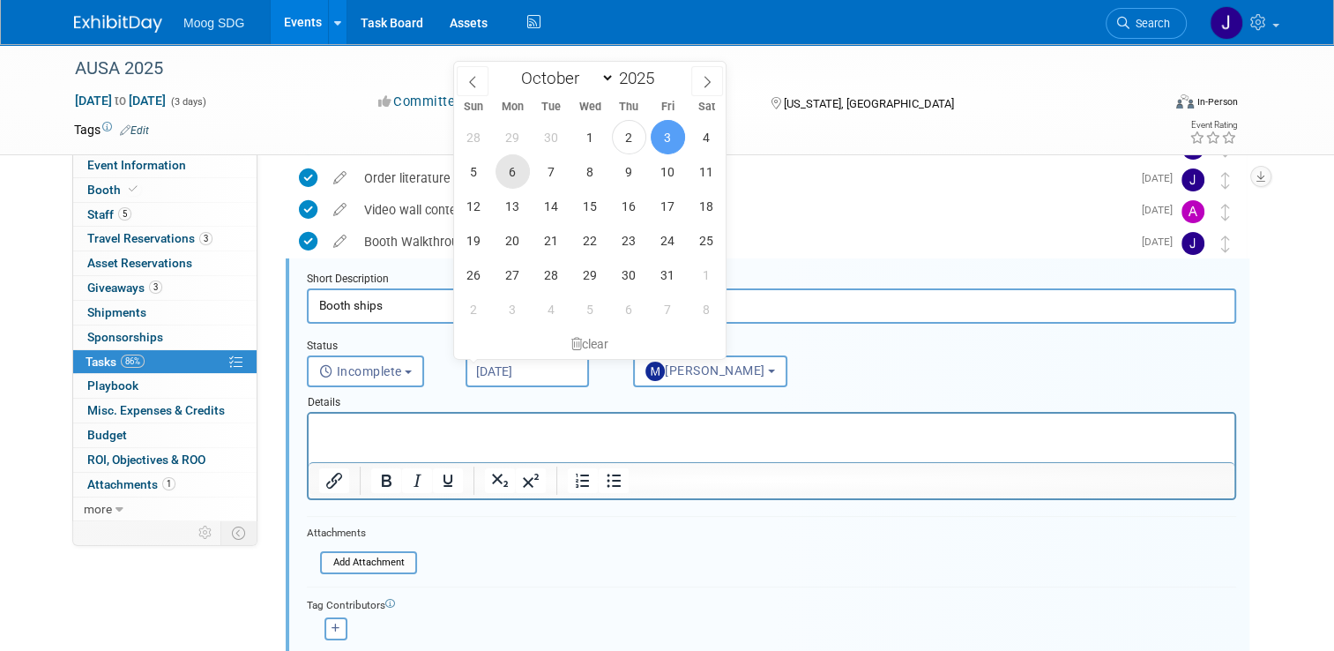
click at [514, 174] on span "6" at bounding box center [513, 171] width 34 height 34
type input "[DATE]"
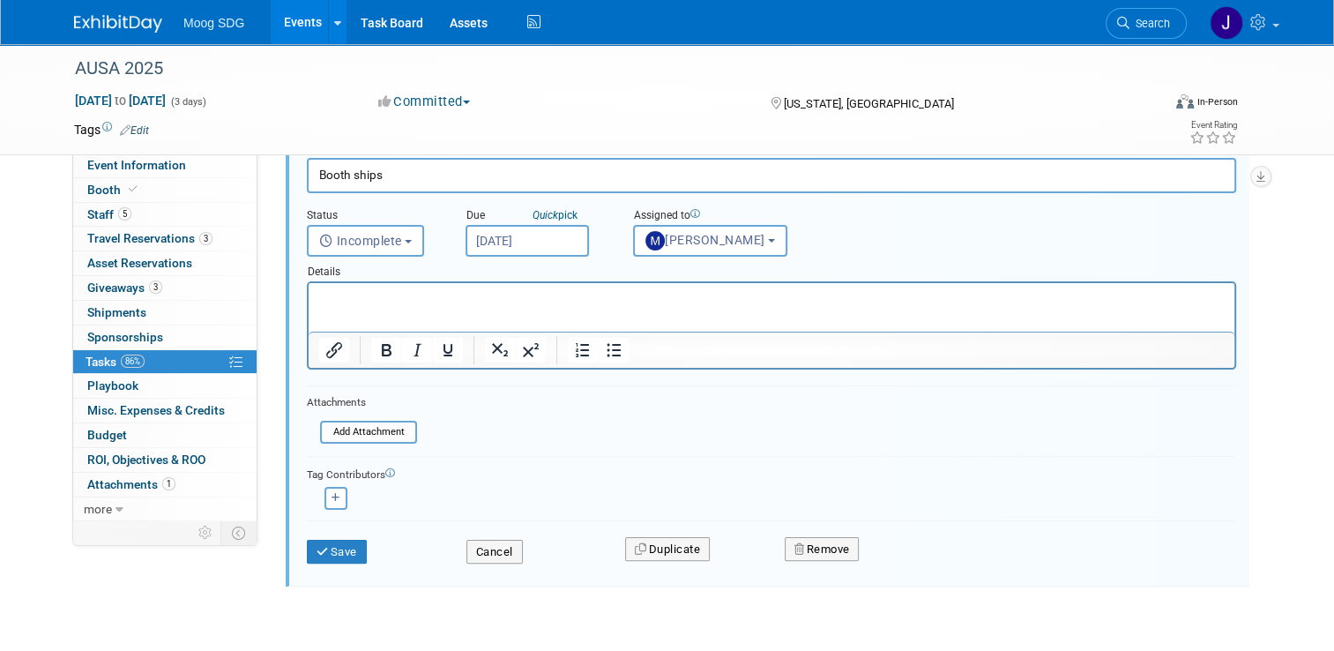
scroll to position [332, 0]
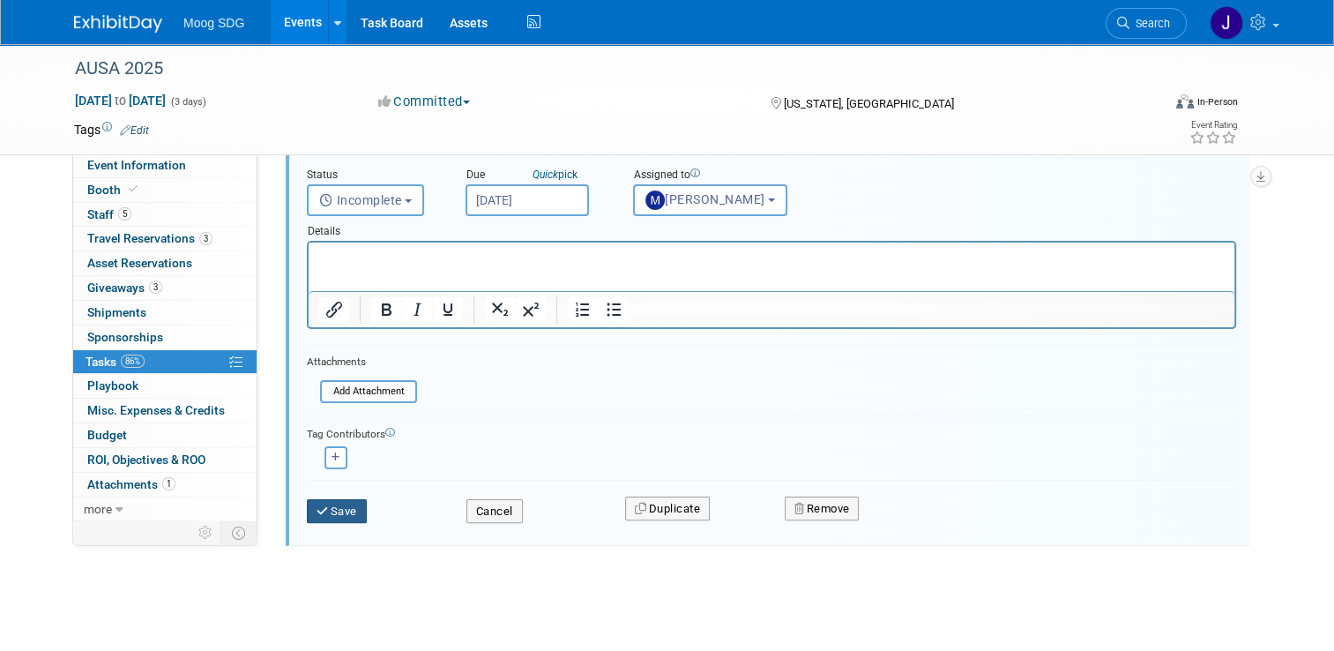
click at [327, 506] on button "Save" at bounding box center [337, 511] width 60 height 25
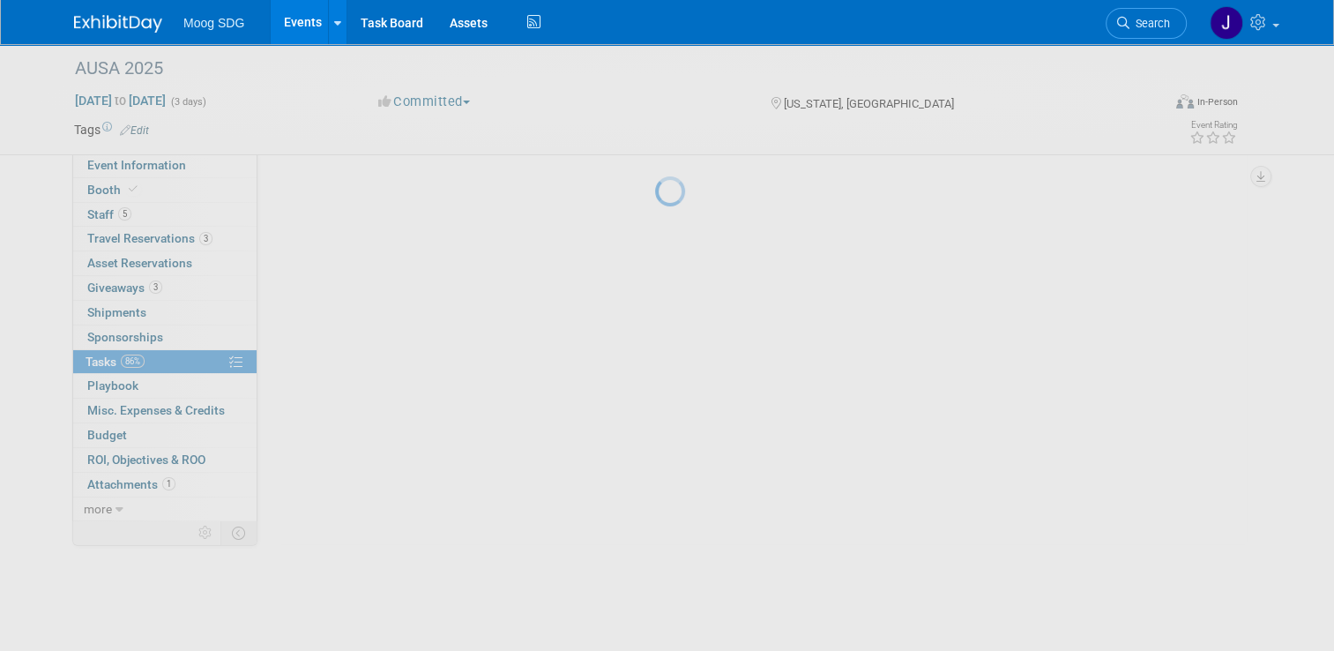
scroll to position [0, 0]
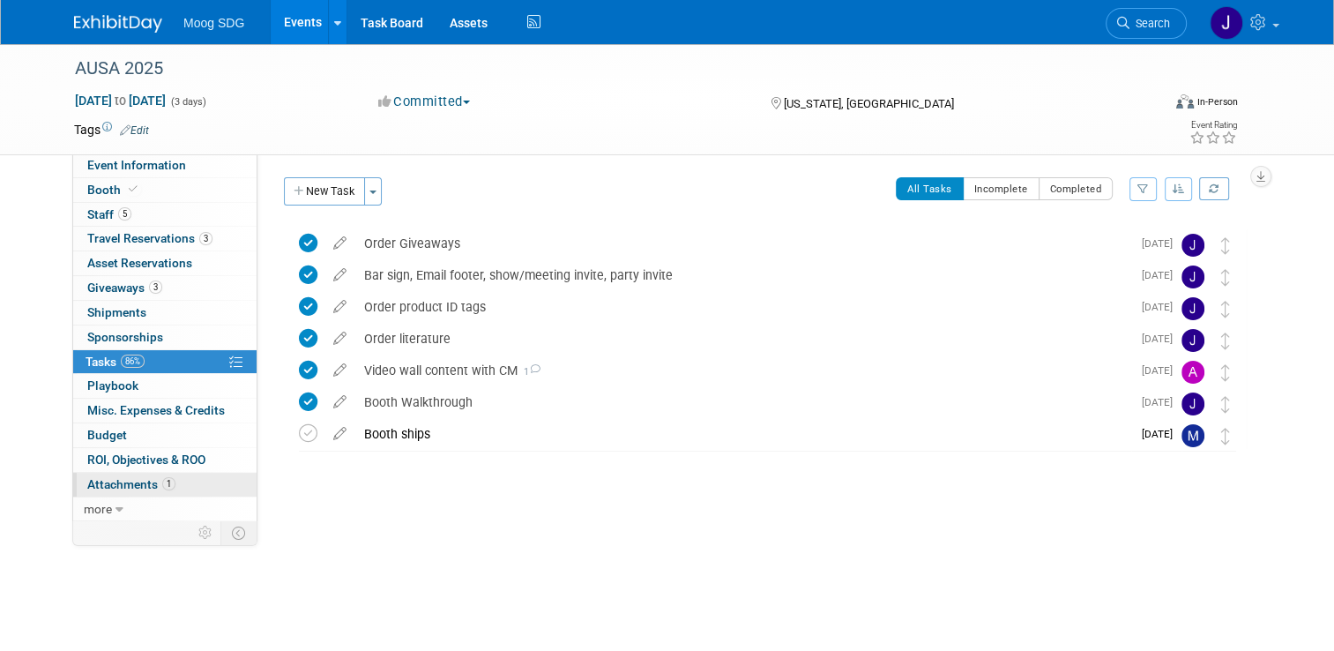
click at [140, 481] on span "Attachments 1" at bounding box center [131, 484] width 88 height 14
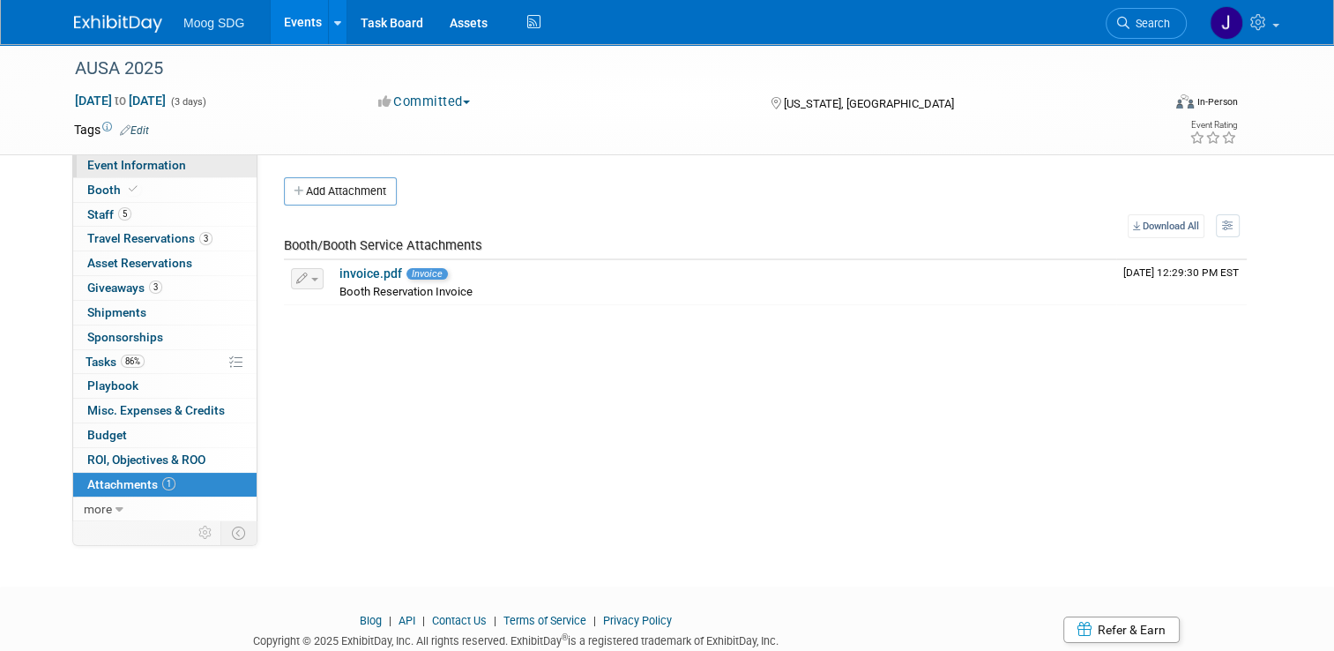
click at [152, 168] on span "Event Information" at bounding box center [136, 165] width 99 height 14
